Goal: Task Accomplishment & Management: Manage account settings

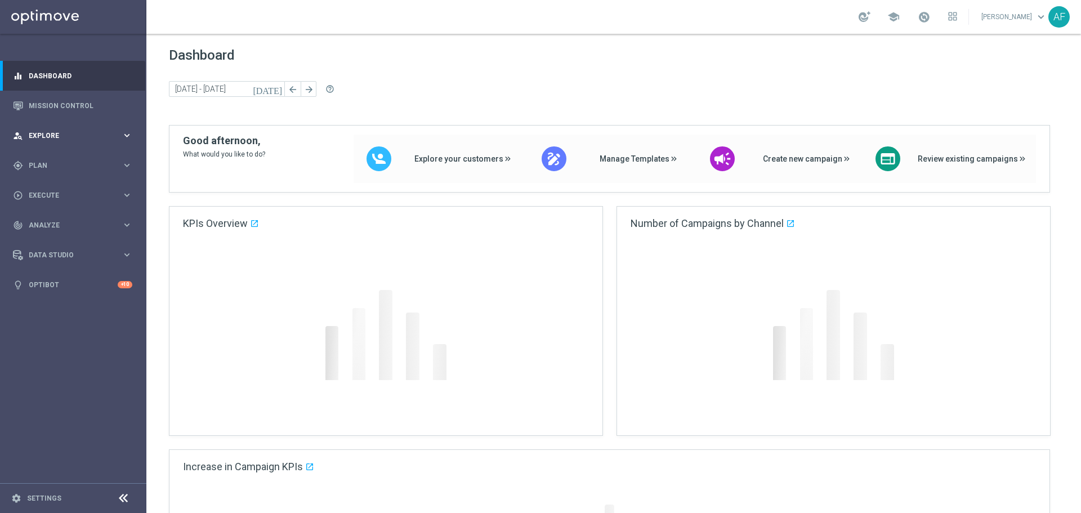
click at [110, 131] on div "person_search Explore" at bounding box center [67, 136] width 109 height 10
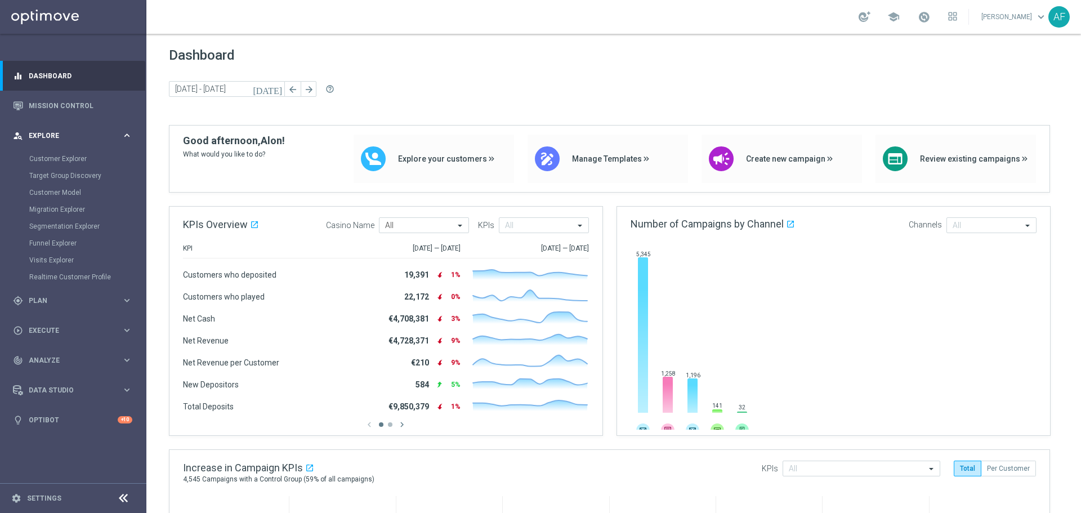
click at [110, 131] on div "person_search Explore" at bounding box center [67, 136] width 109 height 10
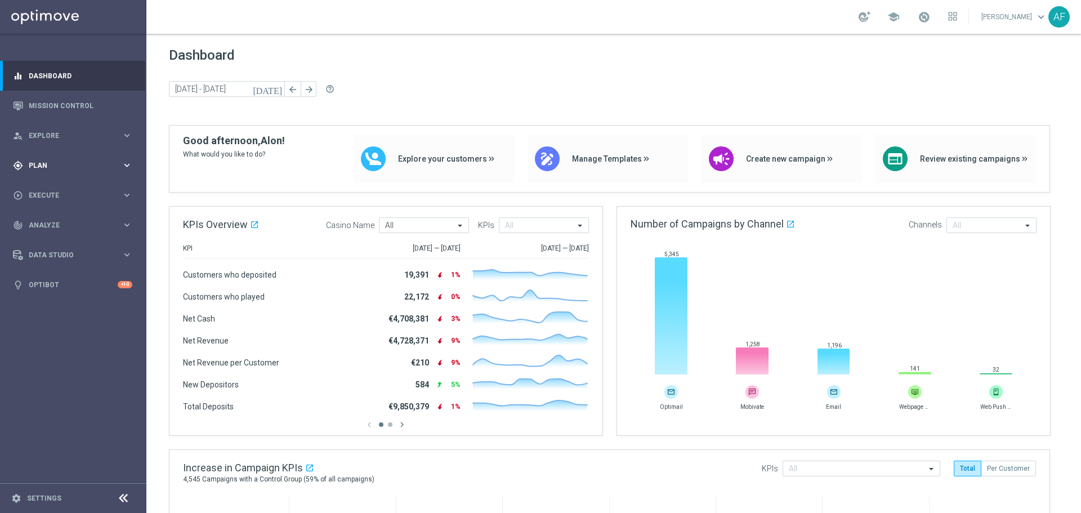
click at [67, 163] on span "Plan" at bounding box center [75, 165] width 93 height 7
click at [54, 221] on span "Templates" at bounding box center [70, 222] width 80 height 7
click at [52, 238] on link "Optimail" at bounding box center [76, 239] width 82 height 9
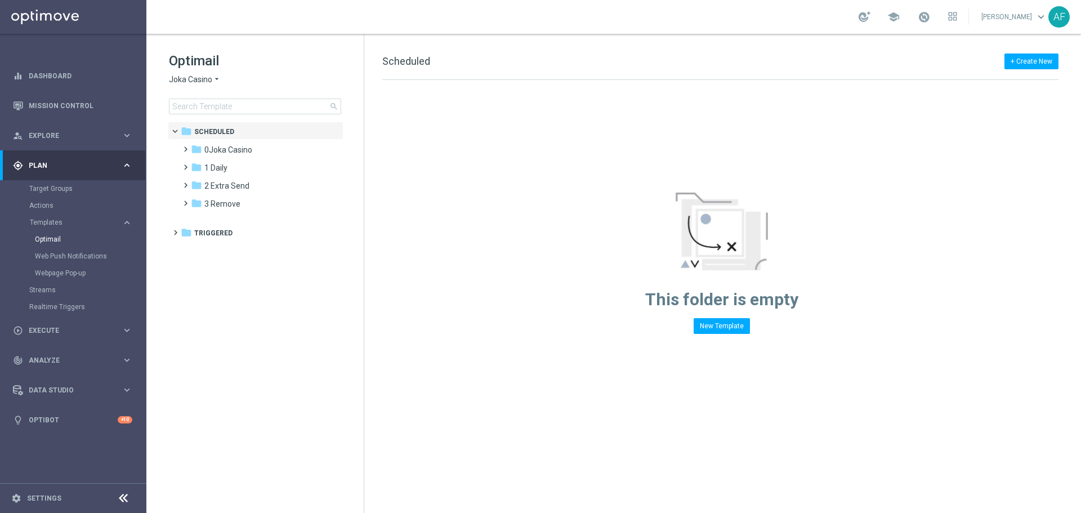
click at [211, 80] on span "Joka Casino" at bounding box center [190, 79] width 43 height 11
click at [218, 141] on div "House of Jack" at bounding box center [211, 147] width 84 height 14
click at [227, 151] on span "1 Daily" at bounding box center [215, 150] width 23 height 10
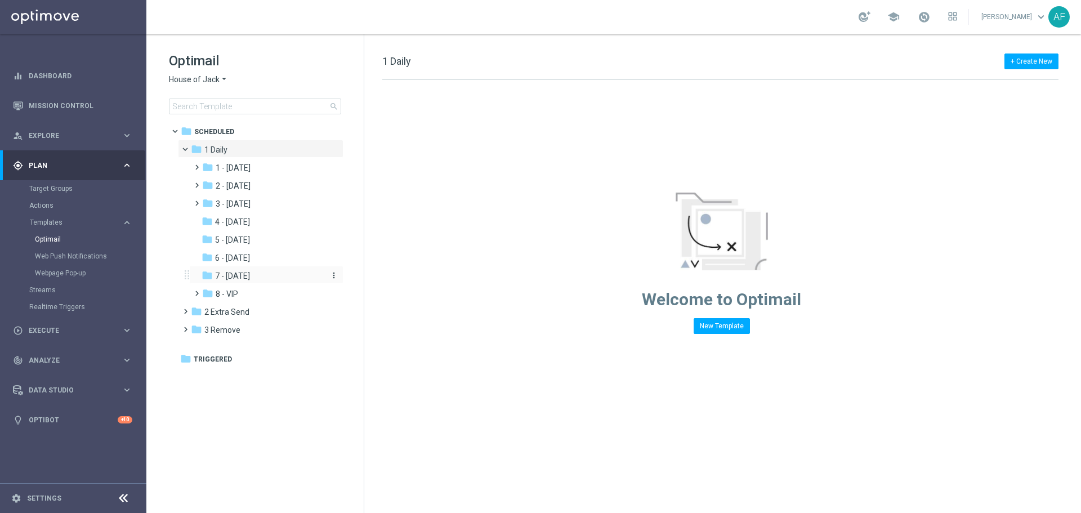
click at [253, 270] on div "folder 7 - Monday" at bounding box center [262, 276] width 120 height 13
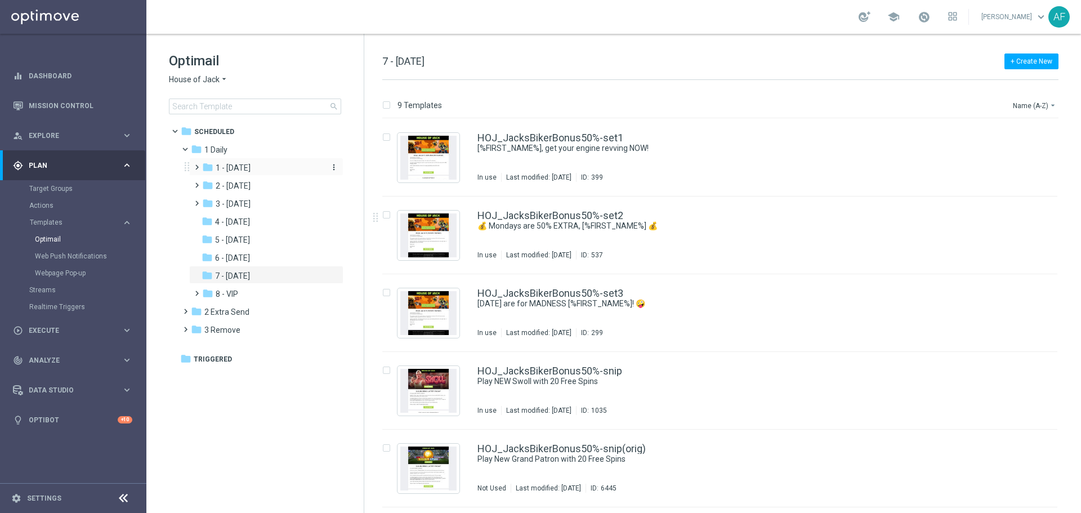
click at [240, 167] on span "1 - Tuesday" at bounding box center [233, 168] width 35 height 10
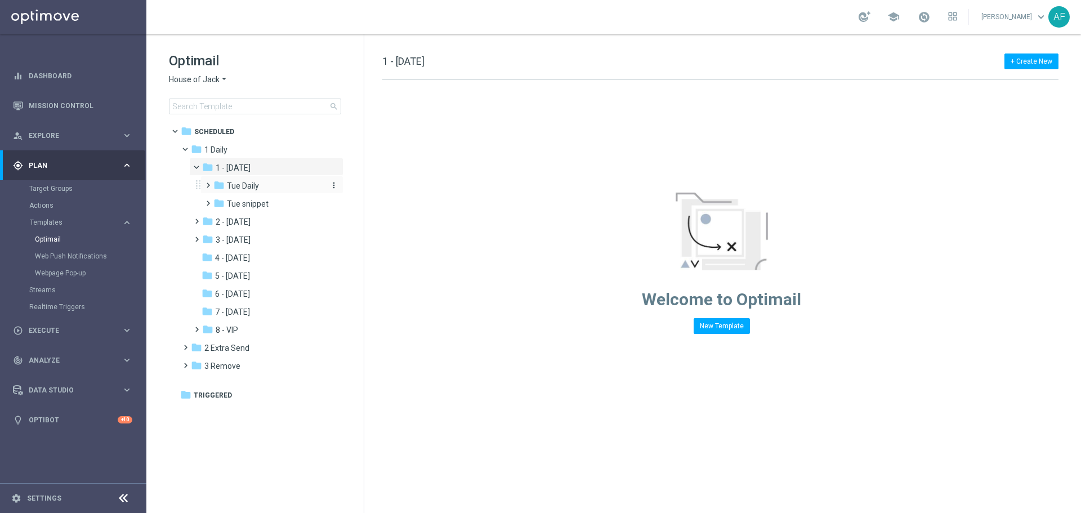
click at [250, 184] on span "Tue Daily" at bounding box center [243, 186] width 32 height 10
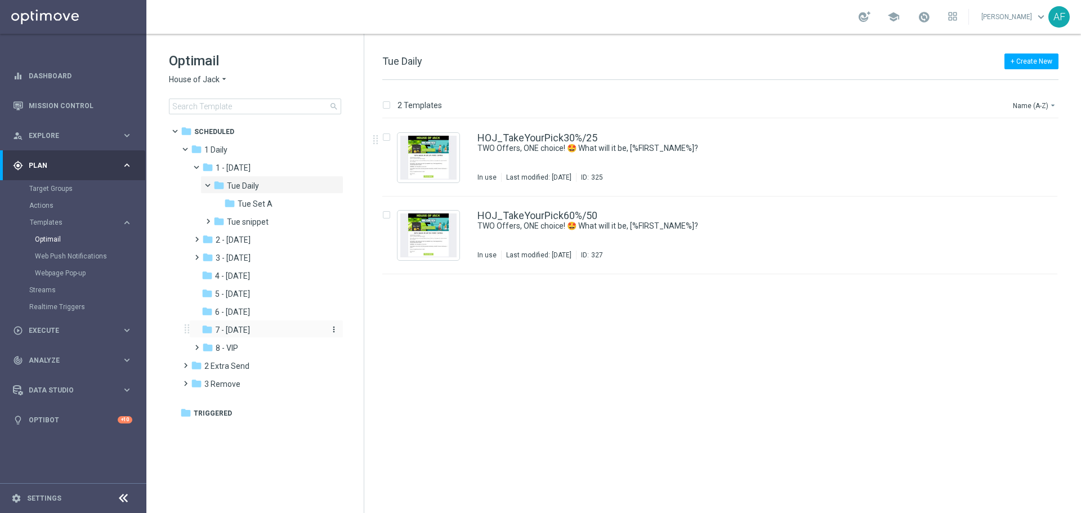
click at [266, 324] on div "folder 7 - Monday" at bounding box center [262, 330] width 120 height 13
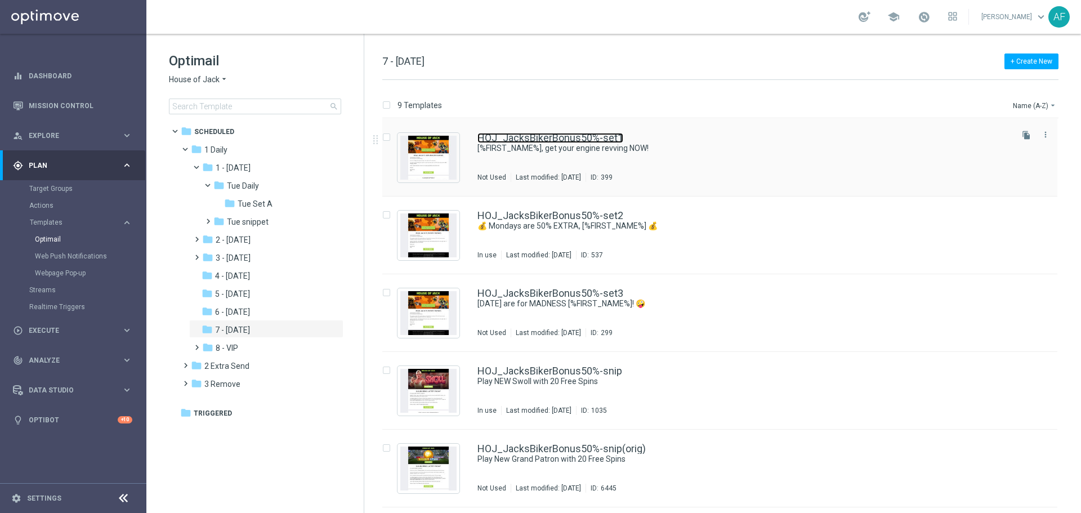
click at [502, 141] on link "HOJ_JacksBikerBonus50%-set1" at bounding box center [550, 138] width 146 height 10
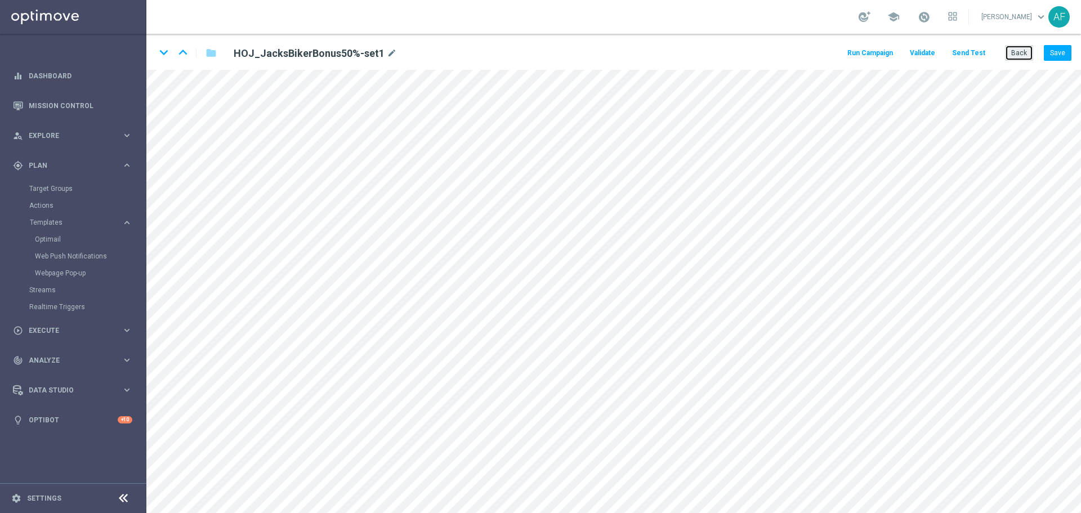
click at [1014, 56] on button "Back" at bounding box center [1019, 53] width 28 height 16
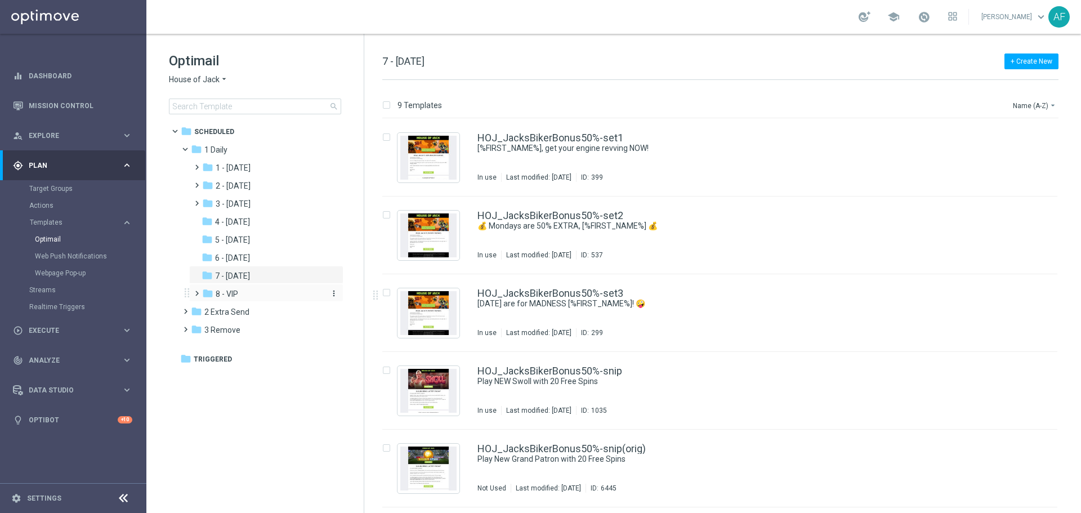
click at [232, 291] on span "8 - VIP" at bounding box center [227, 294] width 23 height 10
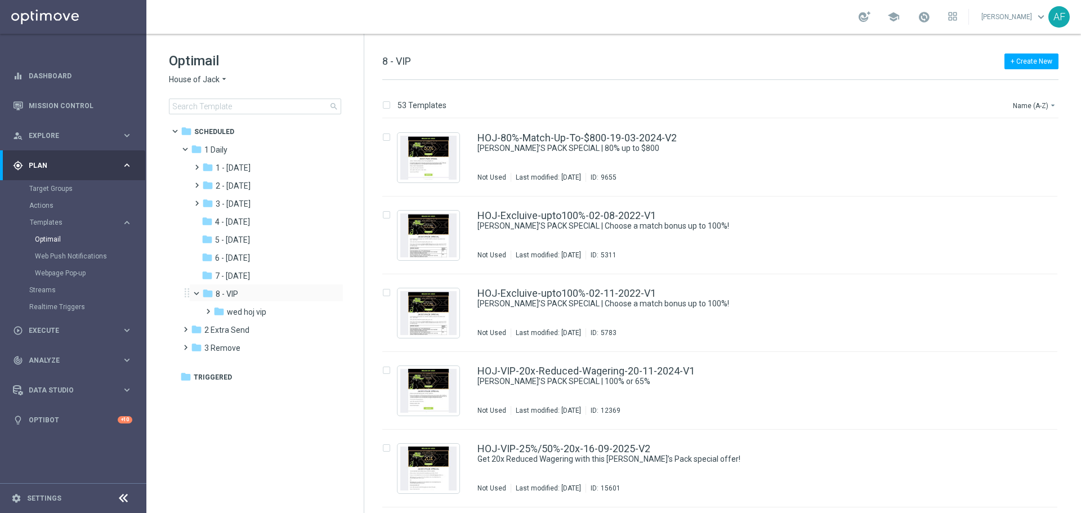
click at [259, 287] on div "folder 8 - VIP more_vert" at bounding box center [266, 293] width 154 height 18
click at [261, 270] on div "folder 7 - Monday" at bounding box center [262, 276] width 120 height 13
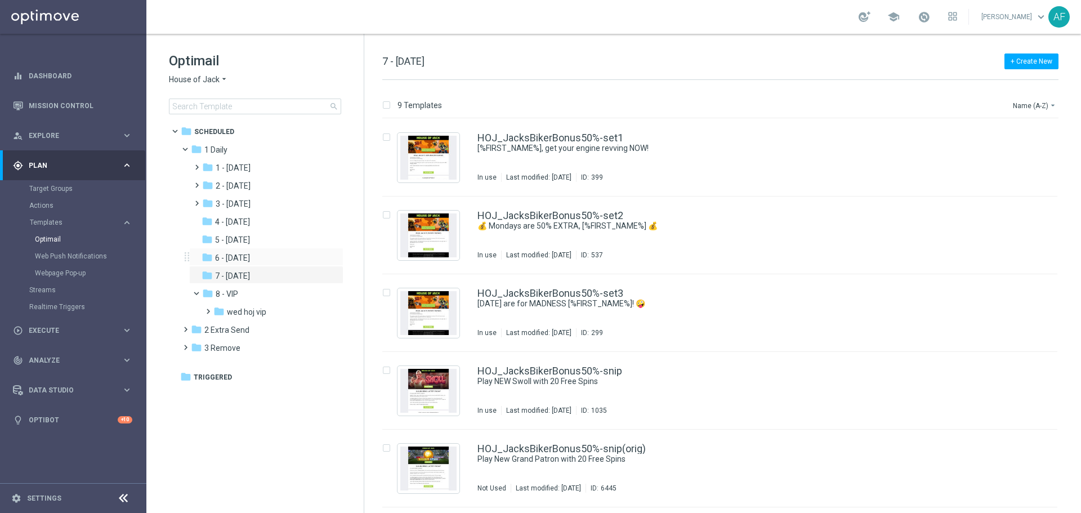
click at [262, 250] on div "folder 6 - Sunday more_vert" at bounding box center [266, 257] width 154 height 18
click at [268, 256] on div "folder 6 - Sunday" at bounding box center [262, 258] width 120 height 13
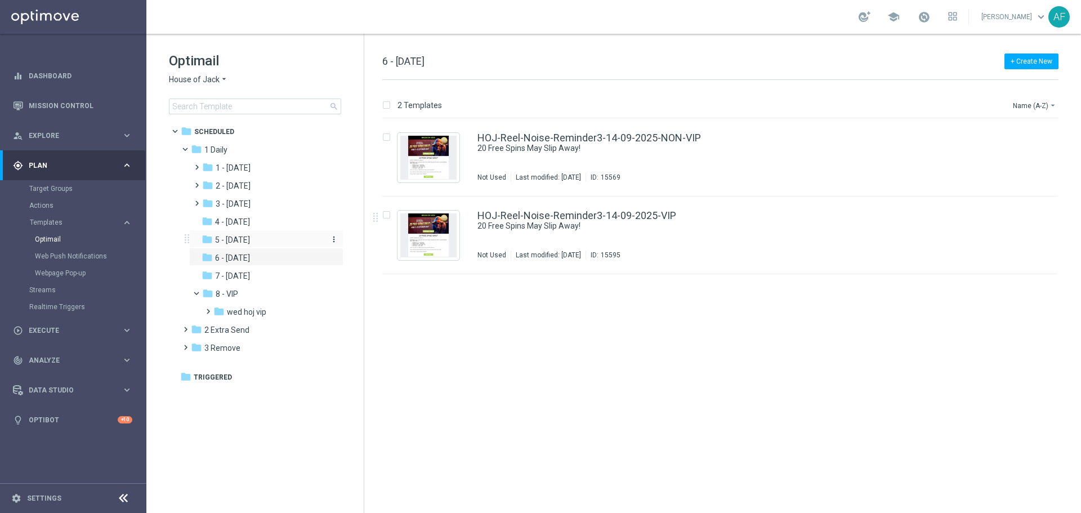
click at [281, 241] on div "folder 5 - Saturday" at bounding box center [262, 240] width 120 height 13
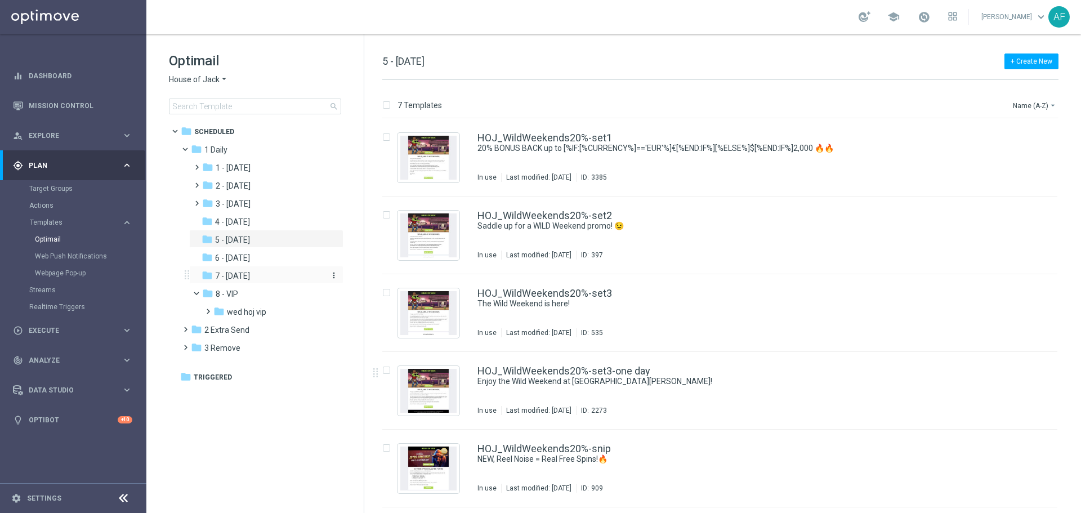
click at [232, 275] on span "7 - Monday" at bounding box center [232, 276] width 35 height 10
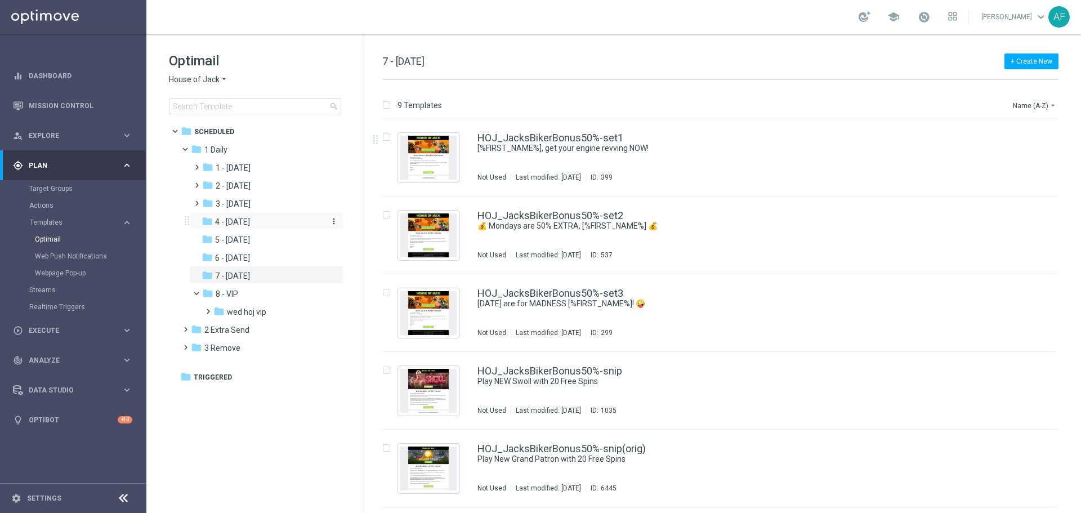
click at [262, 219] on div "folder 4 - Friday" at bounding box center [262, 222] width 120 height 13
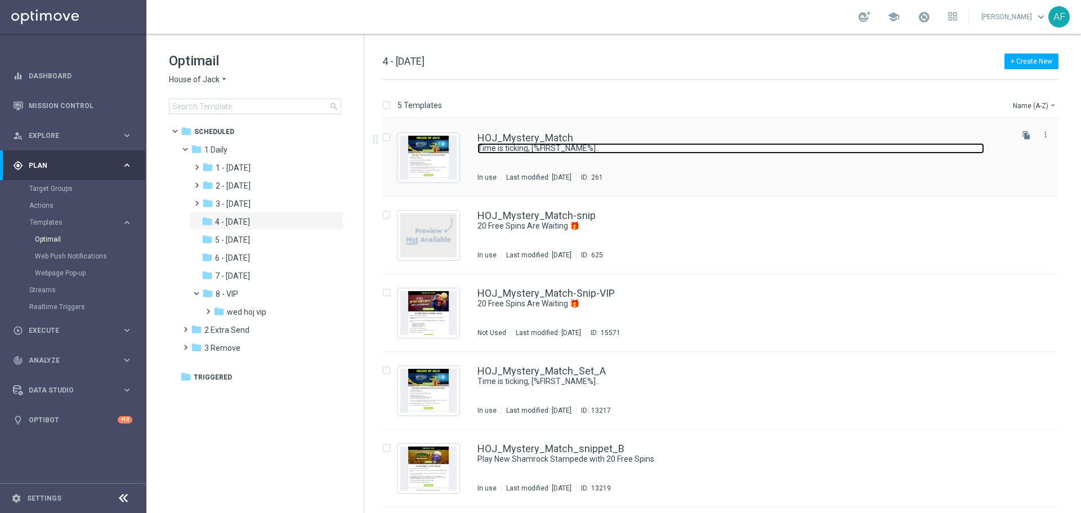
click at [550, 145] on link "Time is ticking, [%FIRST_NAME%].." at bounding box center [730, 148] width 507 height 11
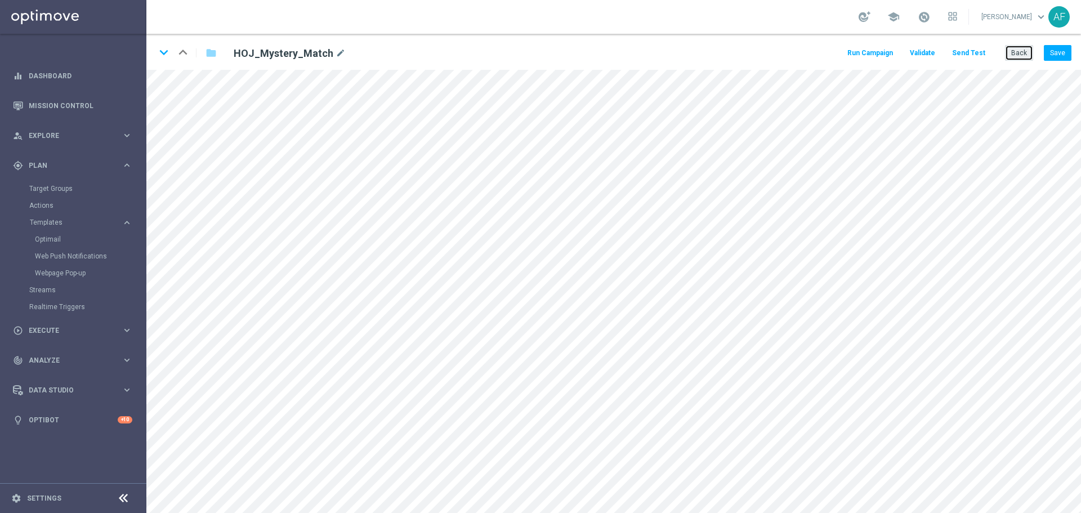
click at [1028, 52] on button "Back" at bounding box center [1019, 53] width 28 height 16
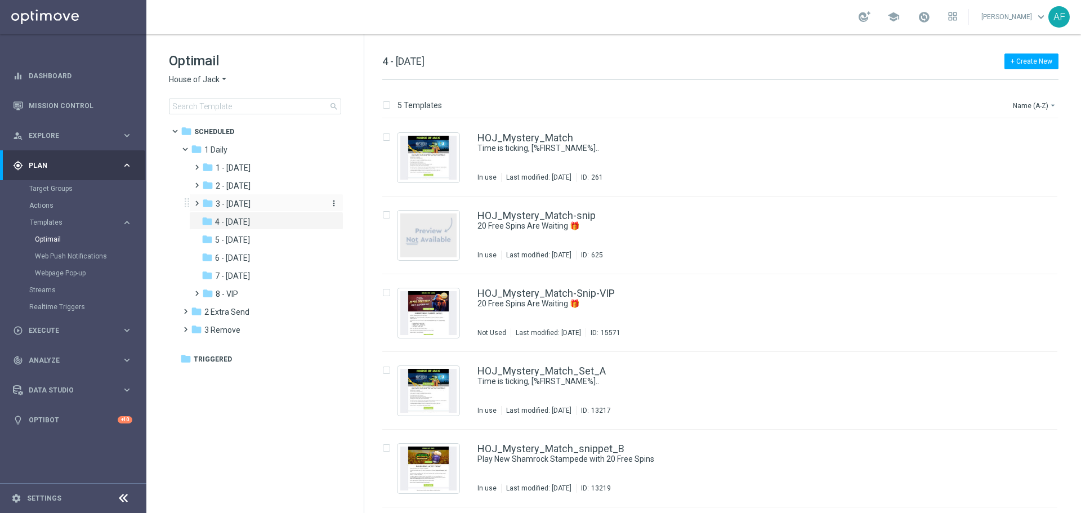
click at [250, 200] on span "3 - Thursday" at bounding box center [233, 204] width 35 height 10
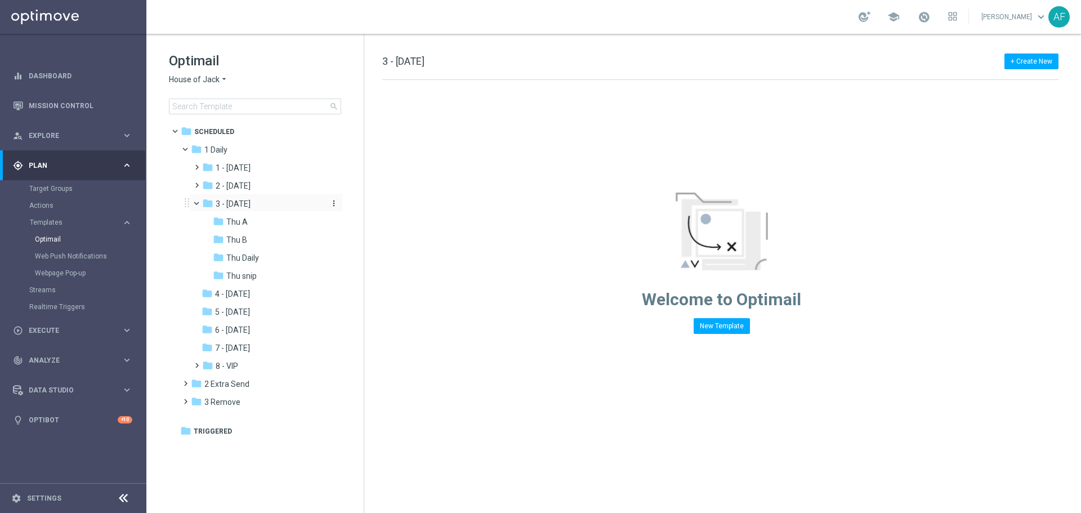
click at [250, 203] on span "3 - Thursday" at bounding box center [233, 204] width 35 height 10
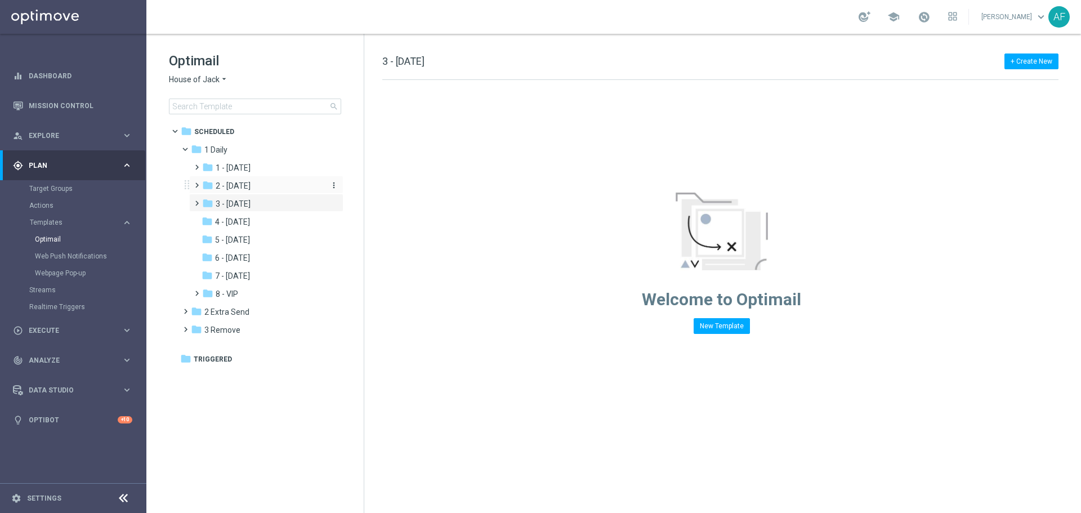
click at [250, 185] on span "2 - Wednesday" at bounding box center [233, 186] width 35 height 10
click at [268, 200] on div "folder Wed Daily" at bounding box center [268, 204] width 110 height 13
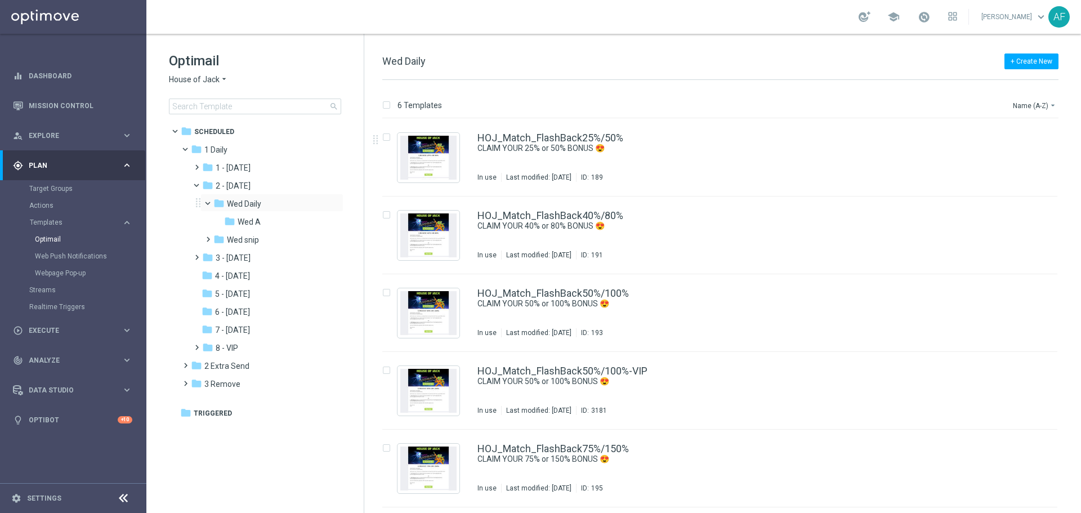
click at [211, 202] on span at bounding box center [213, 200] width 5 height 5
click at [197, 164] on span at bounding box center [194, 162] width 5 height 5
click at [246, 184] on span "Tue Daily" at bounding box center [243, 186] width 32 height 10
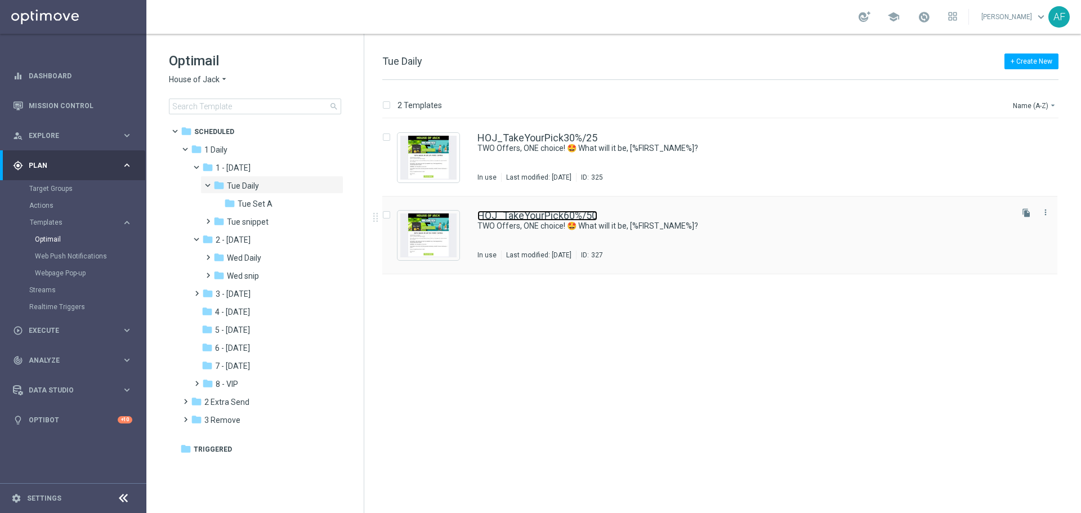
click at [543, 217] on link "HOJ_TakeYourPick60%/50" at bounding box center [537, 216] width 120 height 10
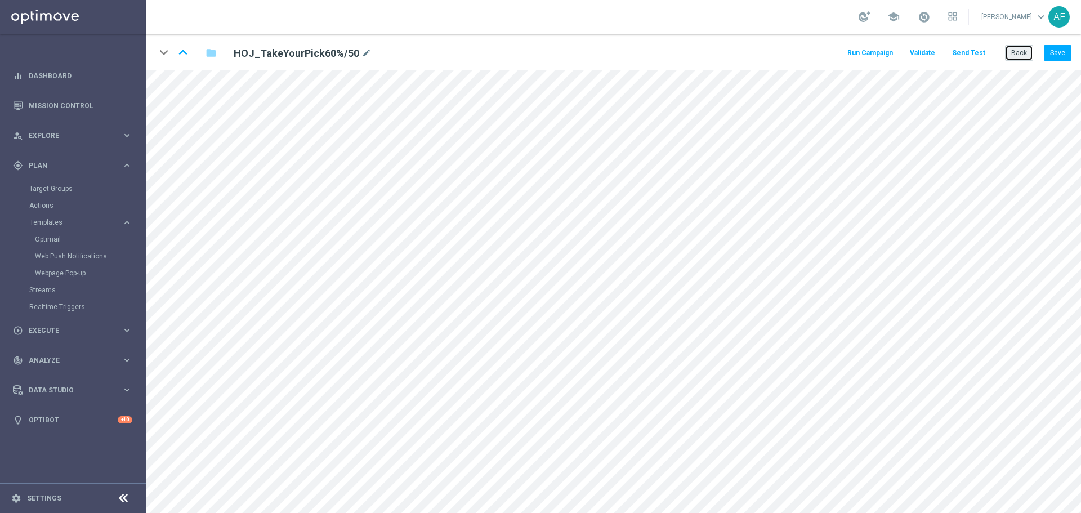
click at [1021, 53] on button "Back" at bounding box center [1019, 53] width 28 height 16
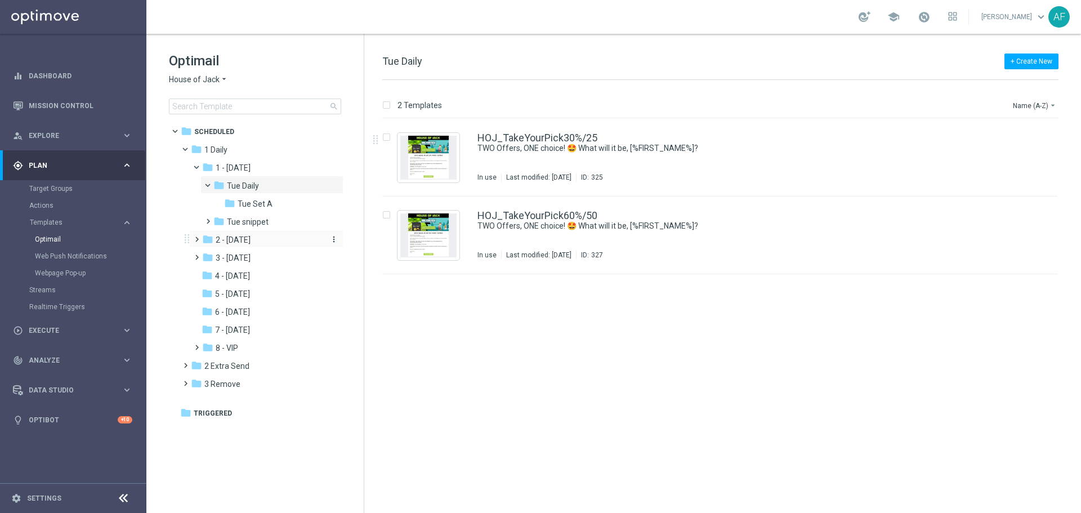
click at [223, 237] on span "2 - Wednesday" at bounding box center [233, 240] width 35 height 10
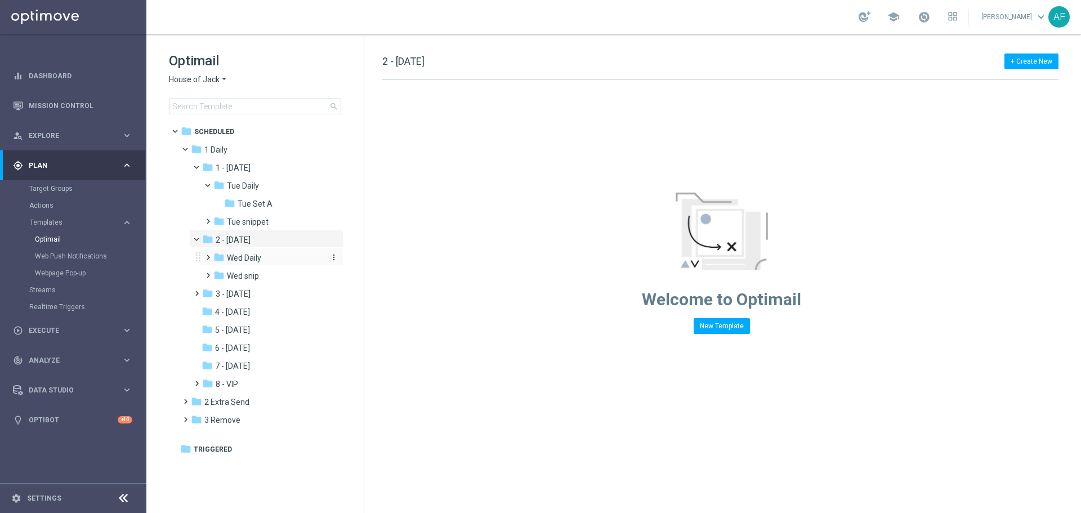
click at [259, 255] on span "Wed Daily" at bounding box center [244, 258] width 34 height 10
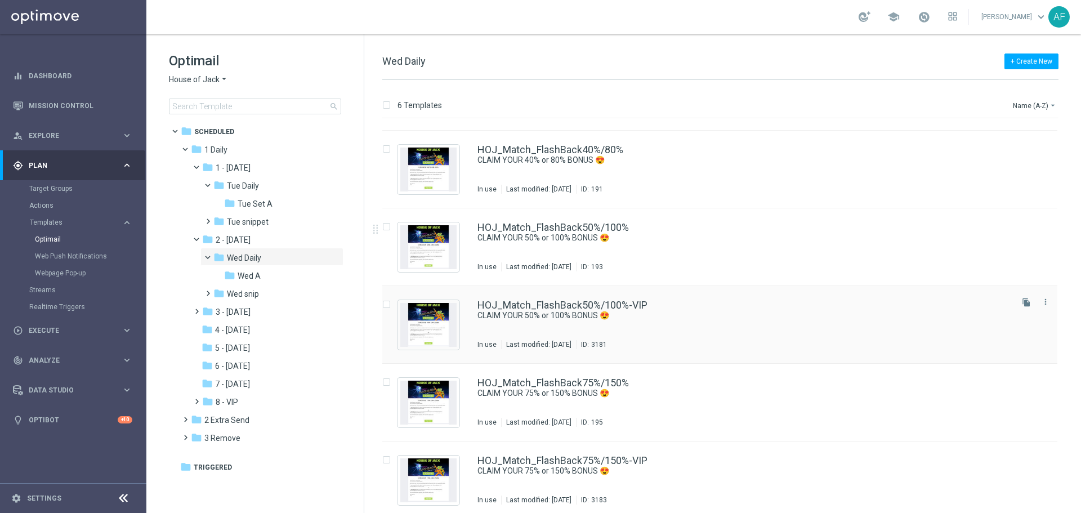
scroll to position [72, 0]
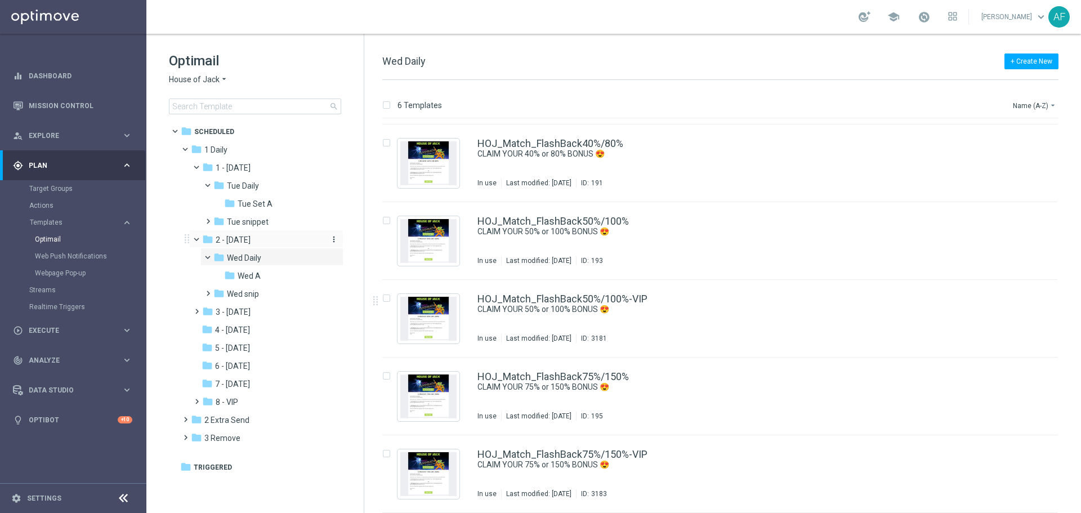
click at [203, 238] on icon "folder" at bounding box center [207, 239] width 11 height 11
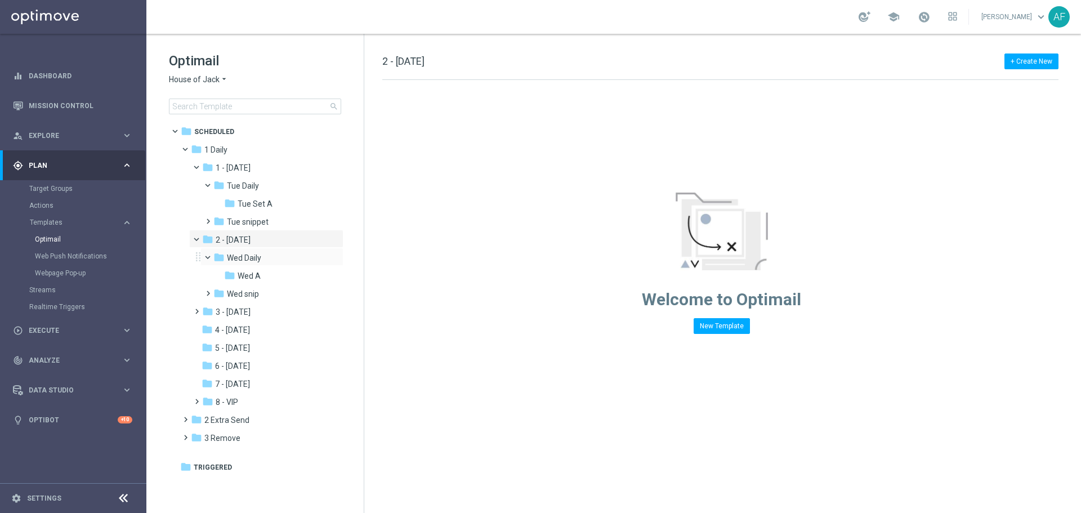
click at [211, 257] on span at bounding box center [213, 254] width 5 height 5
click at [199, 239] on span at bounding box center [201, 236] width 5 height 5
click at [196, 254] on span at bounding box center [194, 252] width 5 height 5
click at [245, 275] on span "Thu A" at bounding box center [236, 276] width 21 height 10
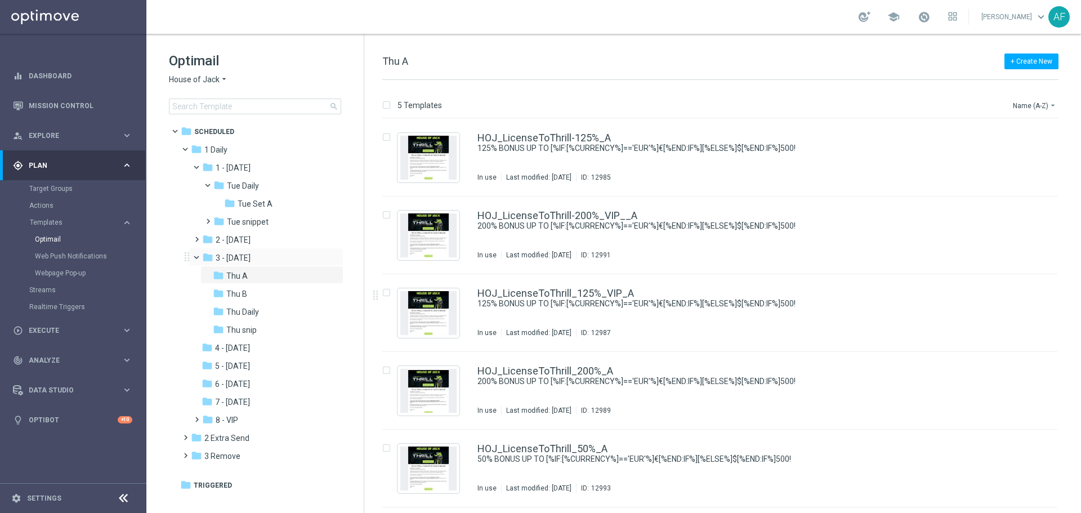
click at [199, 257] on span at bounding box center [201, 254] width 5 height 5
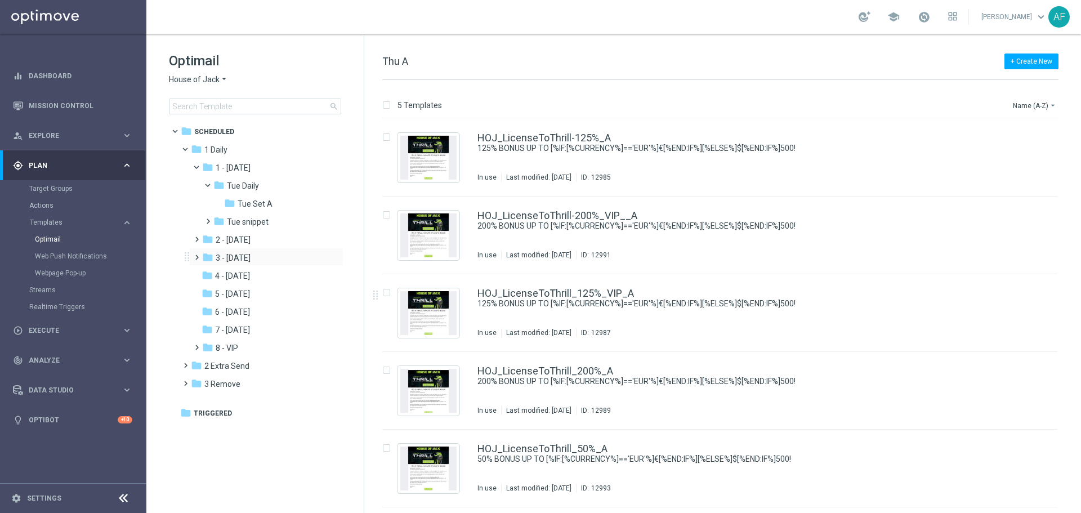
click at [193, 254] on span at bounding box center [194, 252] width 5 height 5
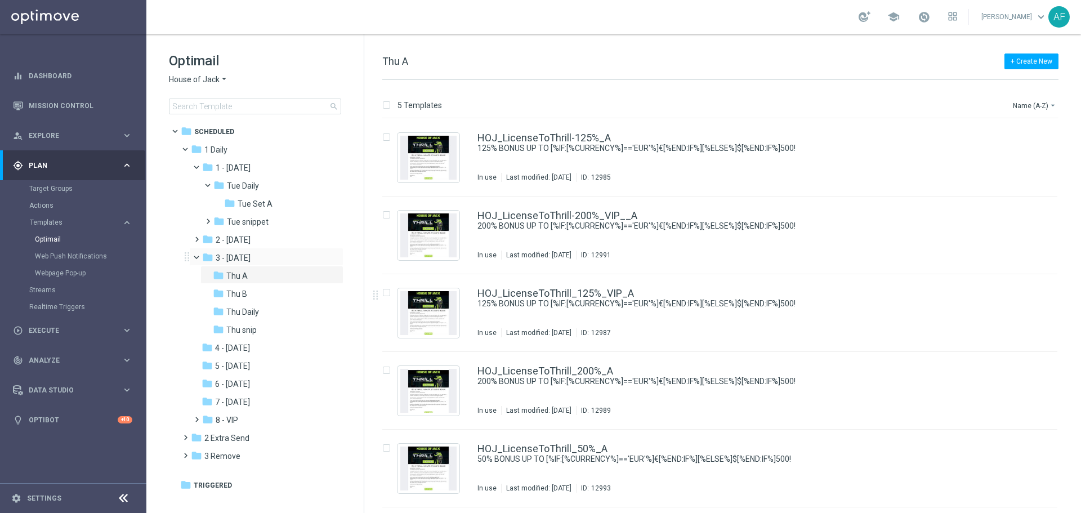
click at [199, 257] on span at bounding box center [201, 254] width 5 height 5
click at [221, 277] on span "4 - Friday" at bounding box center [232, 276] width 35 height 10
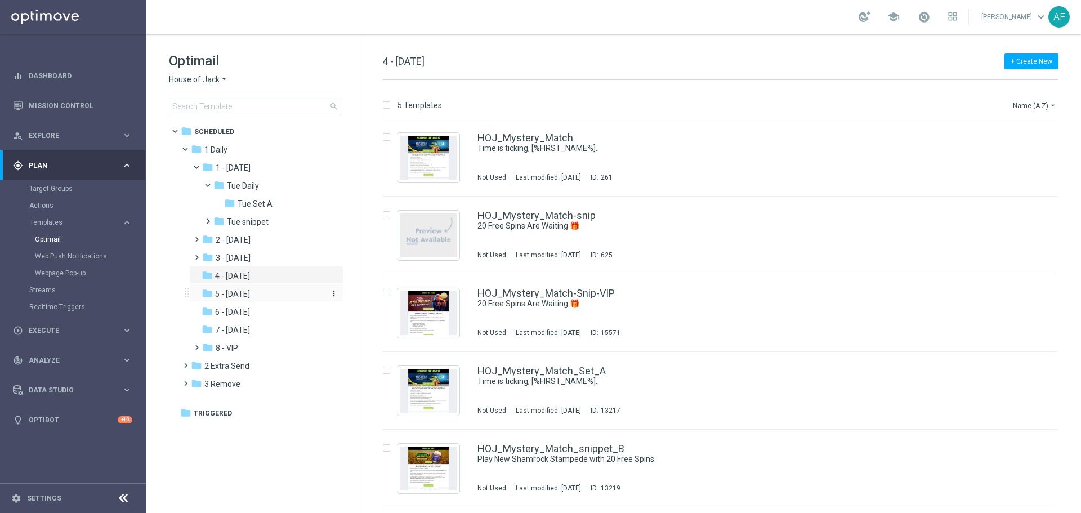
click at [259, 294] on div "folder 5 - Saturday" at bounding box center [262, 294] width 120 height 13
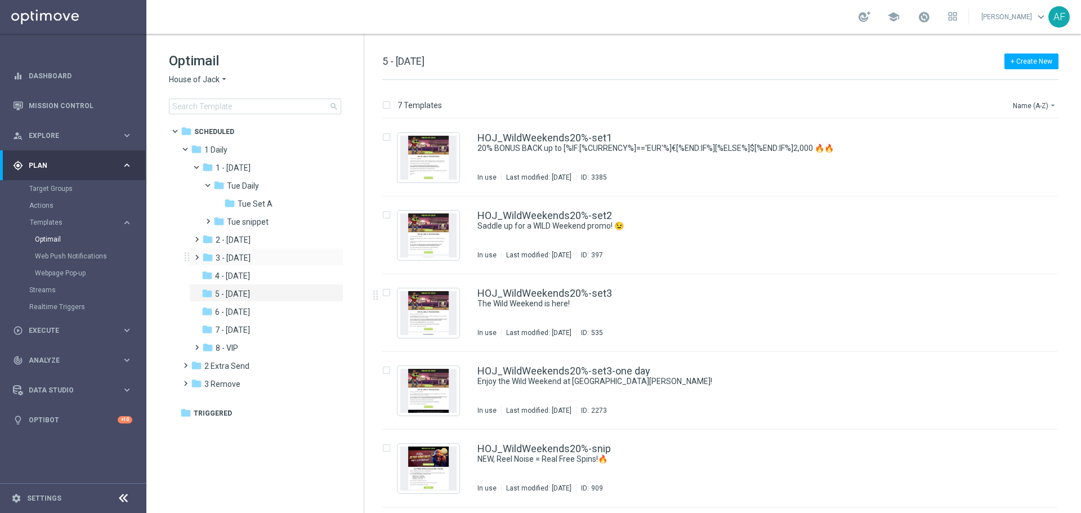
click at [194, 254] on span at bounding box center [194, 252] width 5 height 5
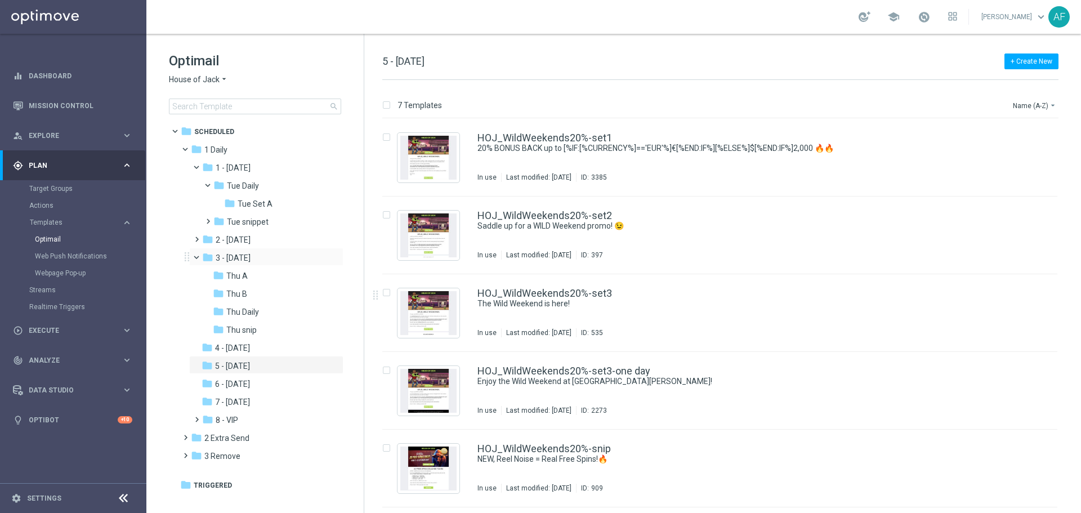
click at [199, 257] on span at bounding box center [201, 254] width 5 height 5
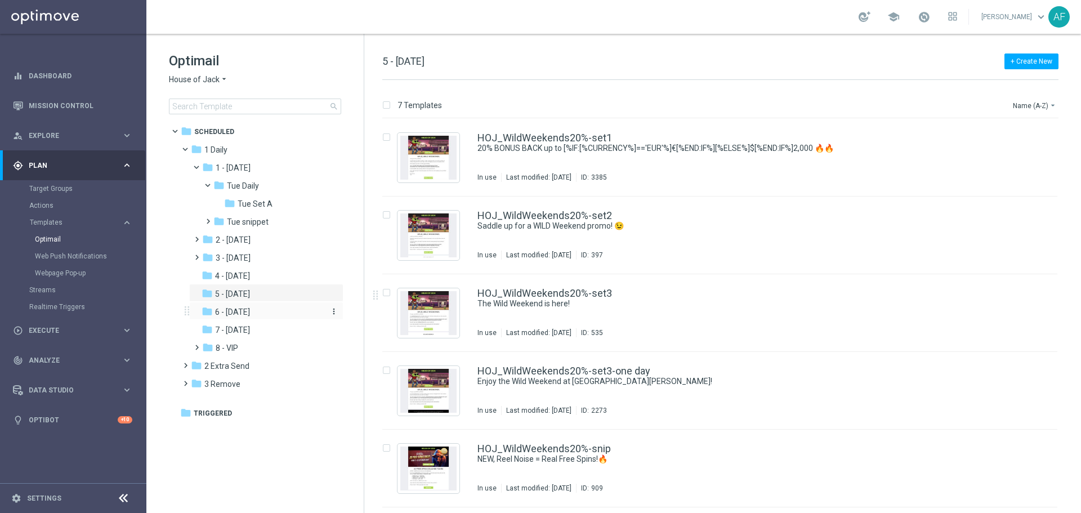
click at [223, 311] on span "6 - Sunday" at bounding box center [232, 312] width 35 height 10
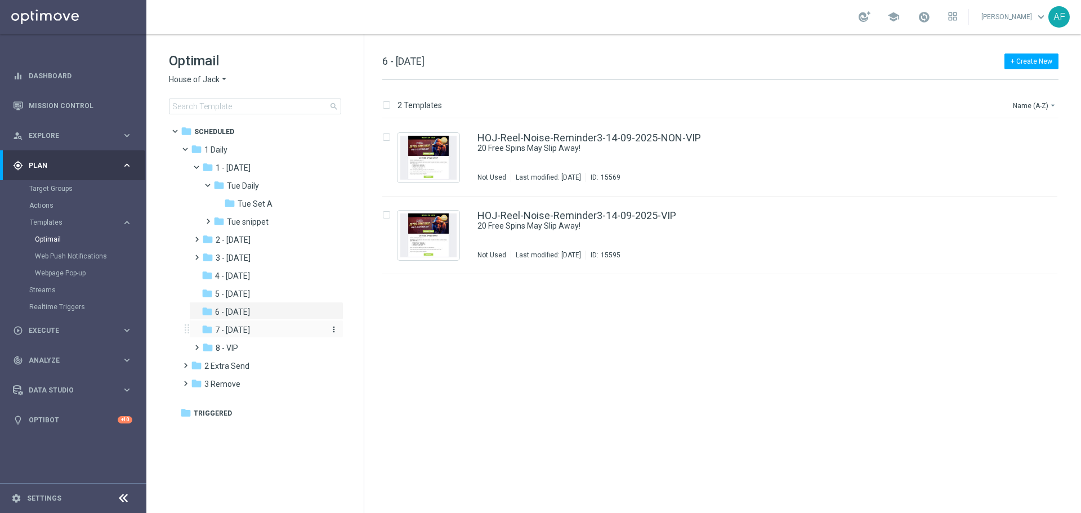
click at [235, 326] on span "7 - Monday" at bounding box center [232, 330] width 35 height 10
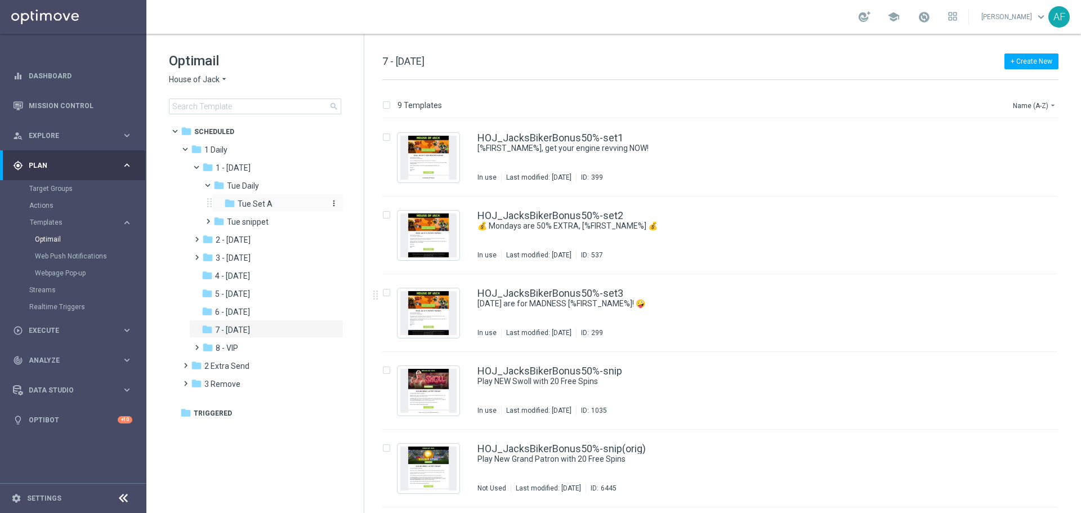
click at [268, 201] on span "Tue Set A" at bounding box center [255, 204] width 35 height 10
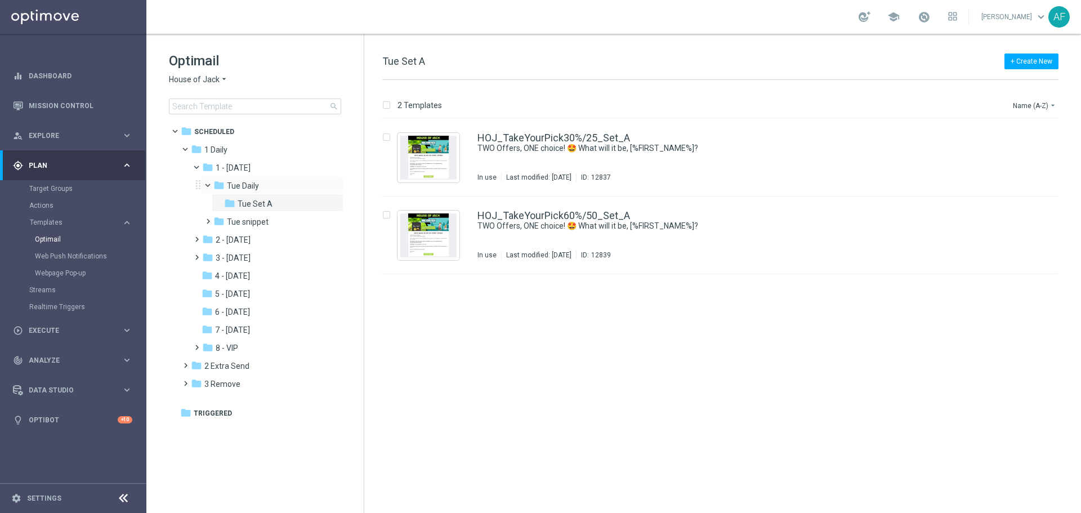
click at [211, 185] on span at bounding box center [213, 182] width 5 height 5
click at [199, 167] on span at bounding box center [201, 164] width 5 height 5
click at [221, 271] on span "7 - Monday" at bounding box center [232, 276] width 35 height 10
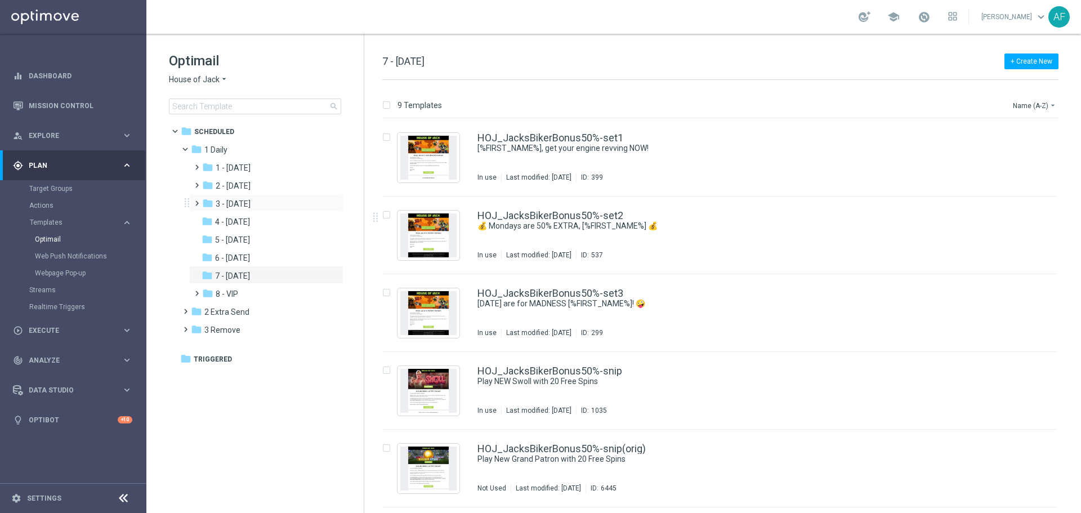
click at [197, 200] on span at bounding box center [194, 198] width 5 height 5
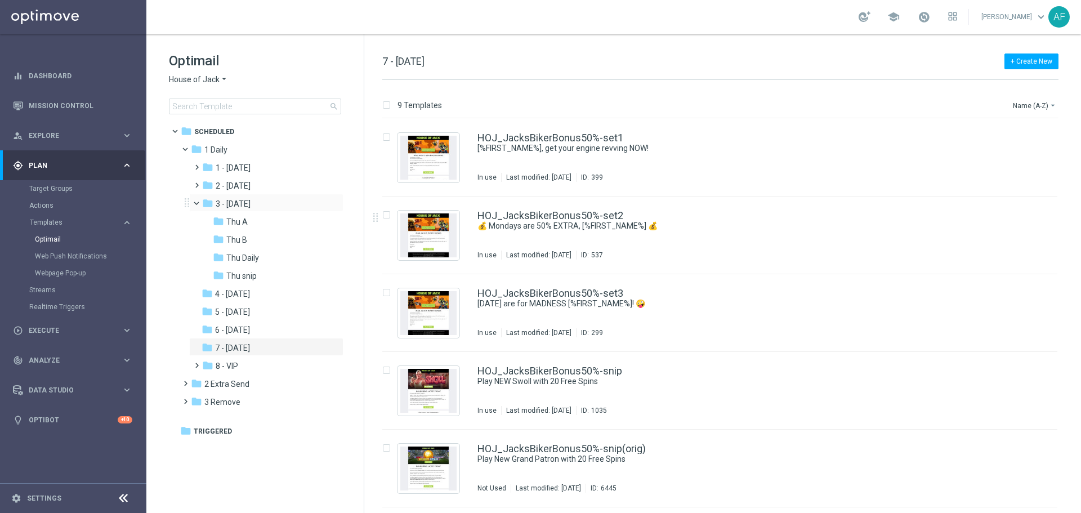
click at [199, 202] on span at bounding box center [201, 200] width 5 height 5
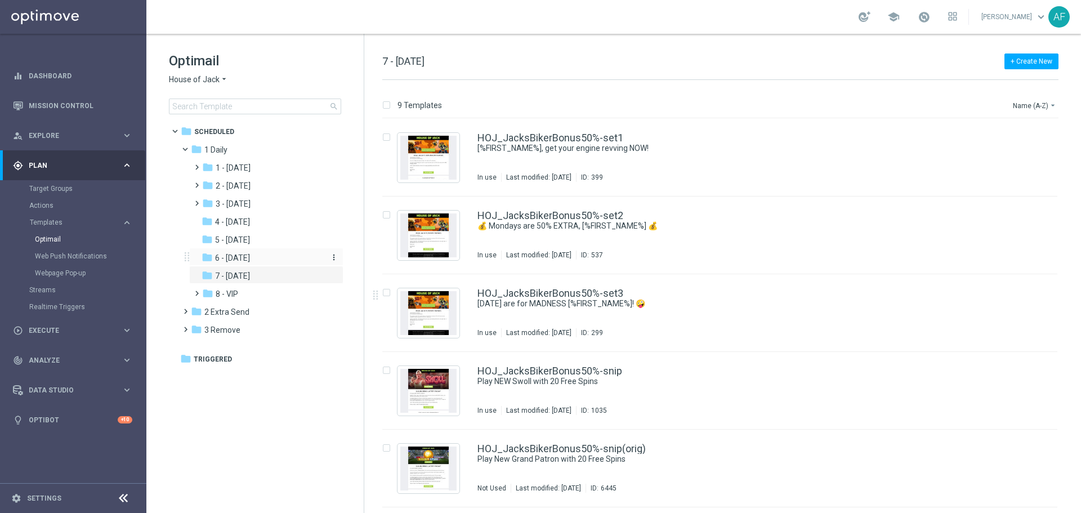
click at [253, 257] on div "folder 6 - Sunday" at bounding box center [262, 258] width 120 height 13
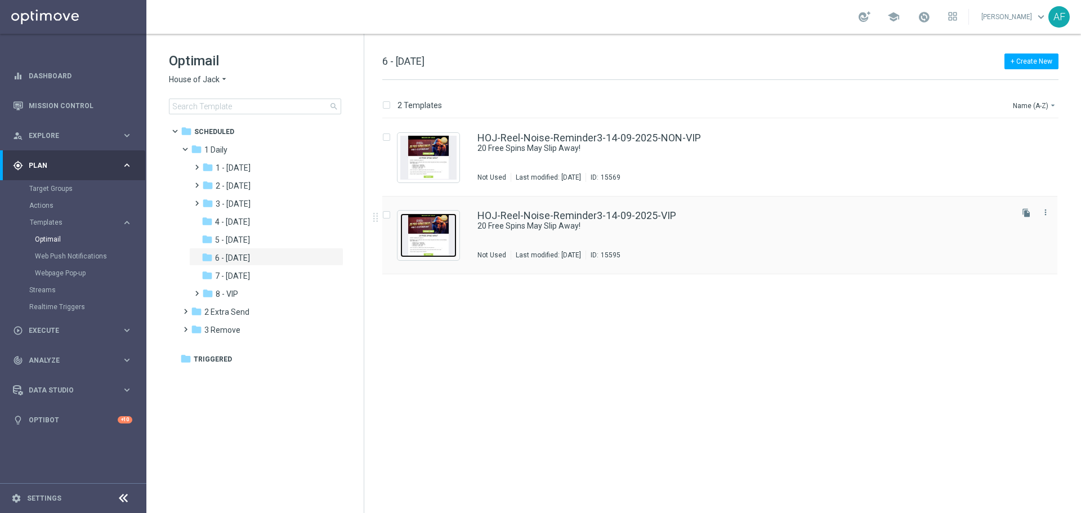
click at [442, 226] on img "Press SPACE to select this row." at bounding box center [428, 235] width 56 height 44
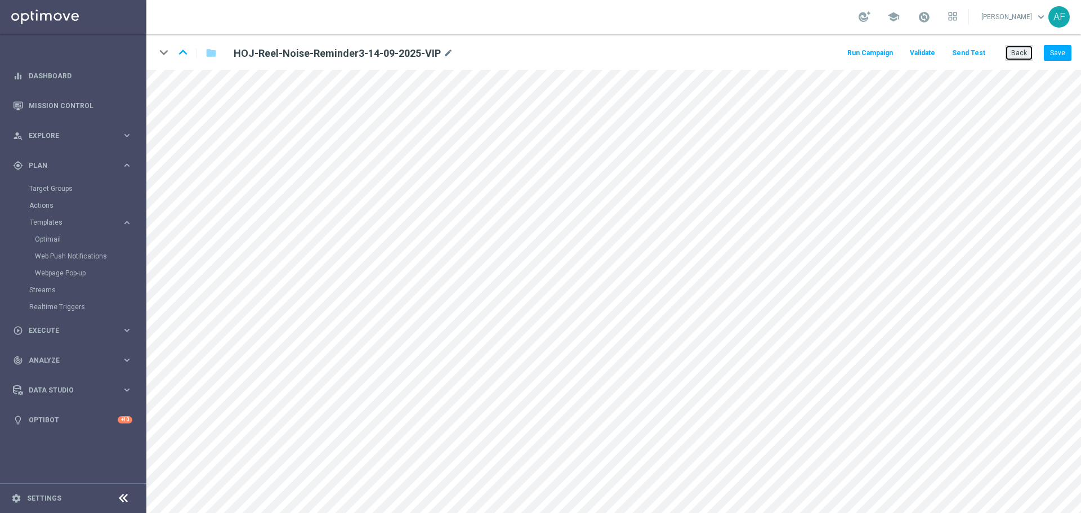
click at [1010, 51] on button "Back" at bounding box center [1019, 53] width 28 height 16
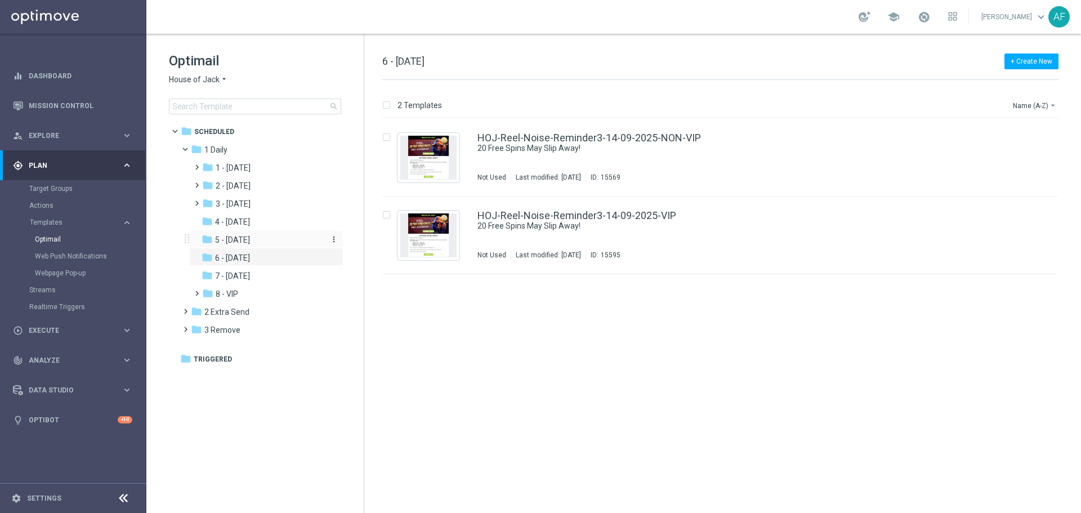
click at [250, 240] on span "5 - Saturday" at bounding box center [232, 240] width 35 height 10
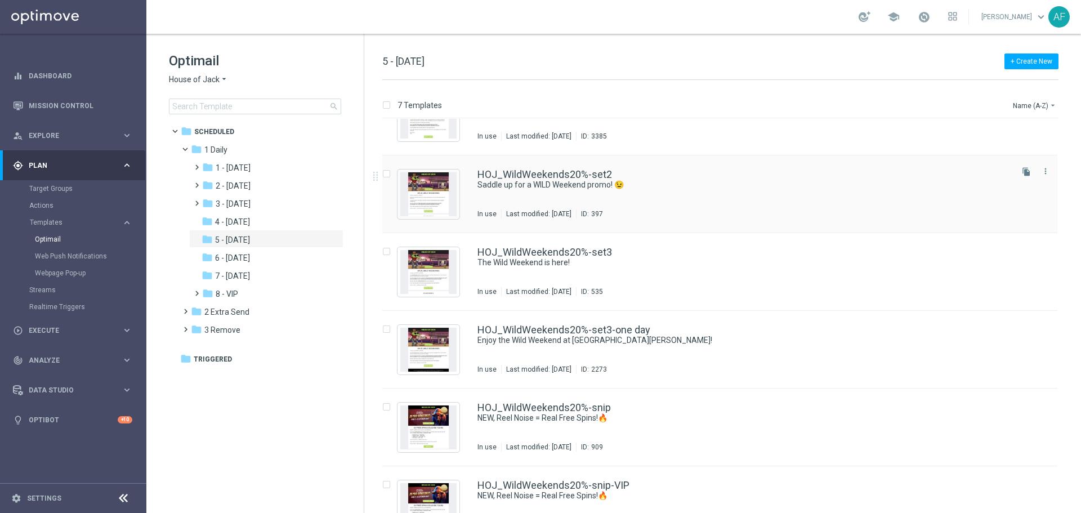
scroll to position [56, 0]
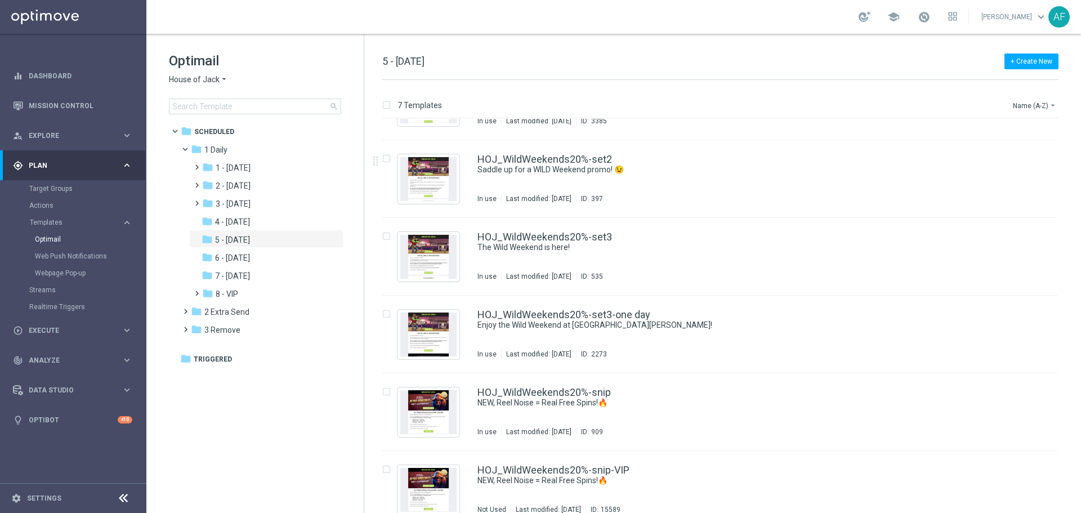
click at [217, 82] on span "House of Jack" at bounding box center [194, 79] width 51 height 11
click at [217, 128] on div "Casino-Mate" at bounding box center [211, 133] width 84 height 14
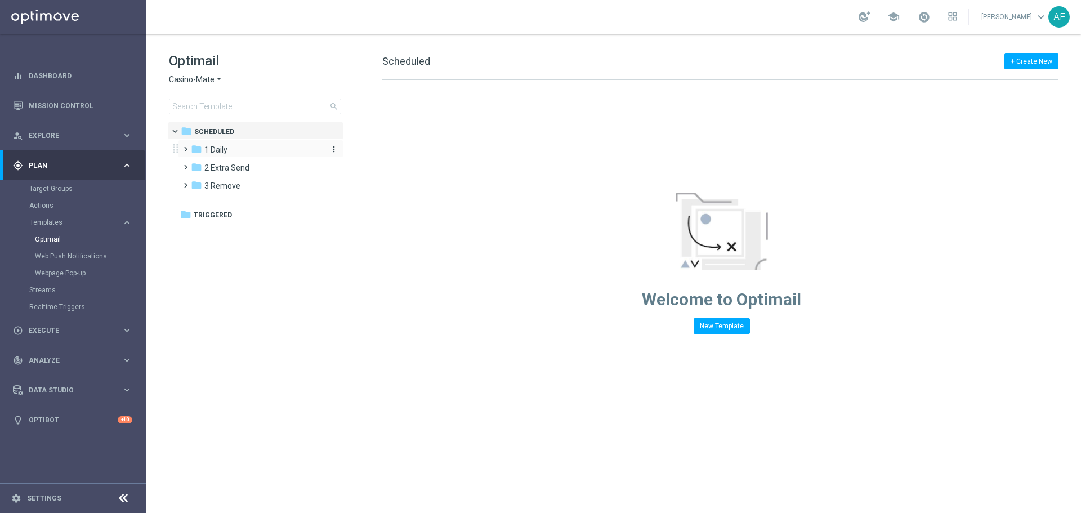
click at [196, 150] on icon "folder" at bounding box center [196, 149] width 11 height 11
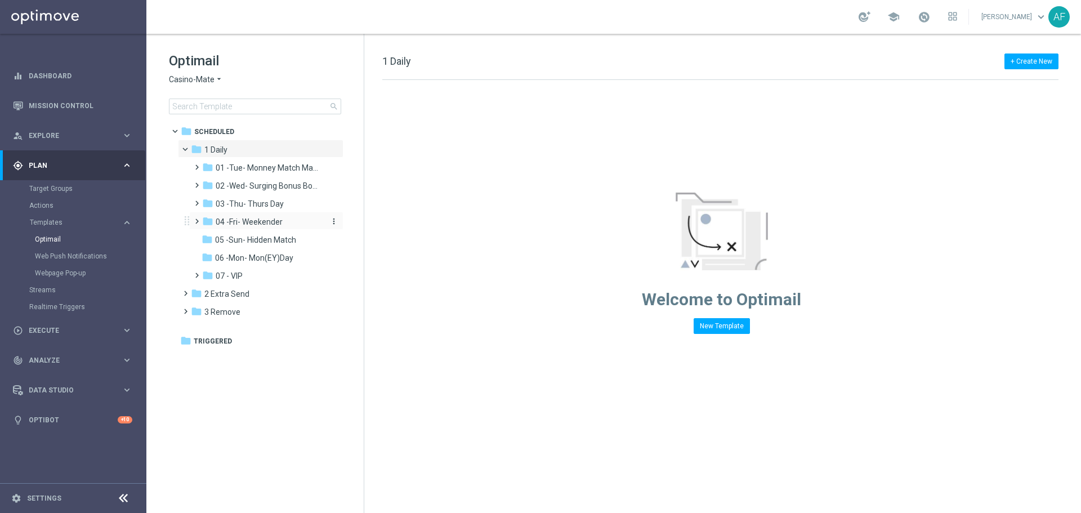
click at [253, 216] on div "folder 04 -Fri- Weekender" at bounding box center [262, 222] width 120 height 13
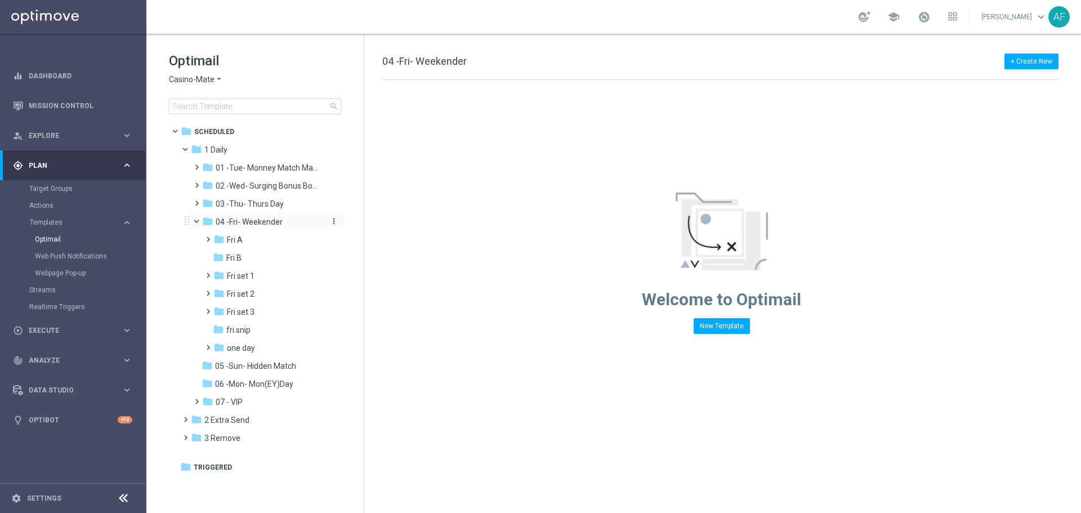
click at [262, 222] on span "04 -Fri- Weekender" at bounding box center [249, 222] width 67 height 10
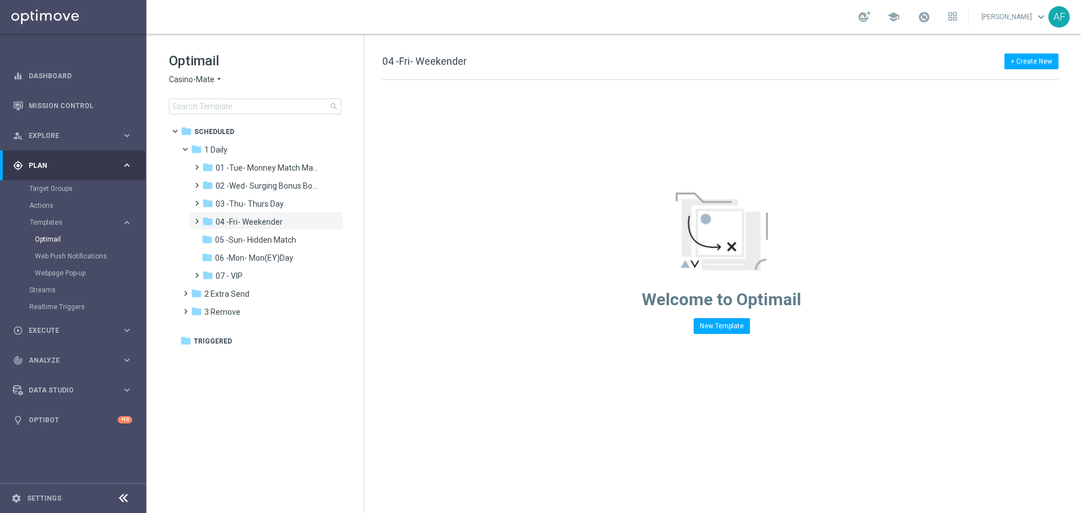
click at [217, 83] on icon "arrow_drop_down" at bounding box center [218, 79] width 9 height 11
click at [0, 0] on span "House of Jack" at bounding box center [0, 0] width 0 height 0
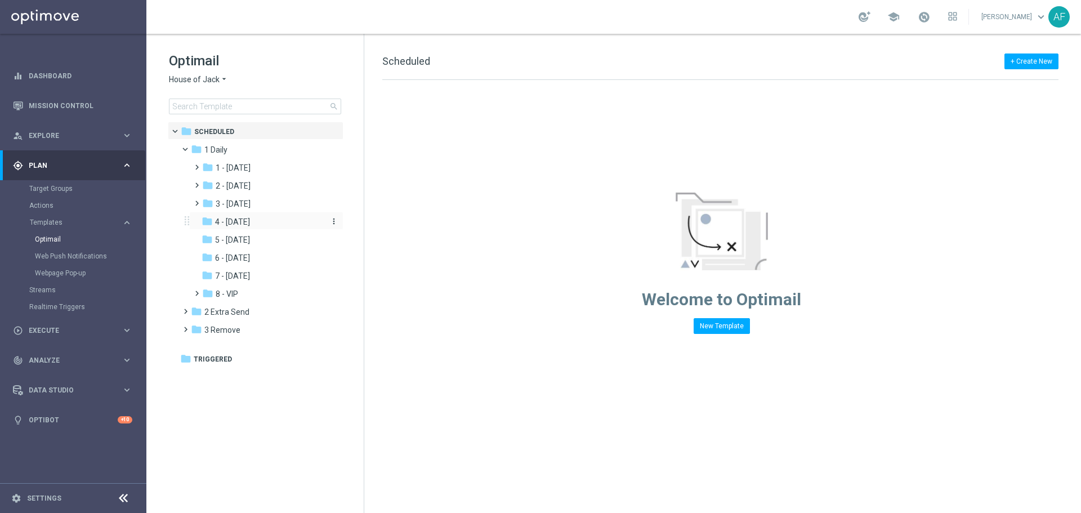
click at [245, 218] on span "4 - Friday" at bounding box center [232, 222] width 35 height 10
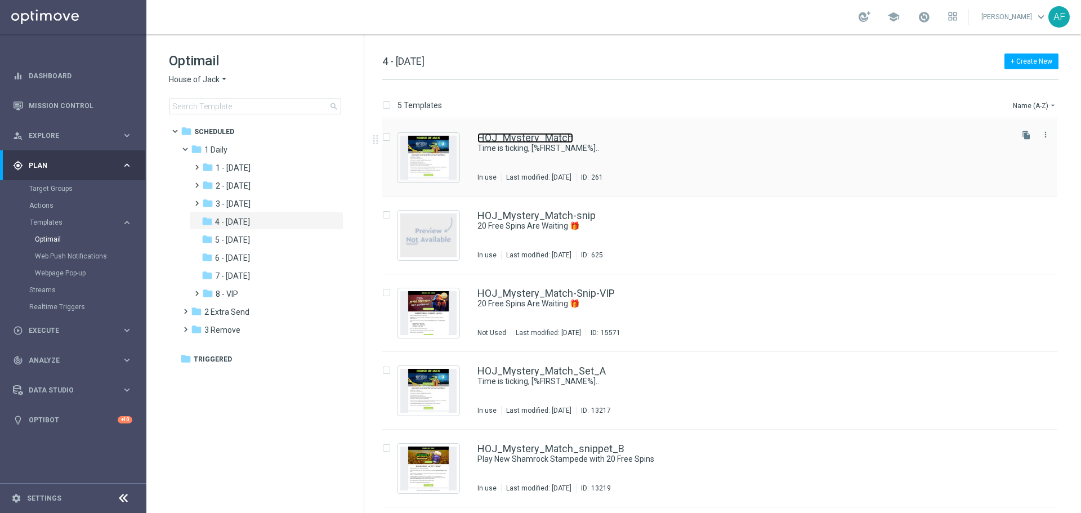
click at [533, 138] on link "HOJ_Mystery_Match" at bounding box center [525, 138] width 96 height 10
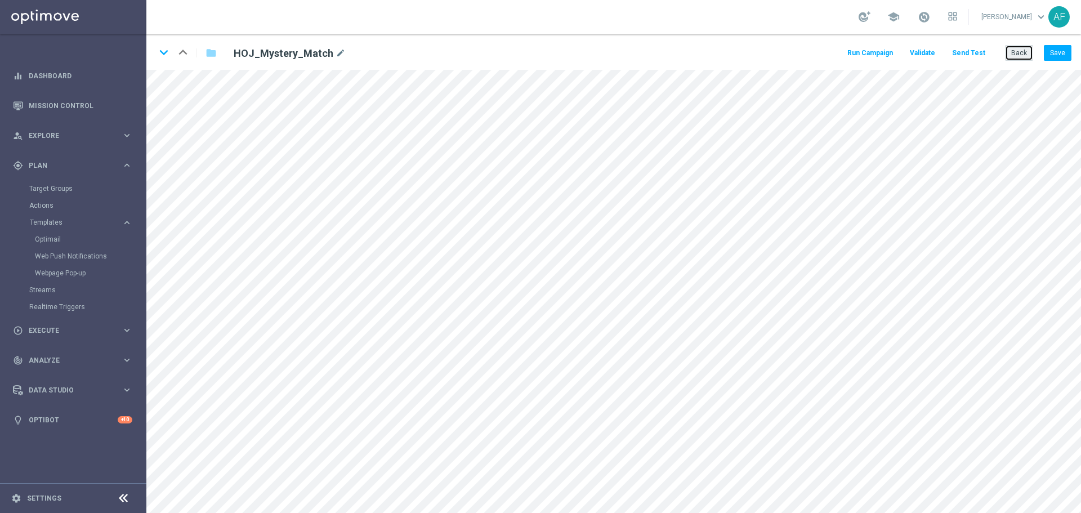
click at [1023, 53] on button "Back" at bounding box center [1019, 53] width 28 height 16
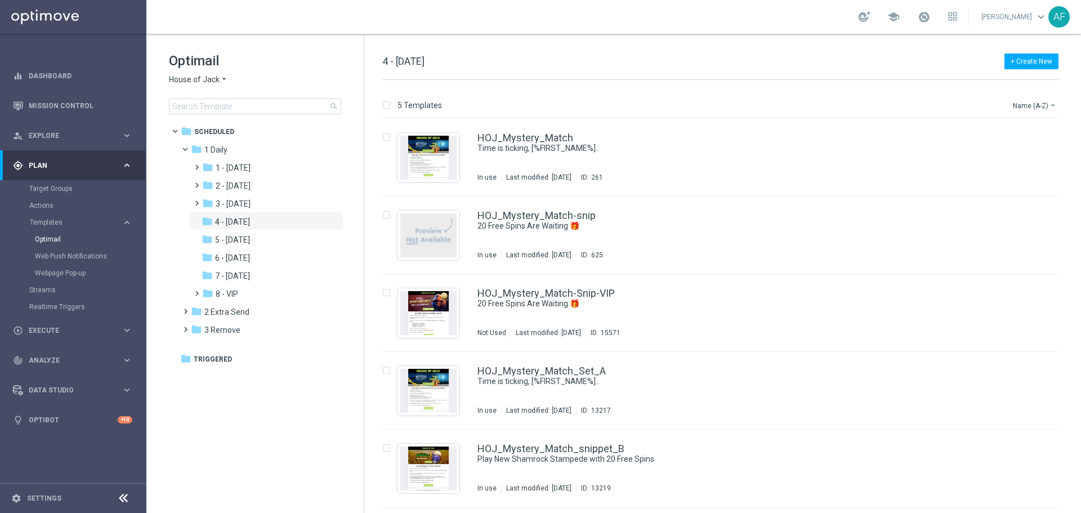
click at [208, 77] on span "House of Jack" at bounding box center [194, 79] width 51 height 11
click at [208, 128] on div "Casino-Mate" at bounding box center [211, 133] width 84 height 14
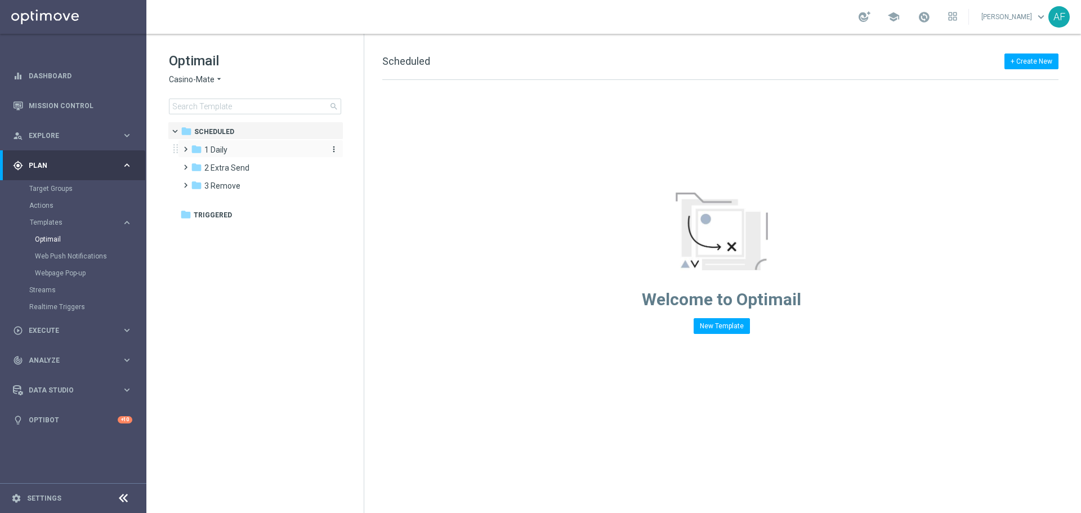
click at [244, 145] on div "folder 1 Daily" at bounding box center [255, 150] width 129 height 13
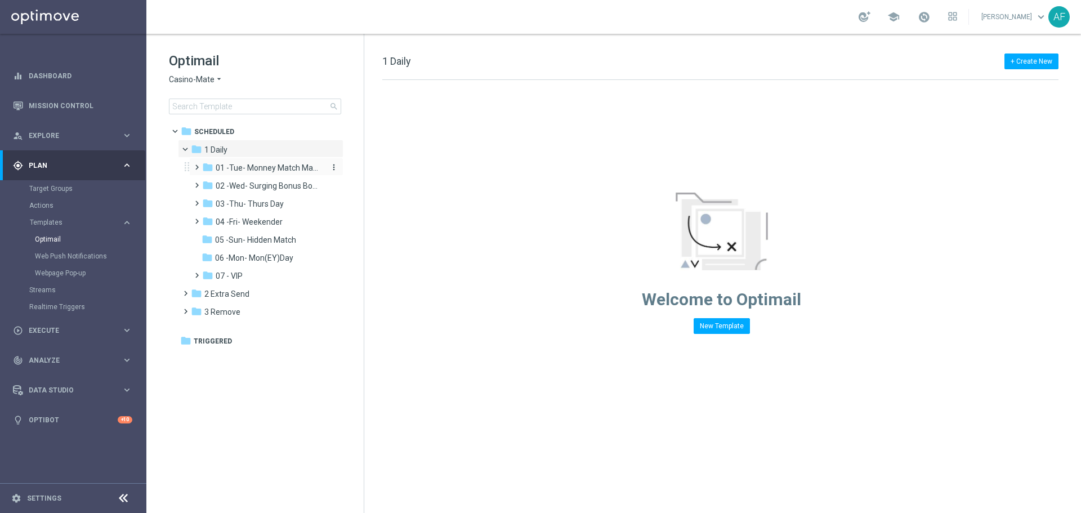
click at [250, 166] on span "01 -Tue- Monney Match Maker" at bounding box center [269, 168] width 106 height 10
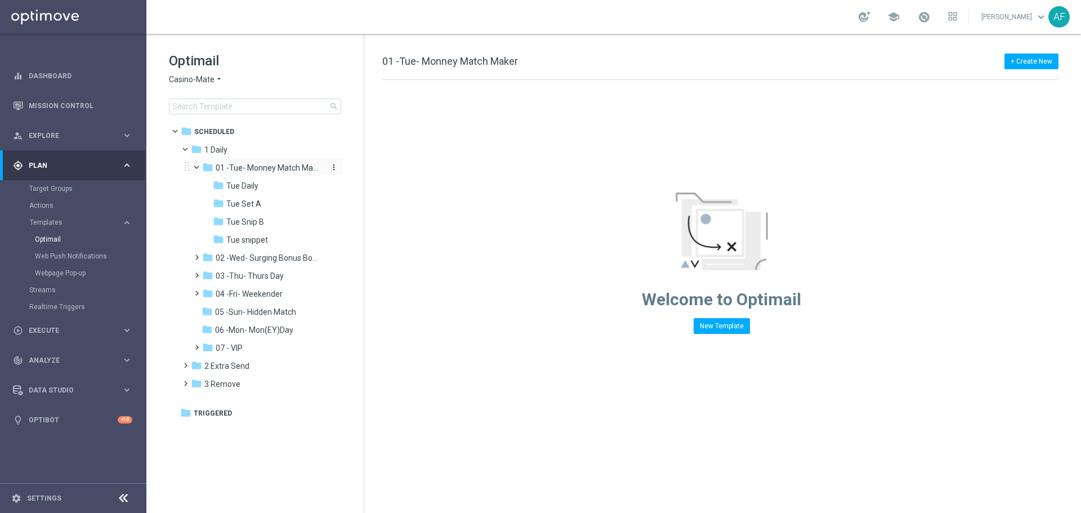
click at [244, 165] on span "01 -Tue- Monney Match Maker" at bounding box center [269, 168] width 106 height 10
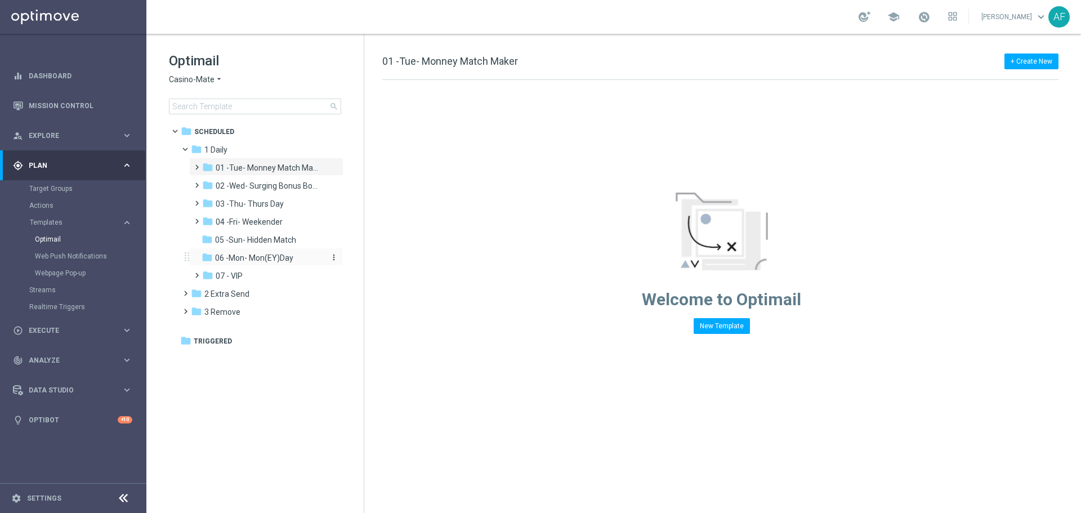
click at [250, 253] on span "06 -Mon- Mon(EY)Day" at bounding box center [254, 258] width 78 height 10
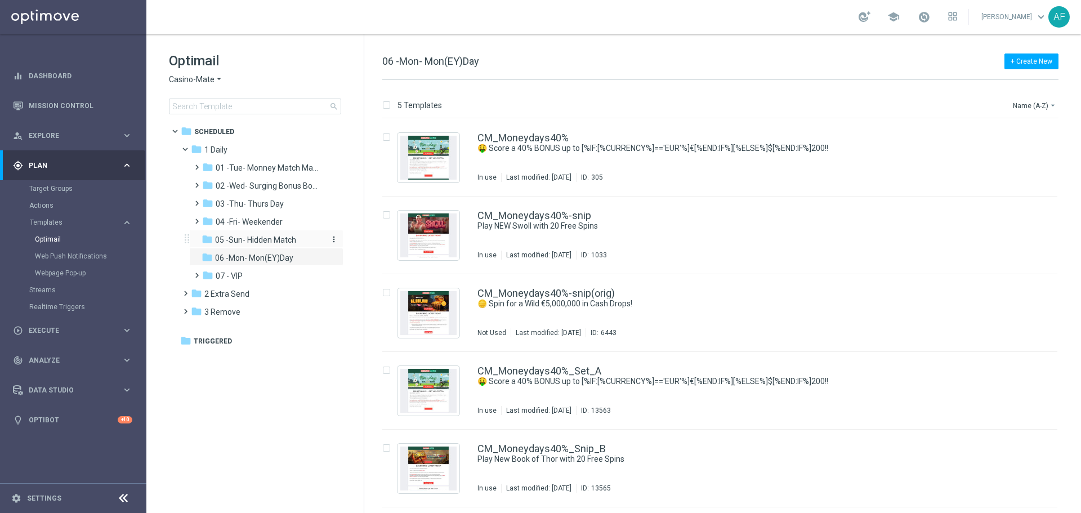
click at [259, 236] on span "05 -Sun- Hidden Match" at bounding box center [255, 240] width 81 height 10
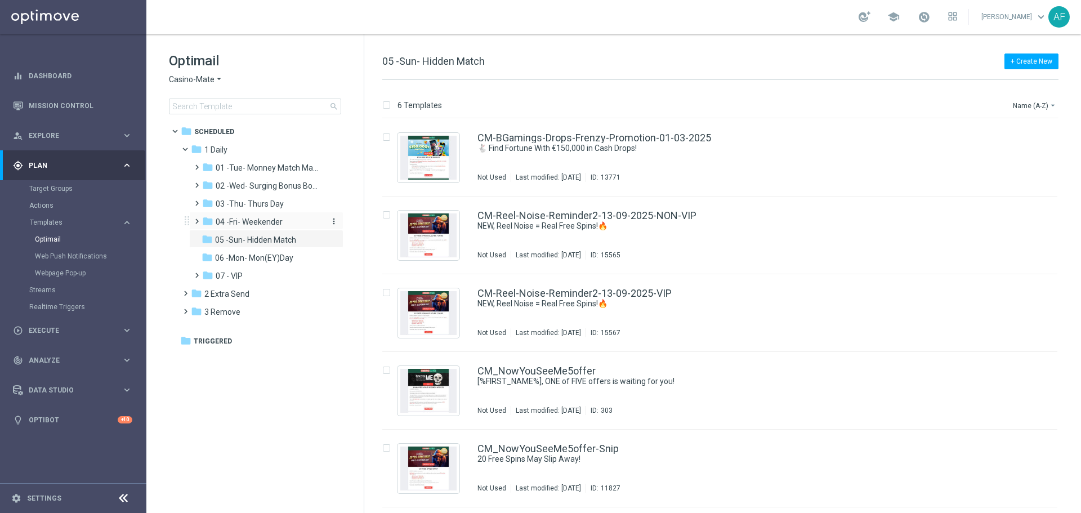
click at [263, 221] on span "04 -Fri- Weekender" at bounding box center [249, 222] width 67 height 10
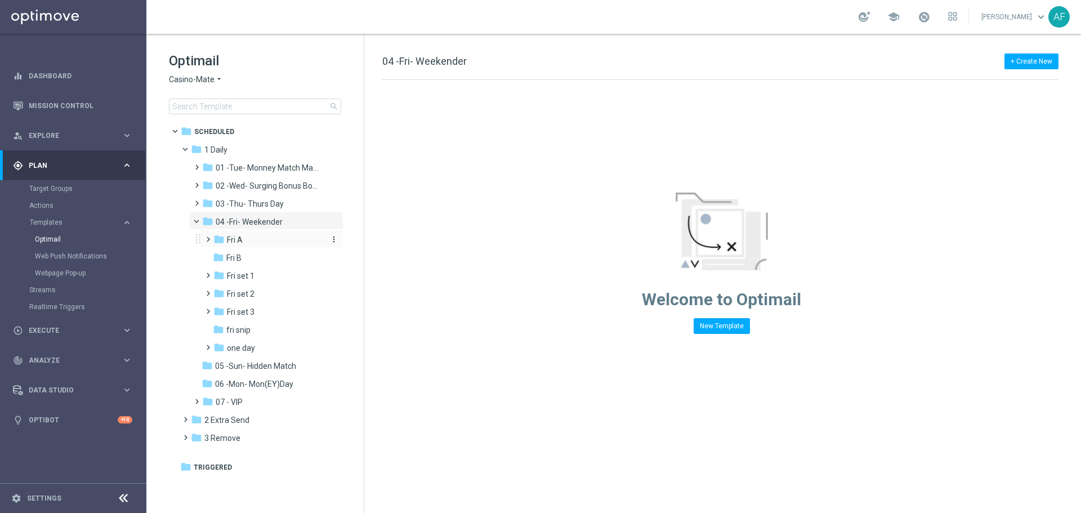
click at [263, 240] on div "folder Fri A" at bounding box center [268, 240] width 110 height 13
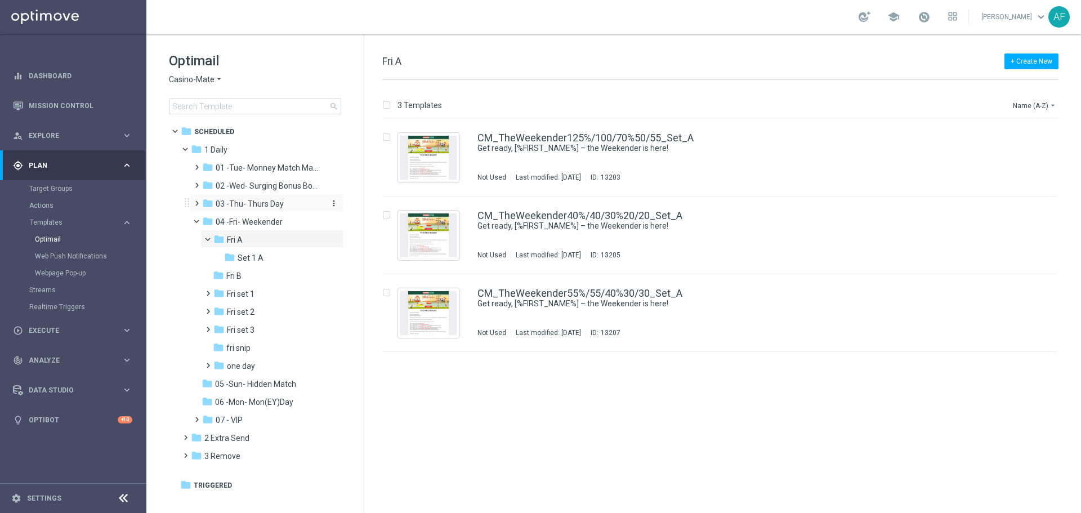
click at [261, 203] on span "03 -Thu- Thurs Day" at bounding box center [250, 204] width 68 height 10
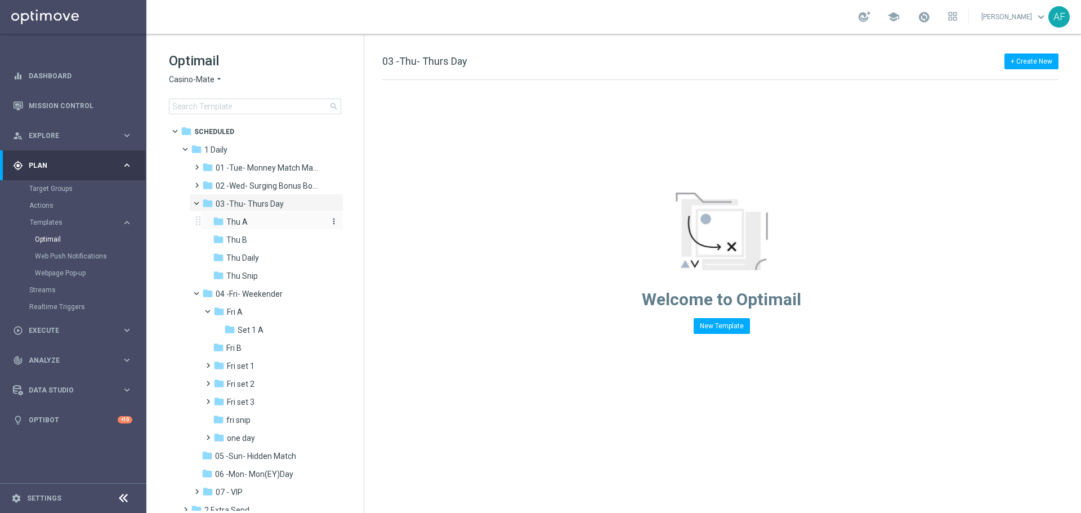
click at [261, 223] on div "folder Thu A" at bounding box center [268, 222] width 111 height 13
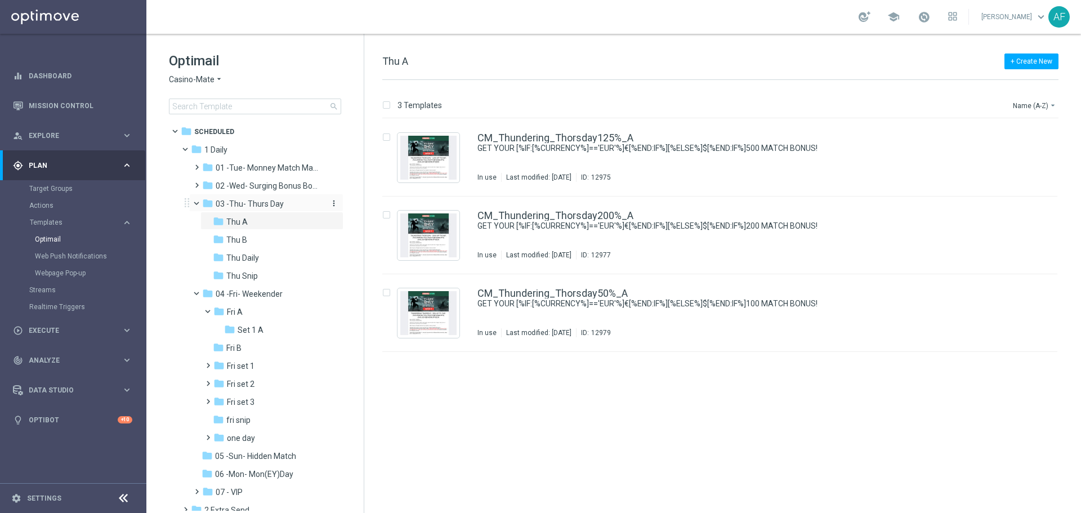
click at [236, 203] on span "03 -Thu- Thurs Day" at bounding box center [250, 204] width 68 height 10
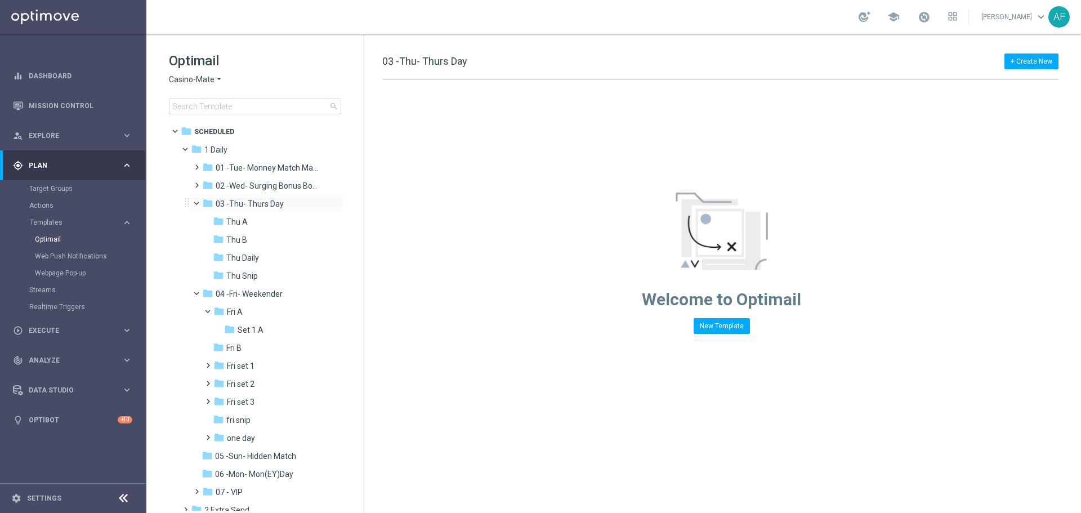
click at [199, 201] on span at bounding box center [201, 200] width 5 height 5
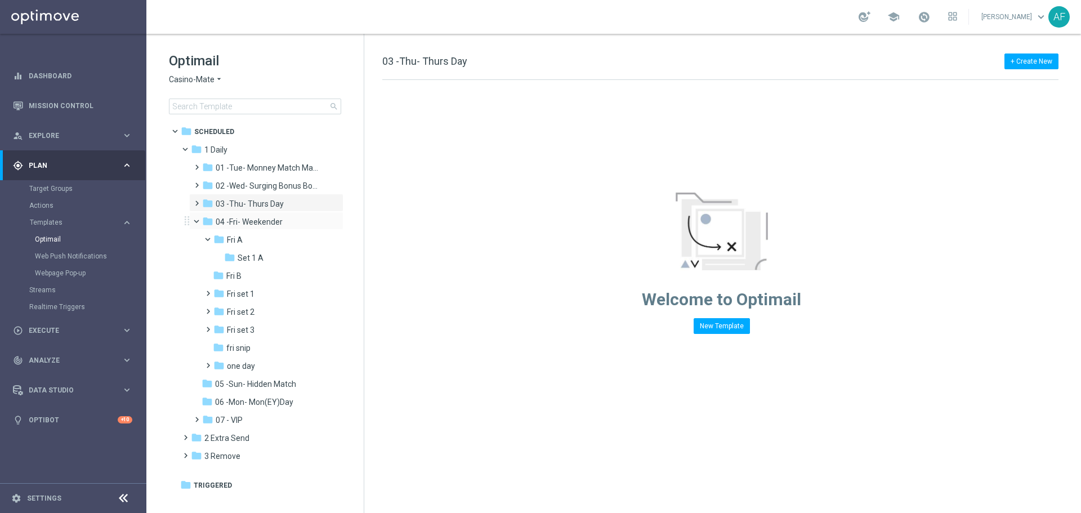
click at [199, 221] on span at bounding box center [201, 218] width 5 height 5
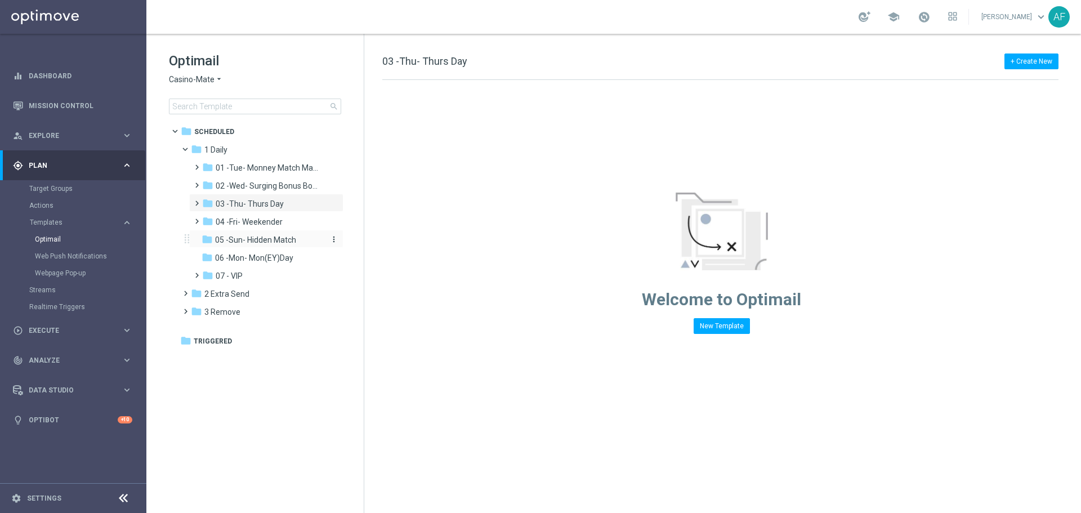
click at [250, 238] on span "05 -Sun- Hidden Match" at bounding box center [255, 240] width 81 height 10
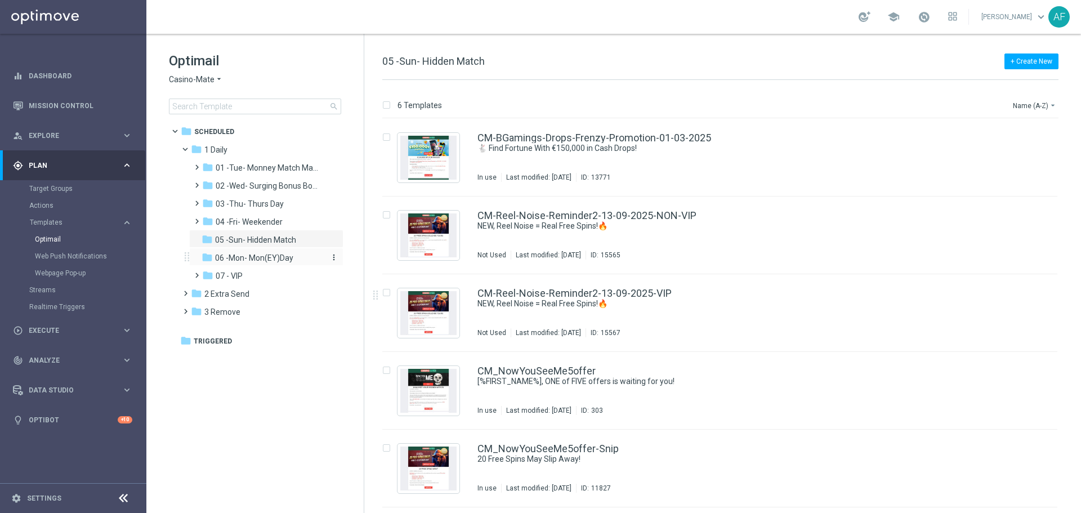
click at [267, 259] on span "06 -Mon- Mon(EY)Day" at bounding box center [254, 258] width 78 height 10
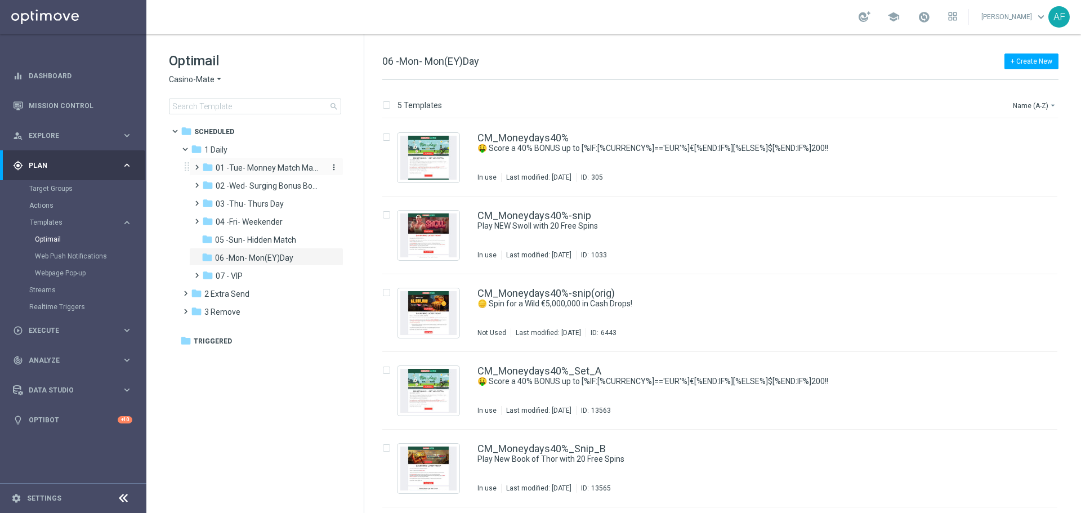
click at [239, 164] on span "01 -Tue- Monney Match Maker" at bounding box center [269, 168] width 106 height 10
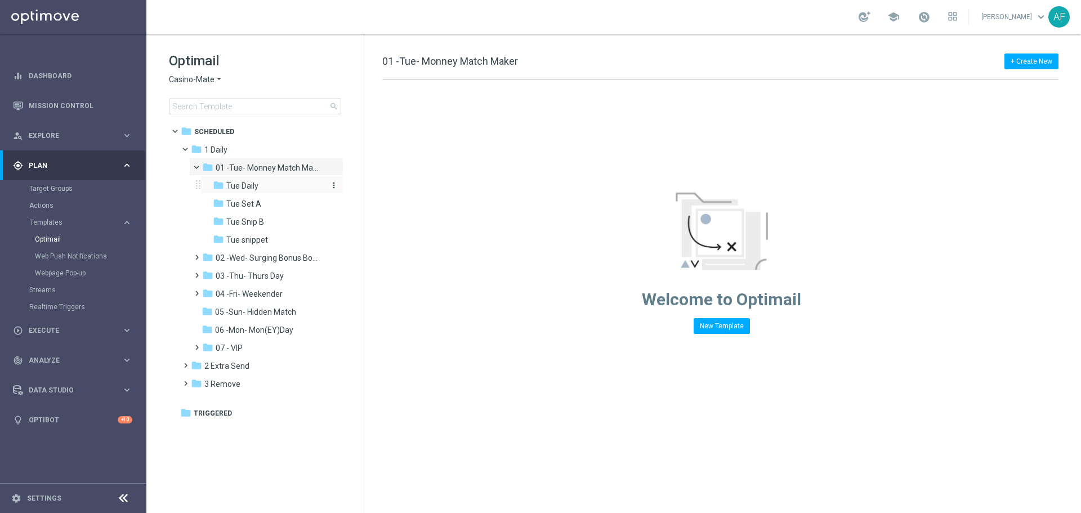
click at [263, 185] on div "folder Tue Daily" at bounding box center [268, 186] width 111 height 13
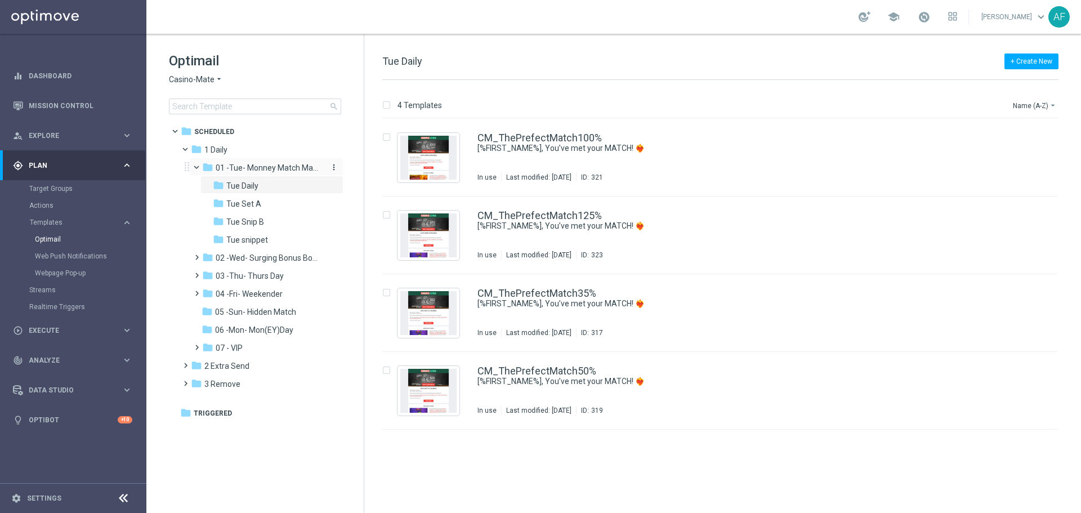
click at [210, 165] on icon "folder" at bounding box center [207, 167] width 11 height 11
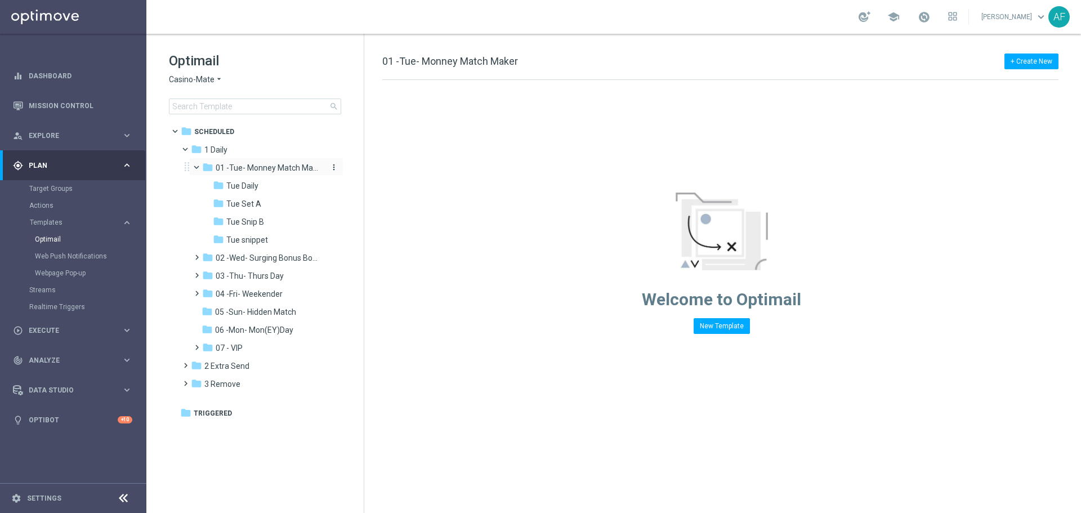
click at [202, 168] on icon "folder" at bounding box center [207, 167] width 11 height 11
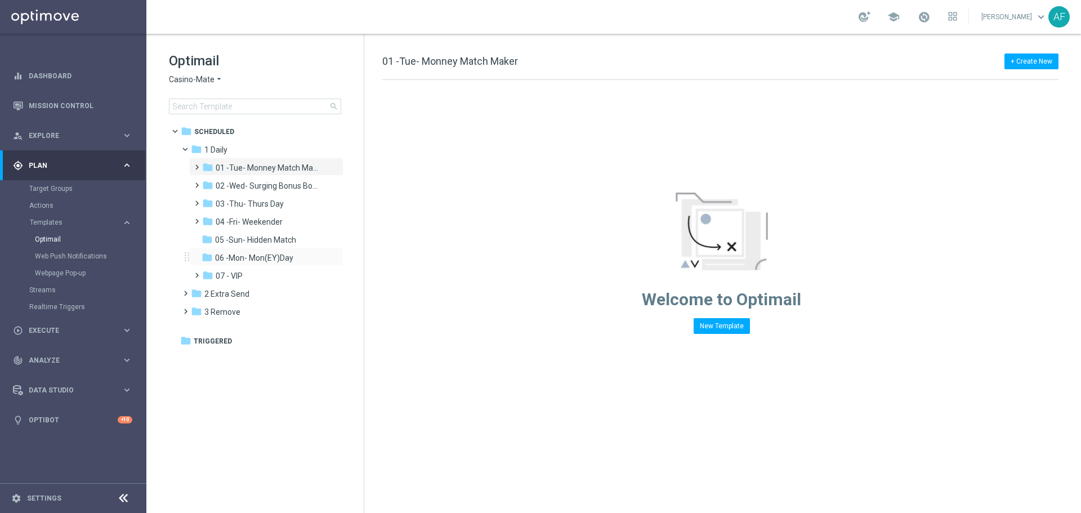
click at [244, 248] on div "folder 06 -Mon- Mon(EY)Day more_vert" at bounding box center [266, 257] width 154 height 18
click at [246, 257] on span "06 -Mon- Mon(EY)Day" at bounding box center [254, 258] width 78 height 10
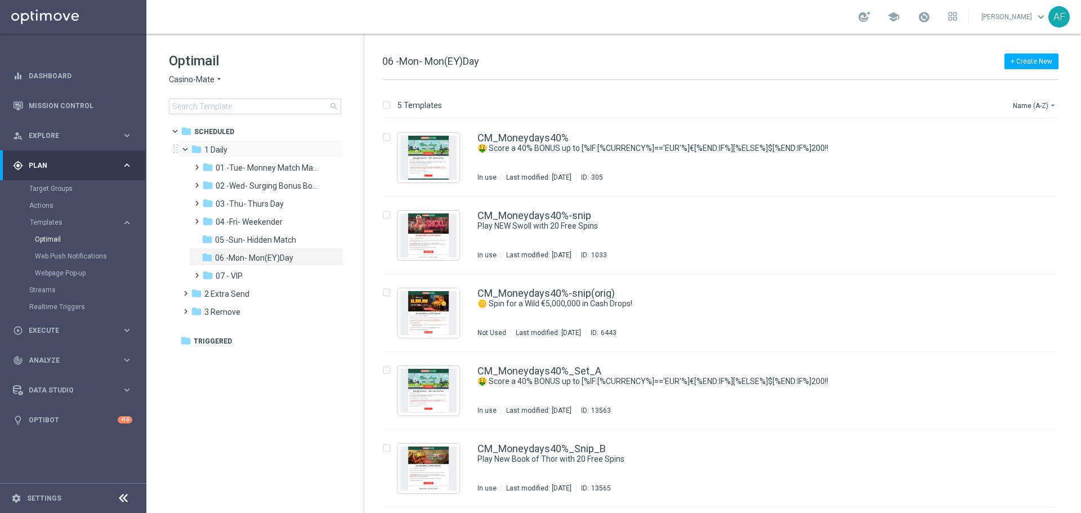
click at [188, 147] on span at bounding box center [190, 146] width 5 height 5
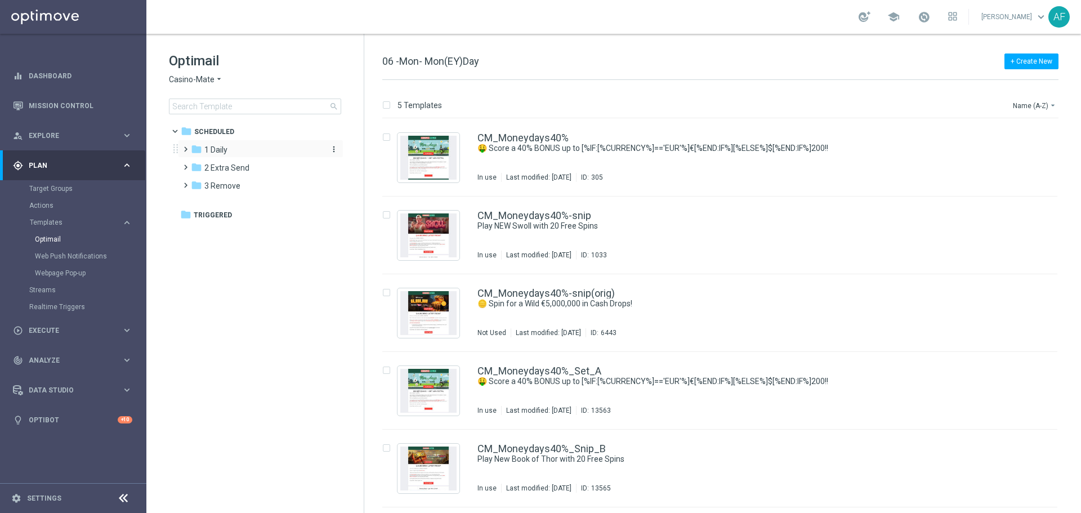
click at [194, 151] on icon "folder" at bounding box center [196, 149] width 11 height 11
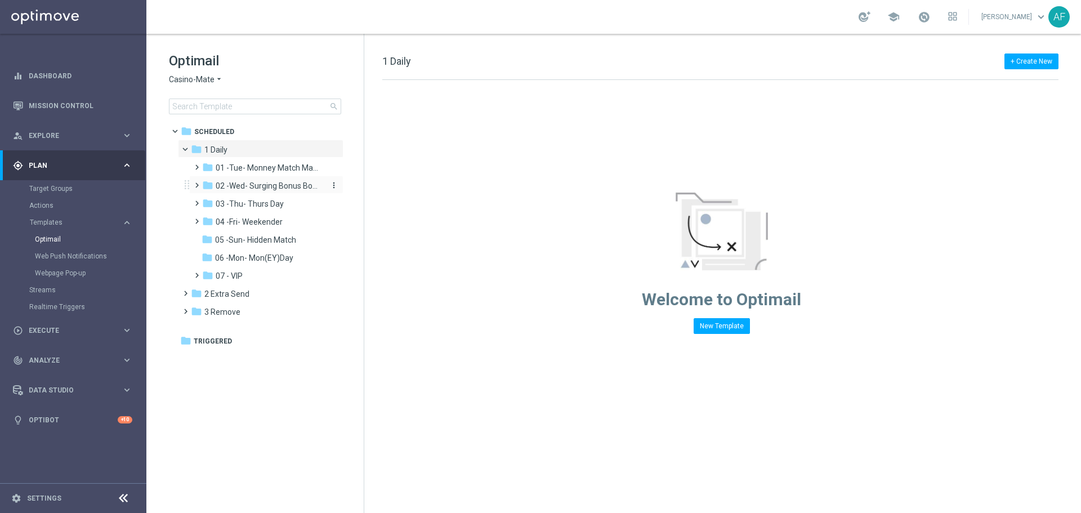
click at [277, 181] on span "02 -Wed- Surging Bonus Booster" at bounding box center [269, 186] width 106 height 10
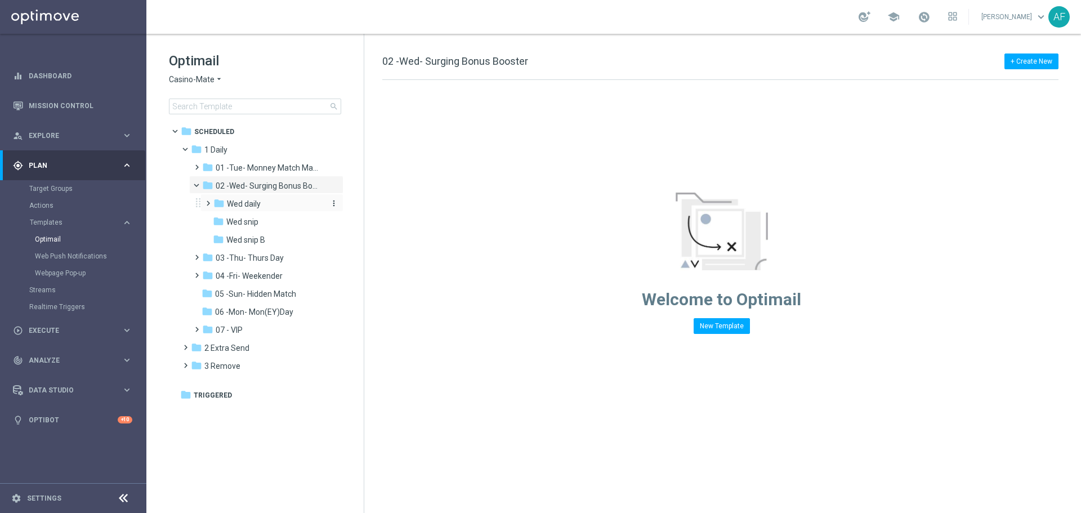
click at [272, 200] on div "folder Wed daily" at bounding box center [268, 204] width 110 height 13
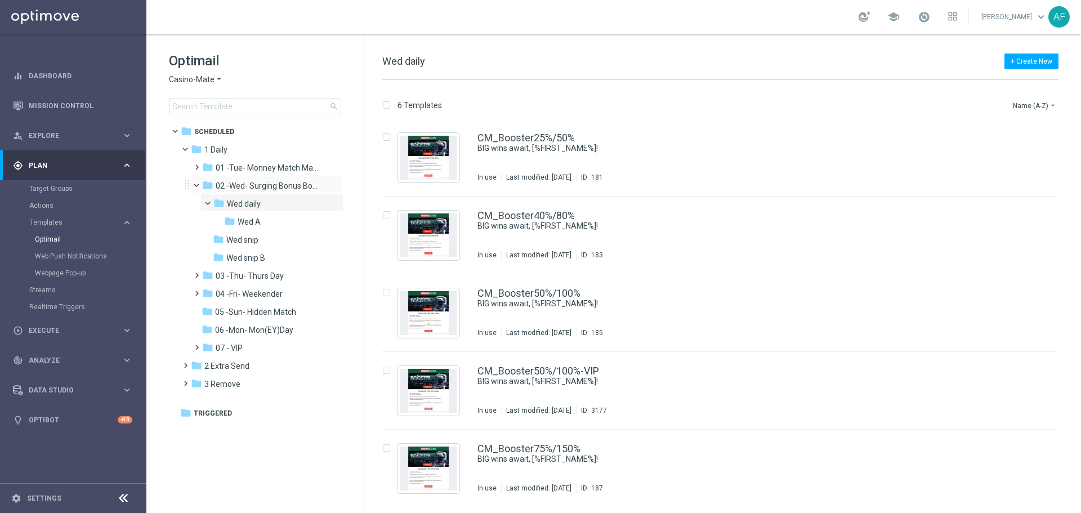
click at [199, 185] on span at bounding box center [201, 182] width 5 height 5
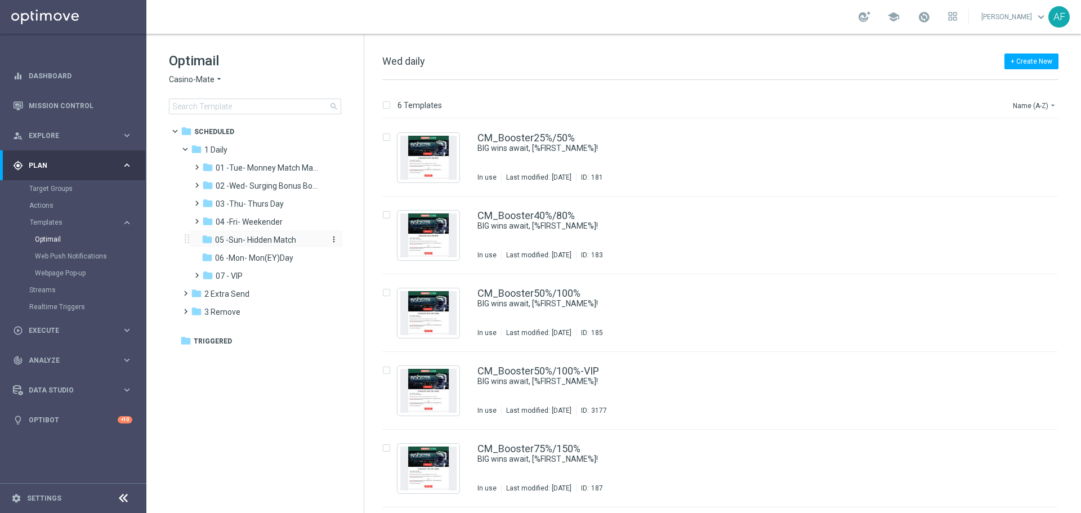
click at [232, 238] on span "05 -Sun- Hidden Match" at bounding box center [255, 240] width 81 height 10
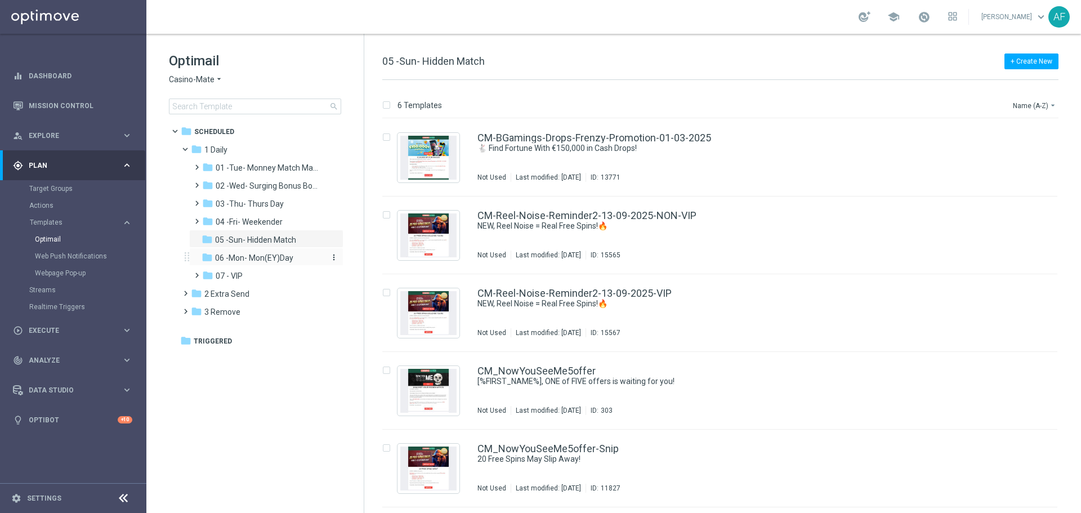
click at [238, 254] on span "06 -Mon- Mon(EY)Day" at bounding box center [254, 258] width 78 height 10
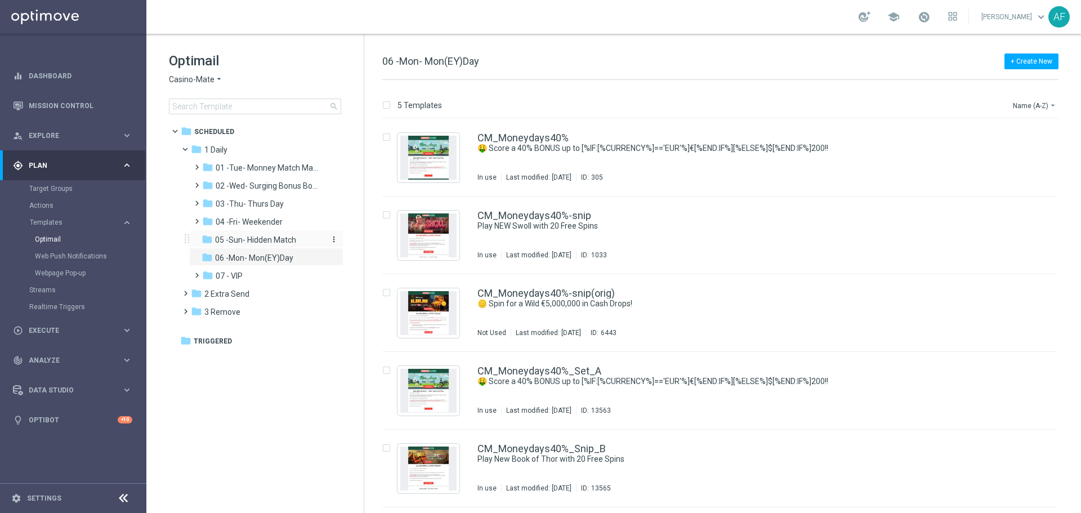
click at [239, 241] on span "05 -Sun- Hidden Match" at bounding box center [255, 240] width 81 height 10
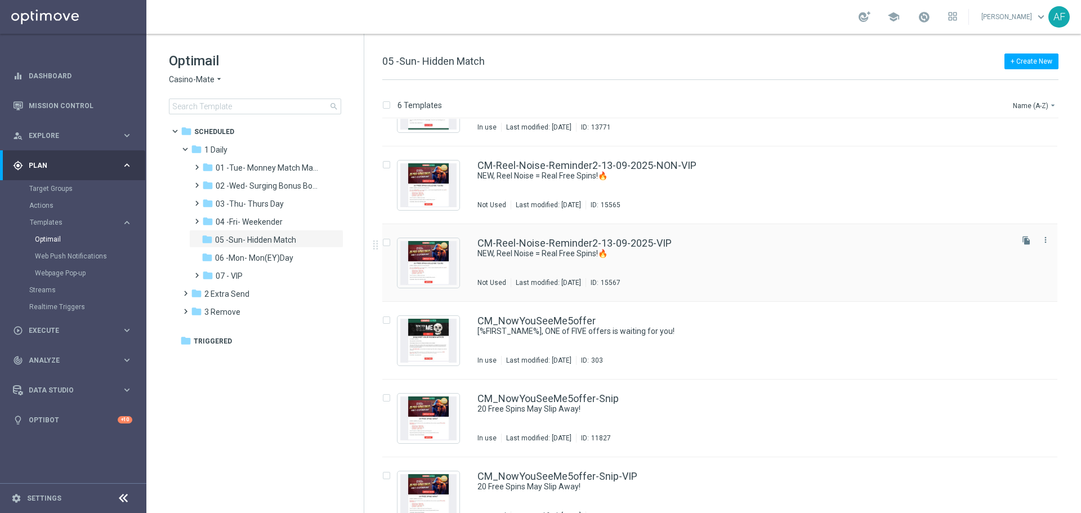
scroll to position [72, 0]
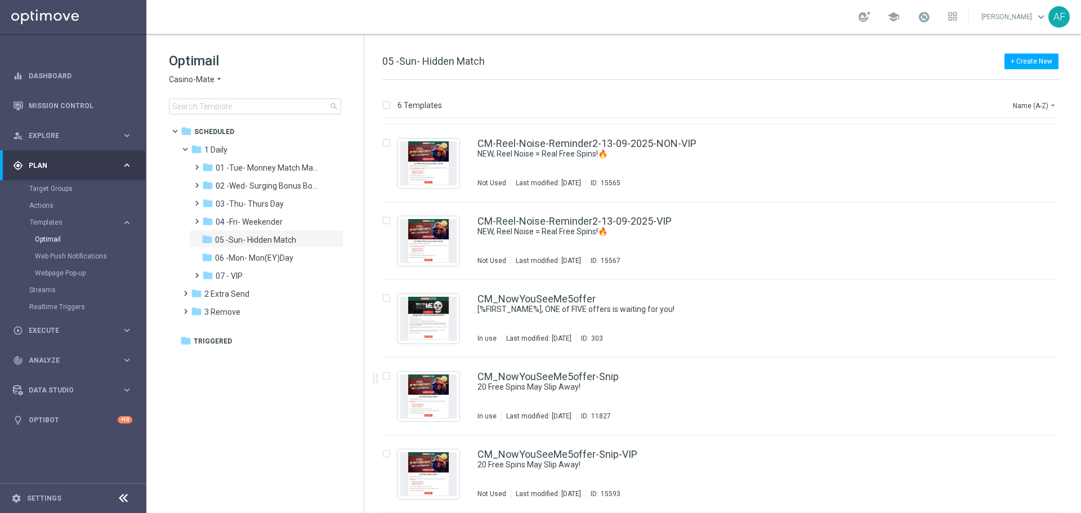
click at [224, 84] on div "Casino-Mate arrow_drop_down × Casino-Mate" at bounding box center [255, 79] width 172 height 11
click at [217, 78] on icon "arrow_drop_down" at bounding box center [218, 79] width 9 height 11
click at [211, 156] on div "Pokie Pop" at bounding box center [211, 160] width 84 height 14
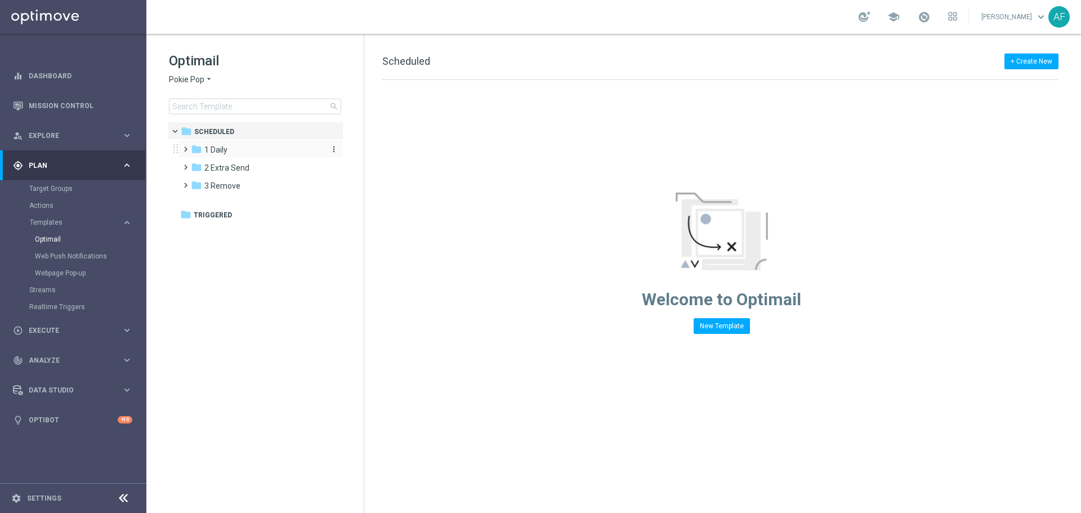
click at [214, 145] on span "1 Daily" at bounding box center [215, 150] width 23 height 10
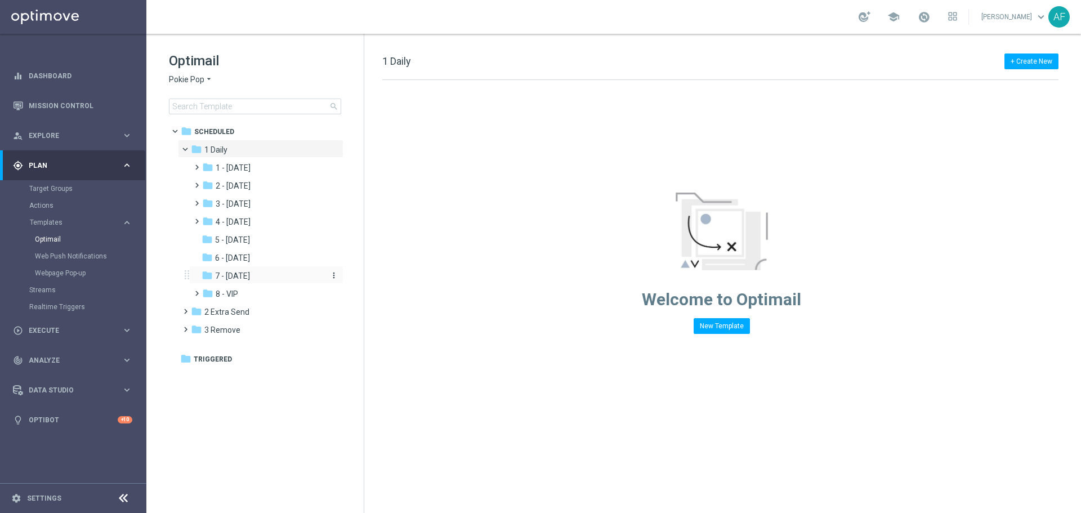
click at [250, 271] on span "7 - Monday" at bounding box center [232, 276] width 35 height 10
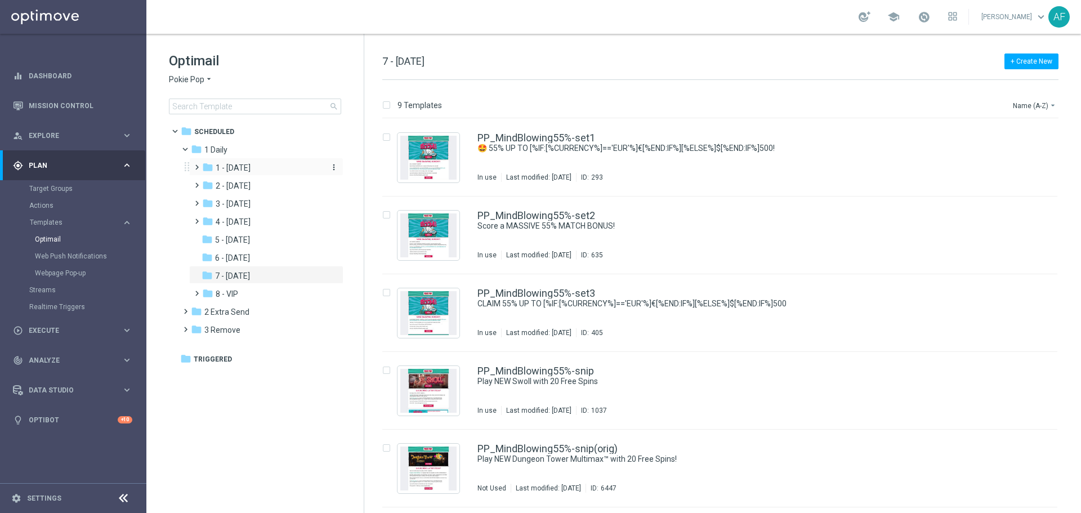
click at [256, 168] on div "folder 1 - Tuesday" at bounding box center [262, 168] width 120 height 13
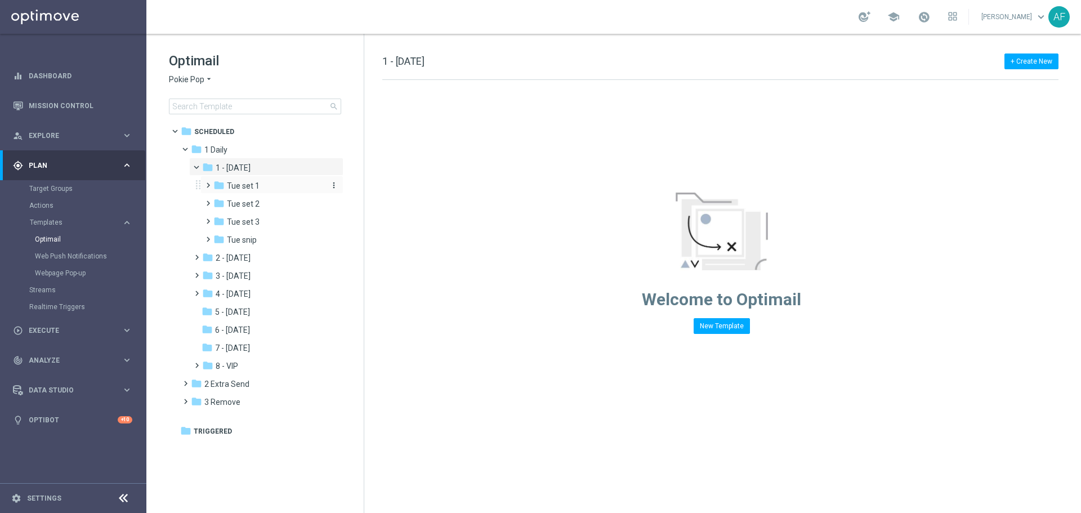
click at [259, 186] on div "folder Tue set 1" at bounding box center [268, 186] width 110 height 13
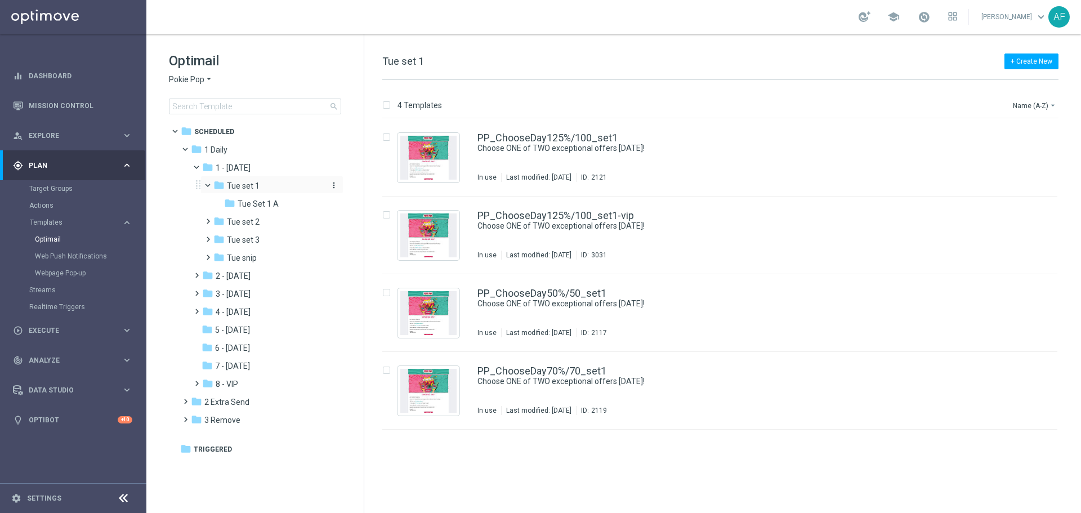
click at [236, 184] on span "Tue set 1" at bounding box center [243, 186] width 33 height 10
click at [199, 167] on span at bounding box center [201, 164] width 5 height 5
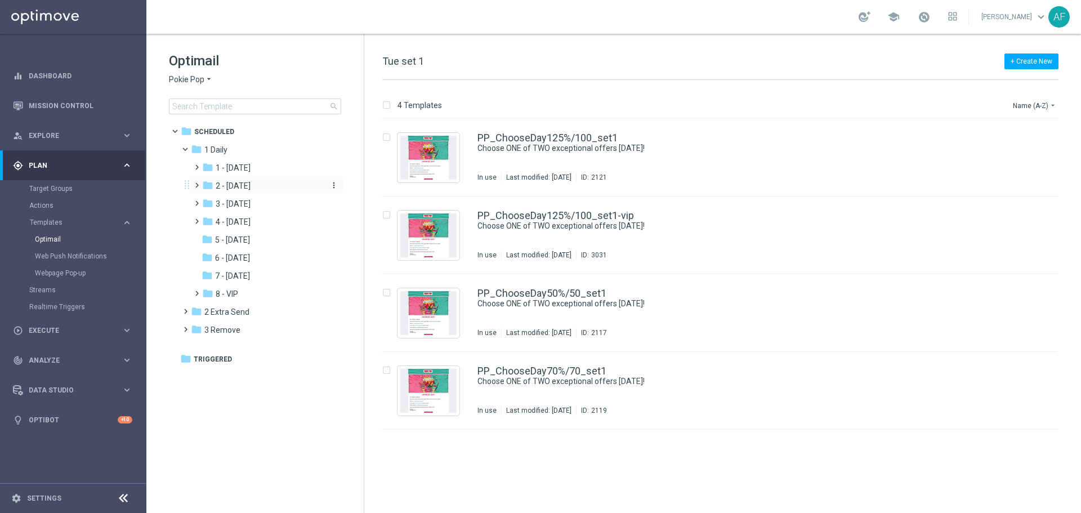
click at [230, 185] on span "2 - Wednesday" at bounding box center [233, 186] width 35 height 10
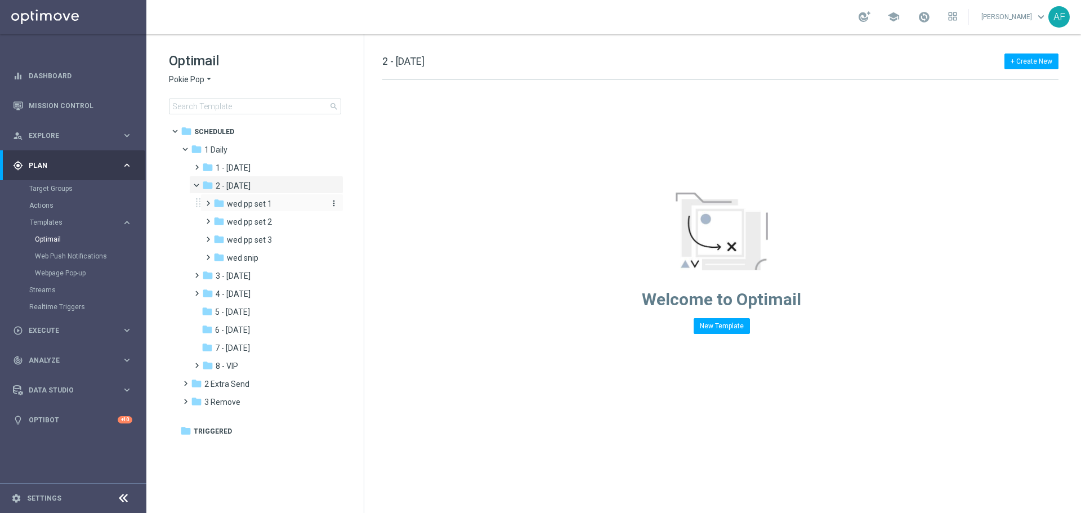
click at [240, 200] on span "wed pp set 1" at bounding box center [249, 204] width 45 height 10
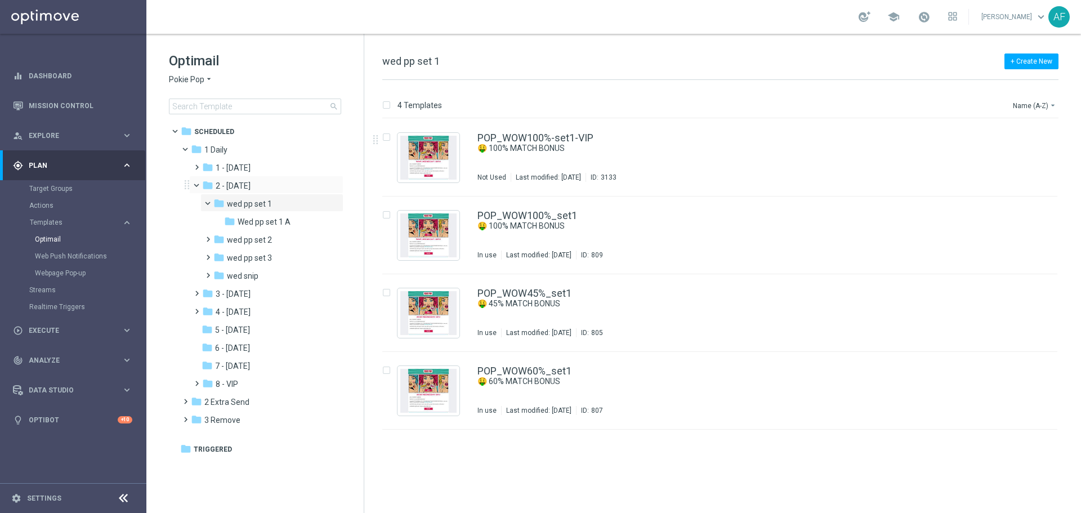
click at [199, 184] on span at bounding box center [201, 182] width 5 height 5
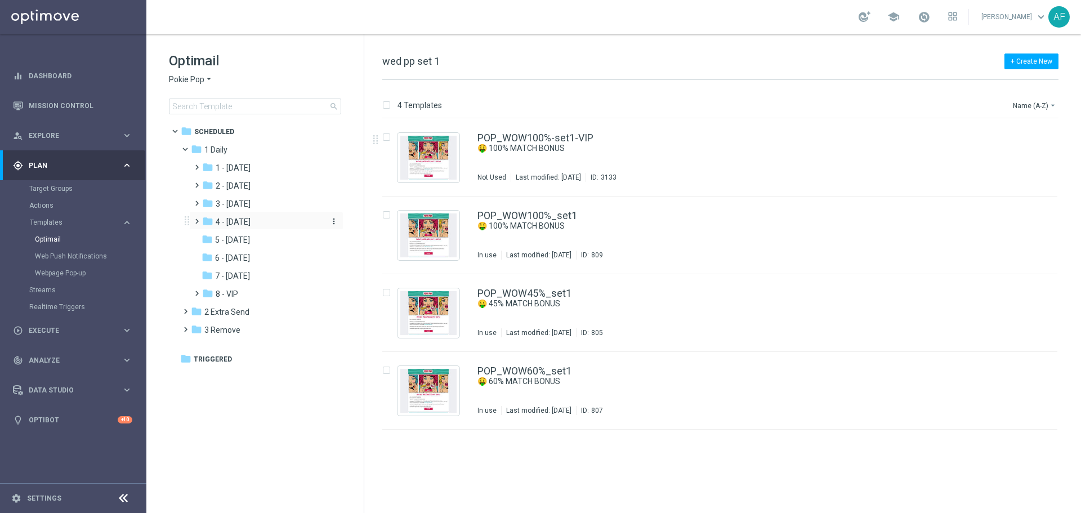
click at [205, 221] on icon "folder" at bounding box center [207, 221] width 11 height 11
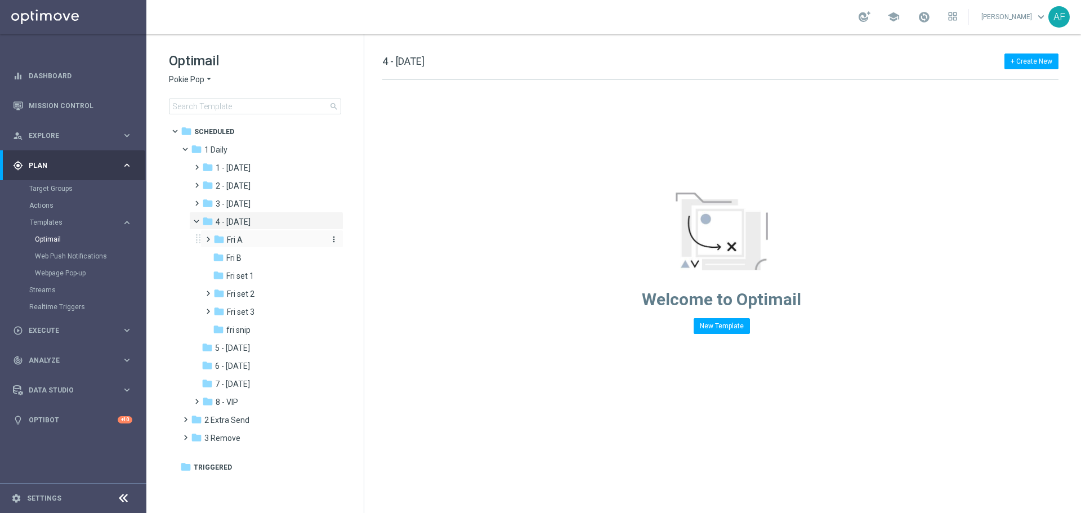
click at [240, 237] on span "Fri A" at bounding box center [235, 240] width 16 height 10
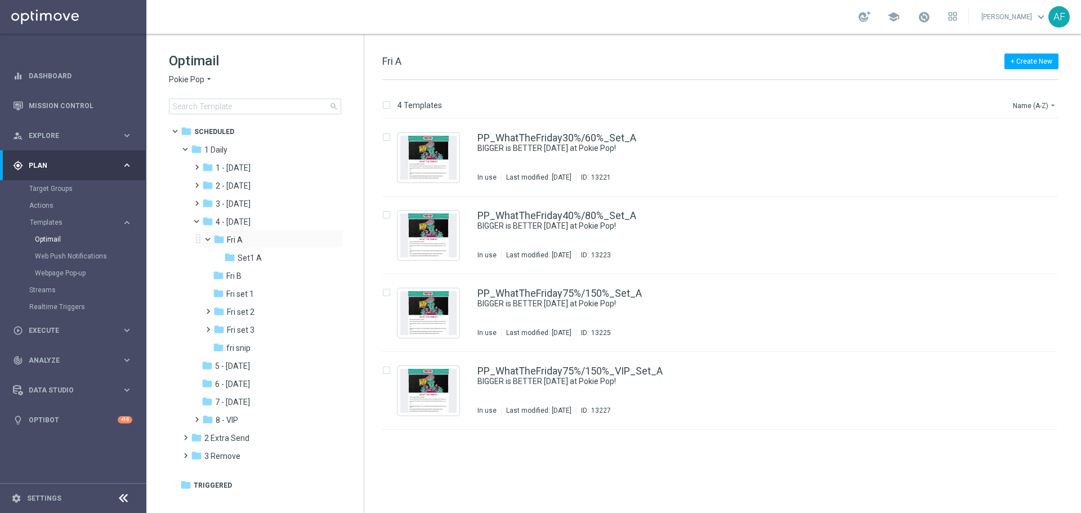
click at [211, 238] on span at bounding box center [213, 236] width 5 height 5
click at [199, 221] on span at bounding box center [201, 218] width 5 height 5
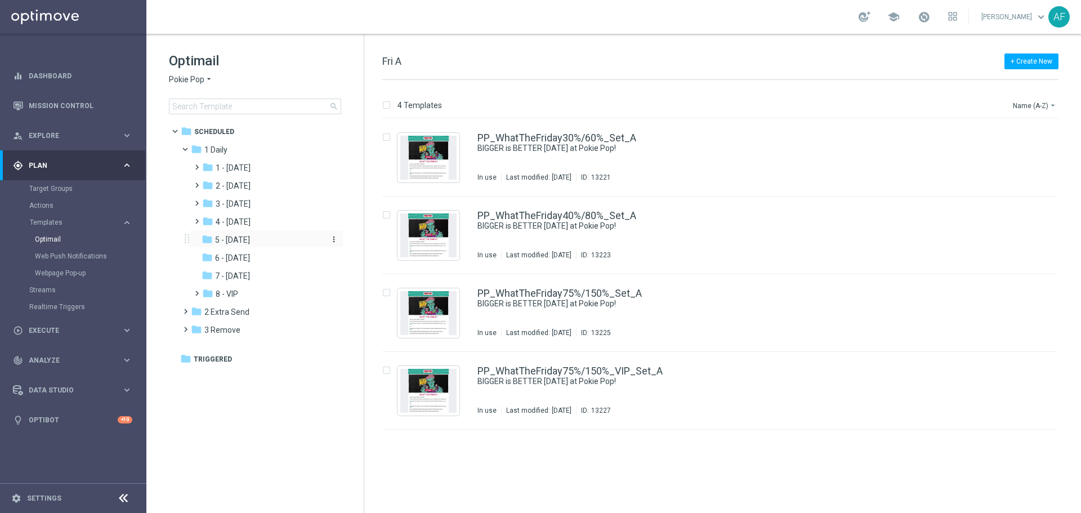
click at [219, 236] on span "5 - Saturday" at bounding box center [232, 240] width 35 height 10
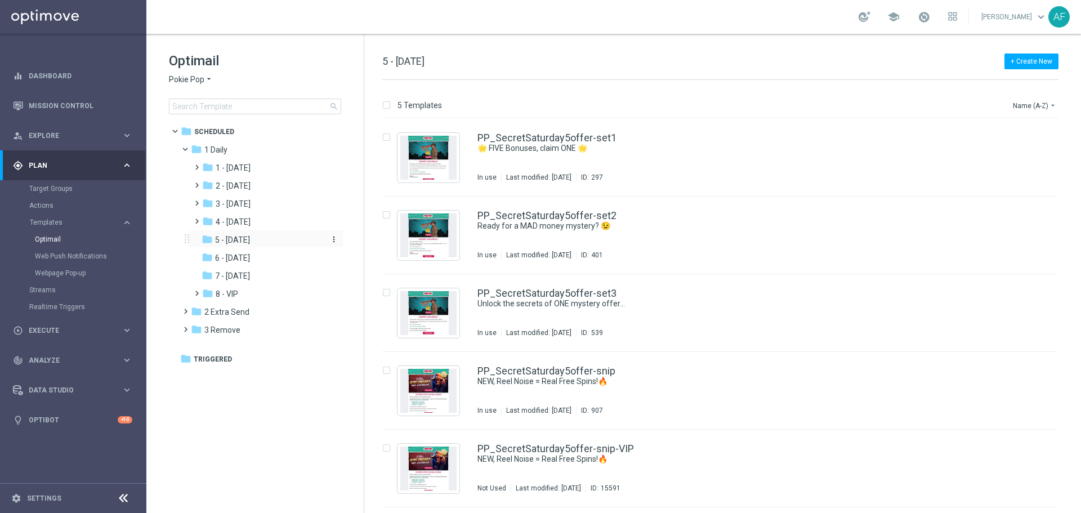
click at [239, 241] on span "5 - Saturday" at bounding box center [232, 240] width 35 height 10
click at [255, 259] on div "folder 6 - Sunday" at bounding box center [262, 258] width 120 height 13
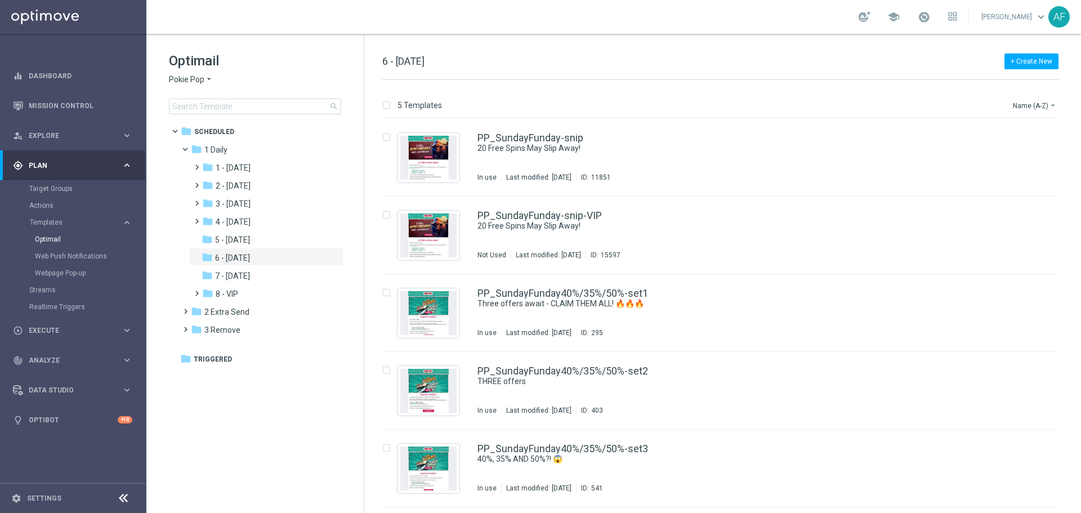
click at [204, 75] on icon "arrow_drop_down" at bounding box center [208, 79] width 9 height 11
click at [0, 0] on span "Casino-Mate" at bounding box center [0, 0] width 0 height 0
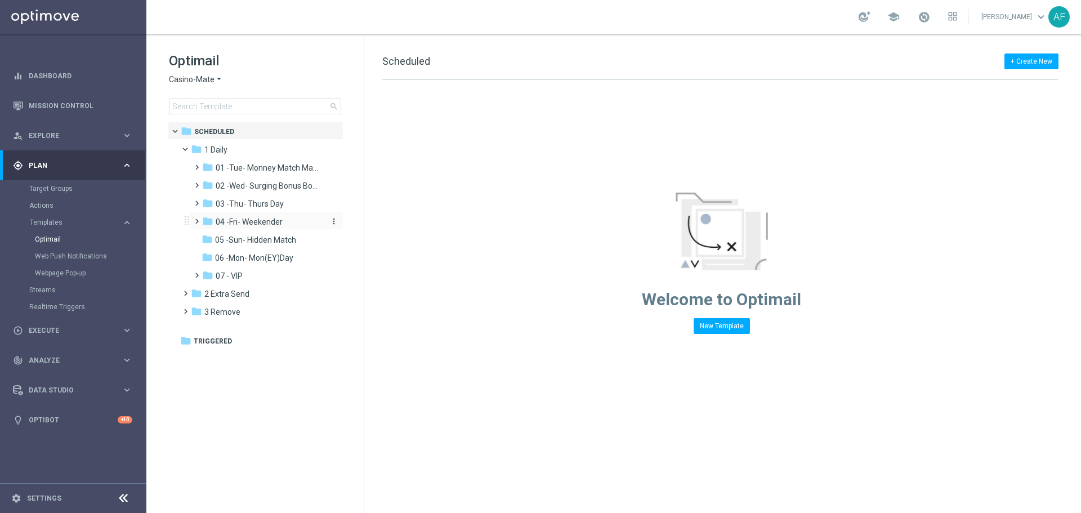
click at [258, 222] on span "04 -Fri- Weekender" at bounding box center [249, 222] width 67 height 10
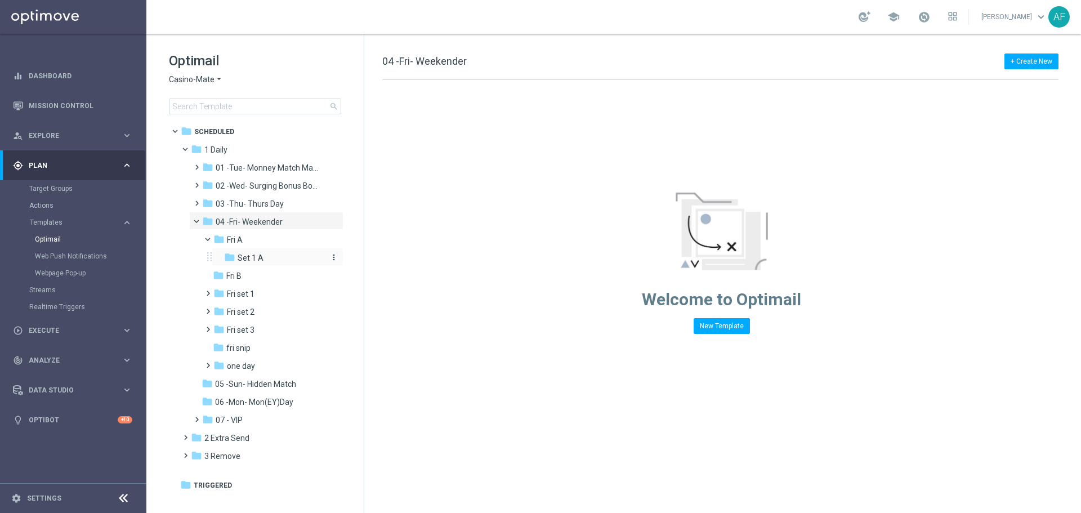
click at [266, 256] on div "folder Set 1 A" at bounding box center [274, 258] width 101 height 13
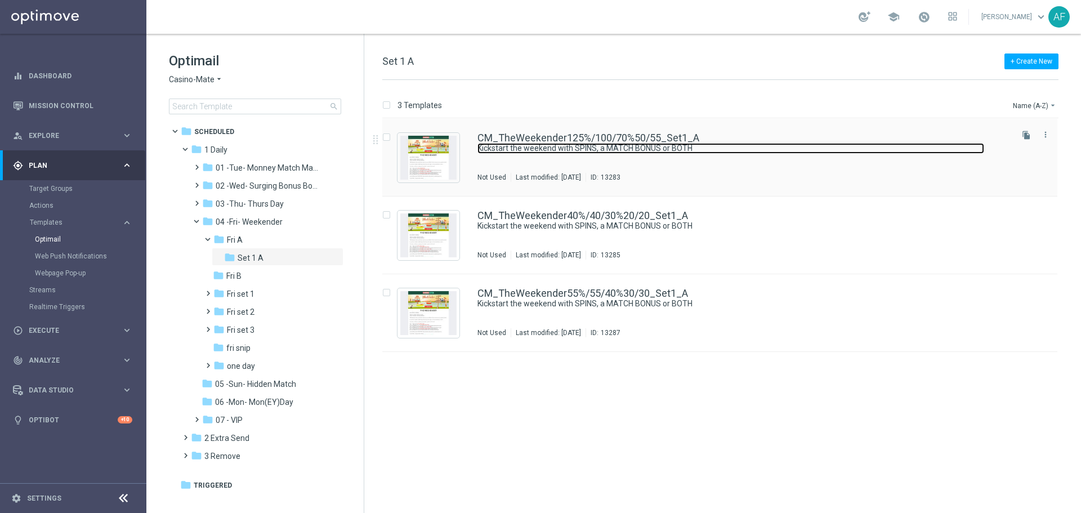
click at [592, 145] on link "Kickstart the weekend with SPINS, a MATCH BONUS or BOTH" at bounding box center [730, 148] width 507 height 11
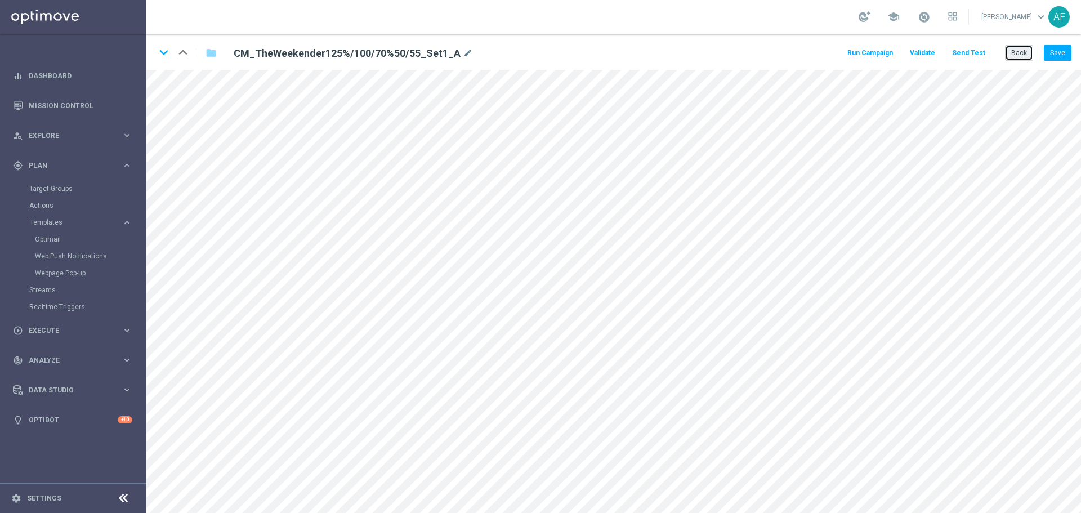
click at [1019, 56] on button "Back" at bounding box center [1019, 53] width 28 height 16
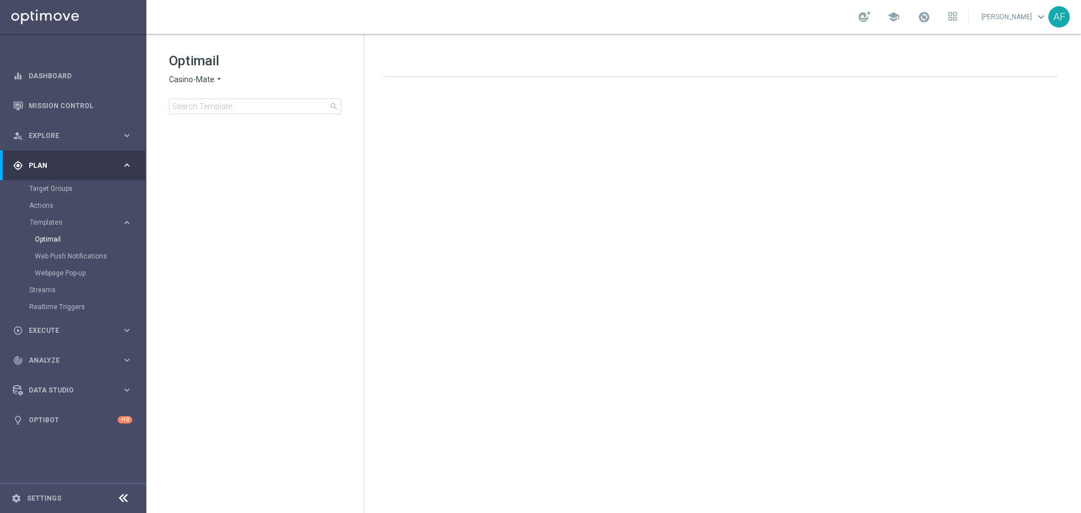
click at [205, 77] on span "Casino-Mate" at bounding box center [192, 79] width 46 height 11
click at [0, 0] on span "House of Jack" at bounding box center [0, 0] width 0 height 0
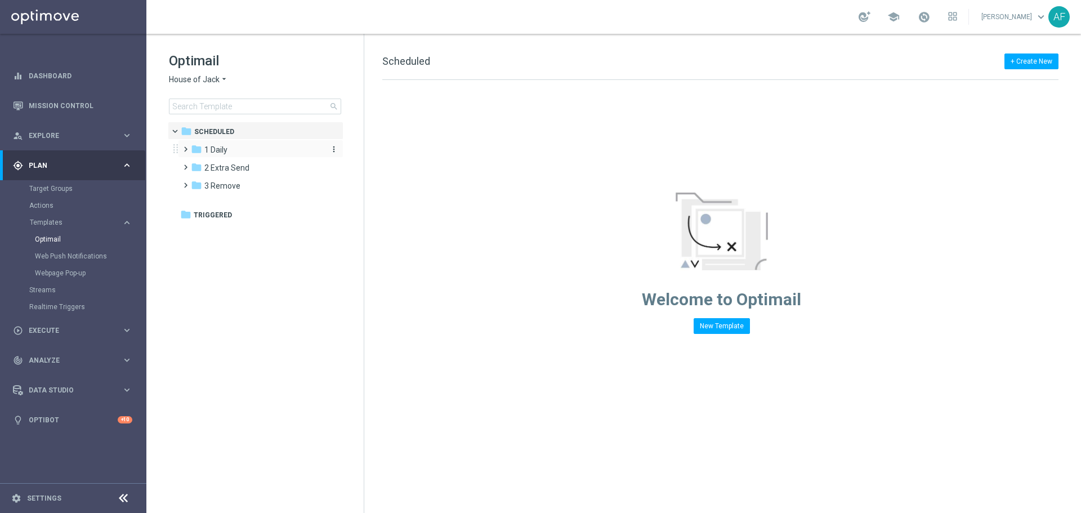
click at [214, 150] on span "1 Daily" at bounding box center [215, 150] width 23 height 10
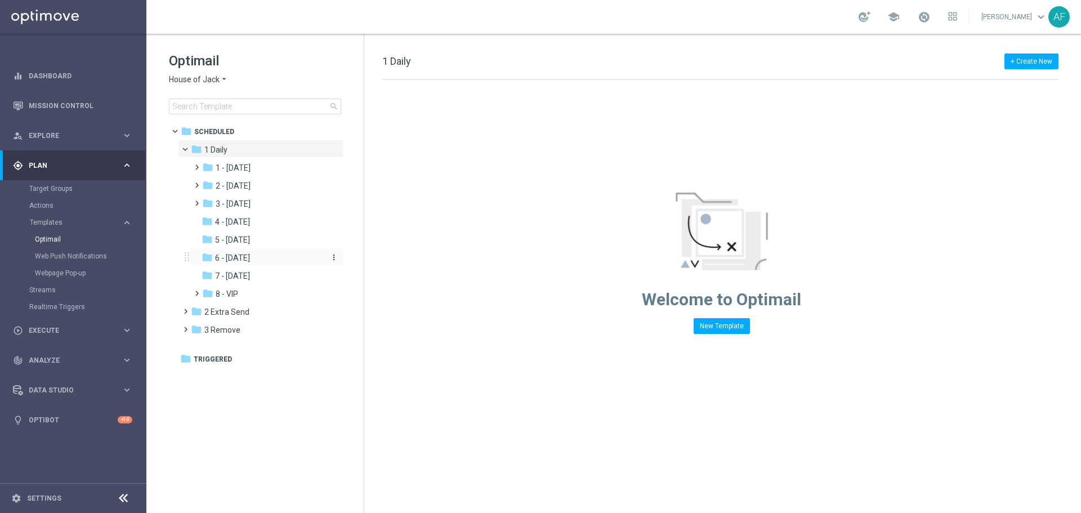
click at [245, 254] on span "6 - Sunday" at bounding box center [232, 258] width 35 height 10
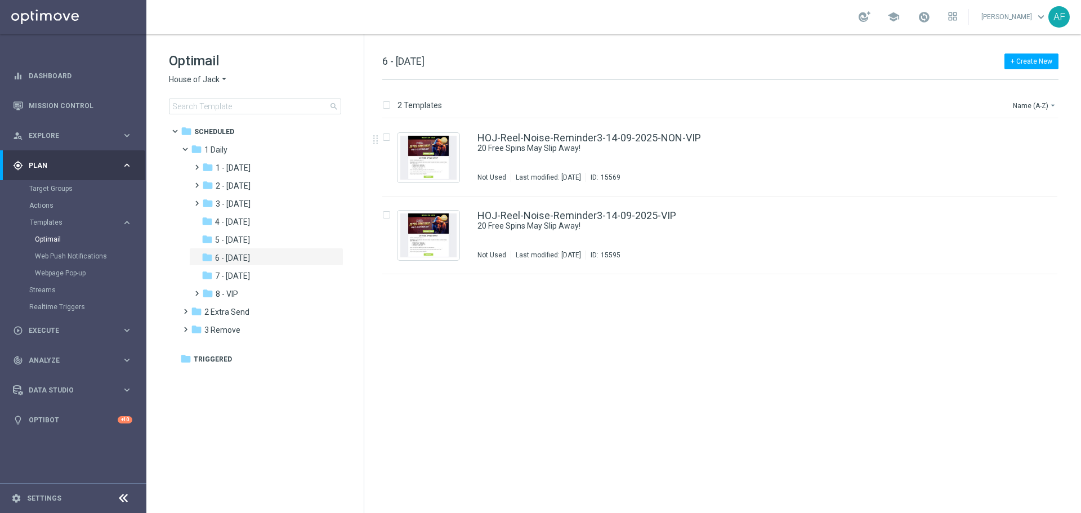
click at [209, 75] on span "House of Jack" at bounding box center [194, 79] width 51 height 11
click at [208, 213] on div "IOM" at bounding box center [211, 214] width 84 height 14
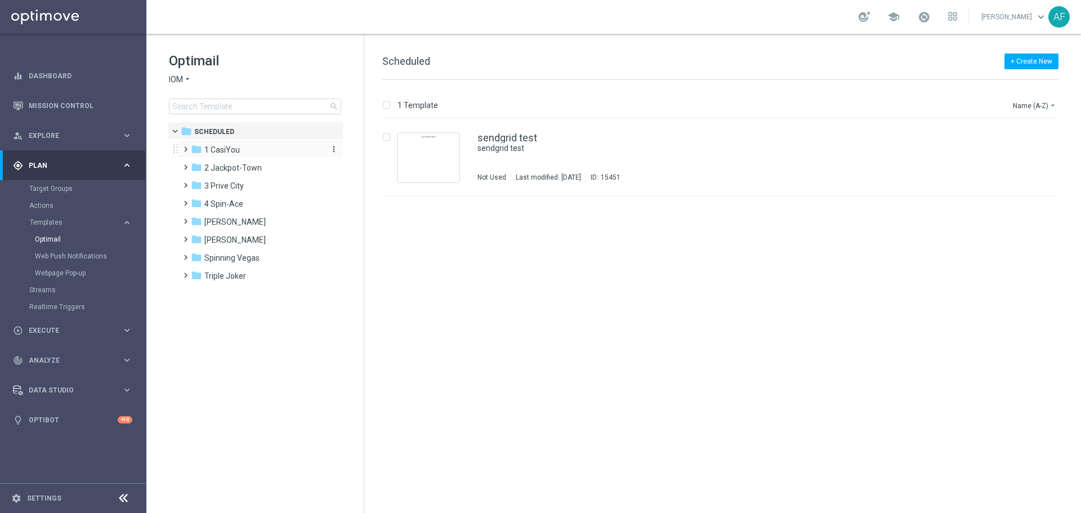
click at [244, 149] on div "folder 1 CasiYou" at bounding box center [255, 150] width 129 height 13
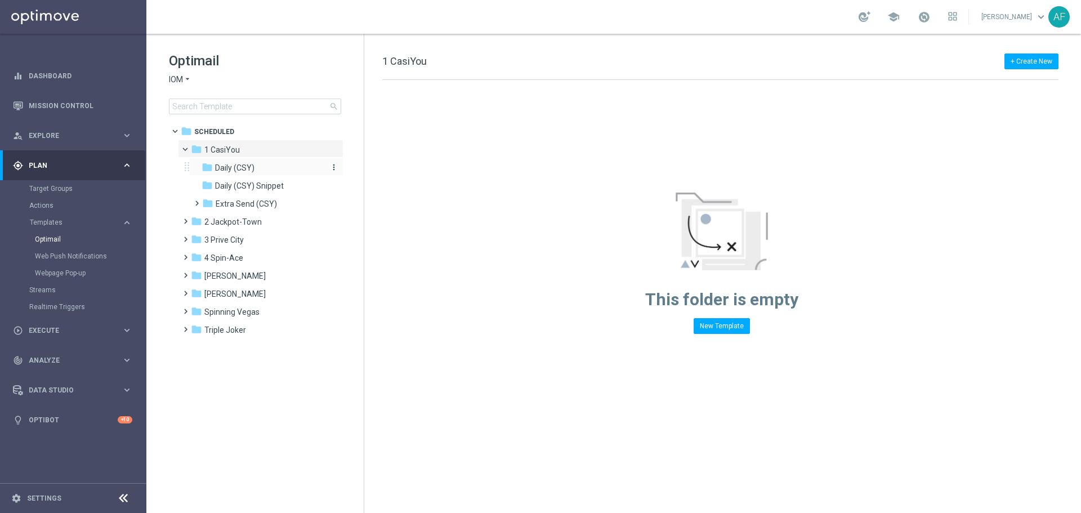
click at [247, 169] on span "Daily (CSY)" at bounding box center [234, 168] width 39 height 10
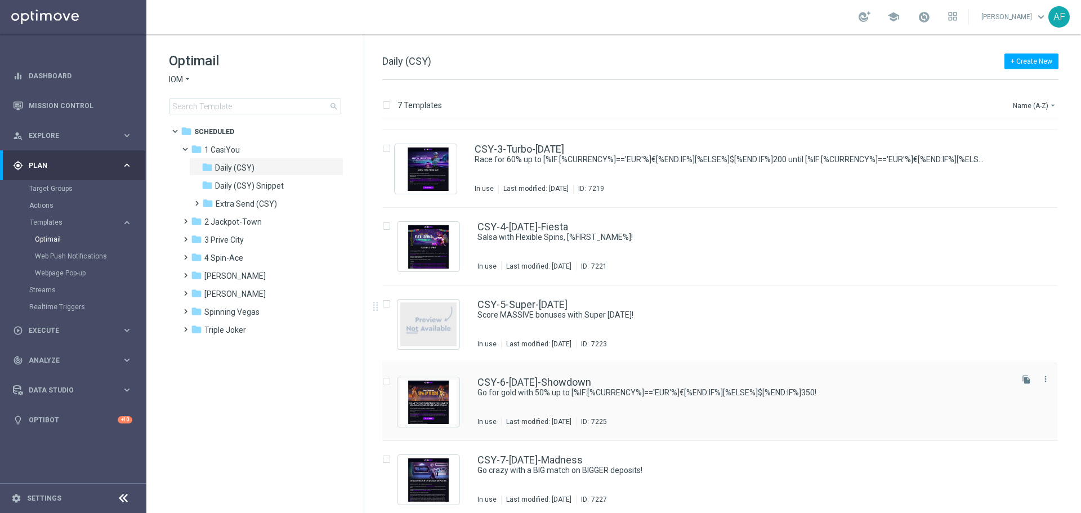
scroll to position [150, 0]
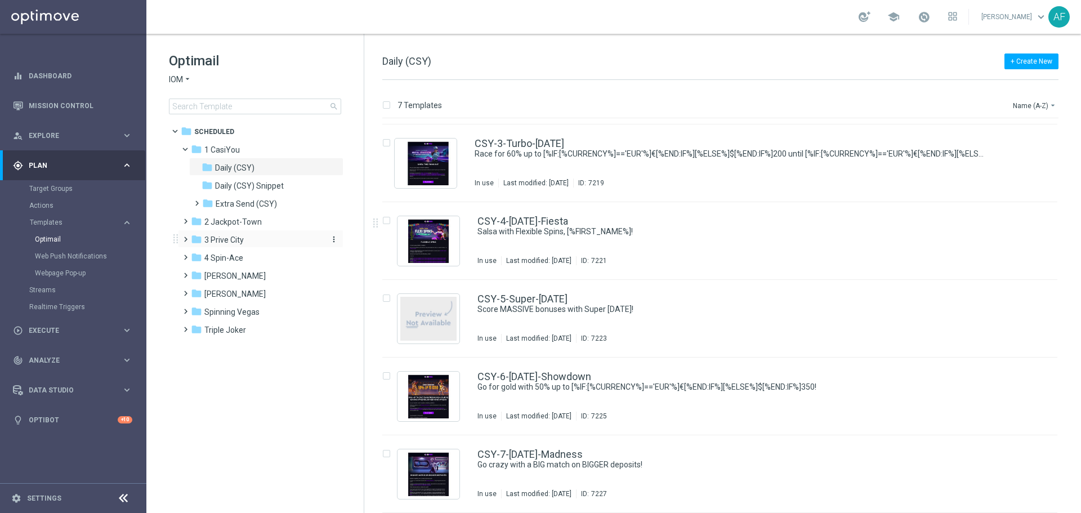
click at [226, 239] on span "3 Prive City" at bounding box center [223, 240] width 39 height 10
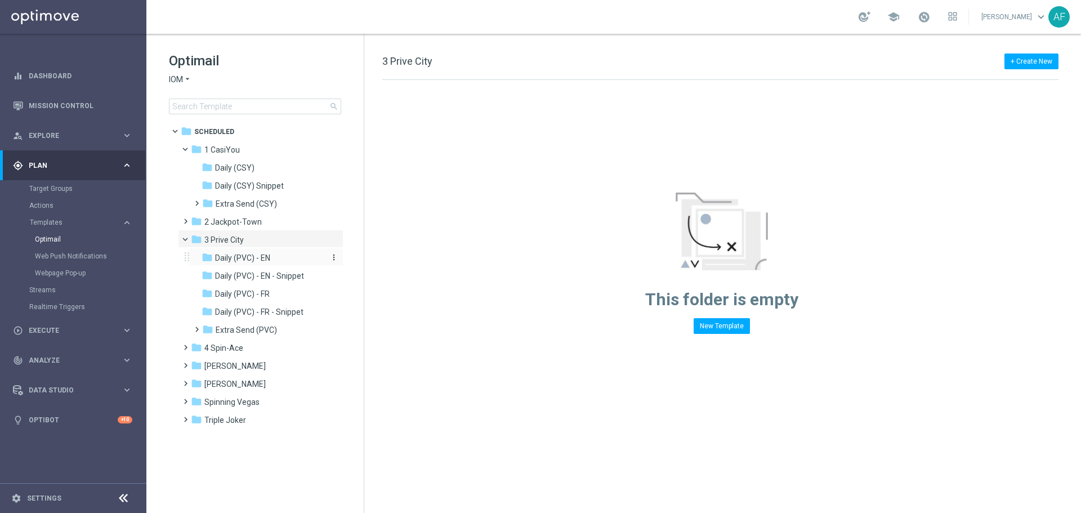
click at [252, 258] on span "Daily (PVC) - EN" at bounding box center [242, 258] width 55 height 10
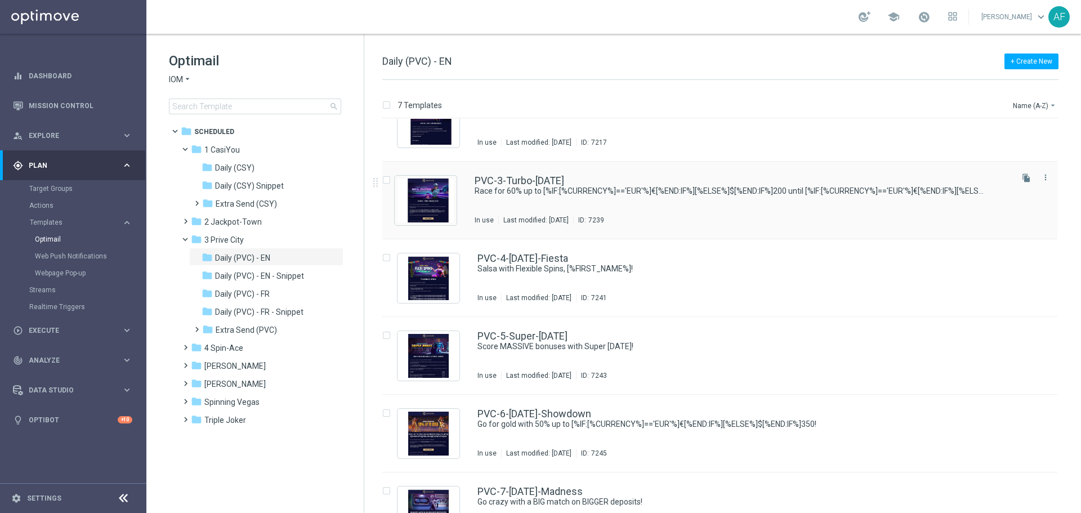
scroll to position [150, 0]
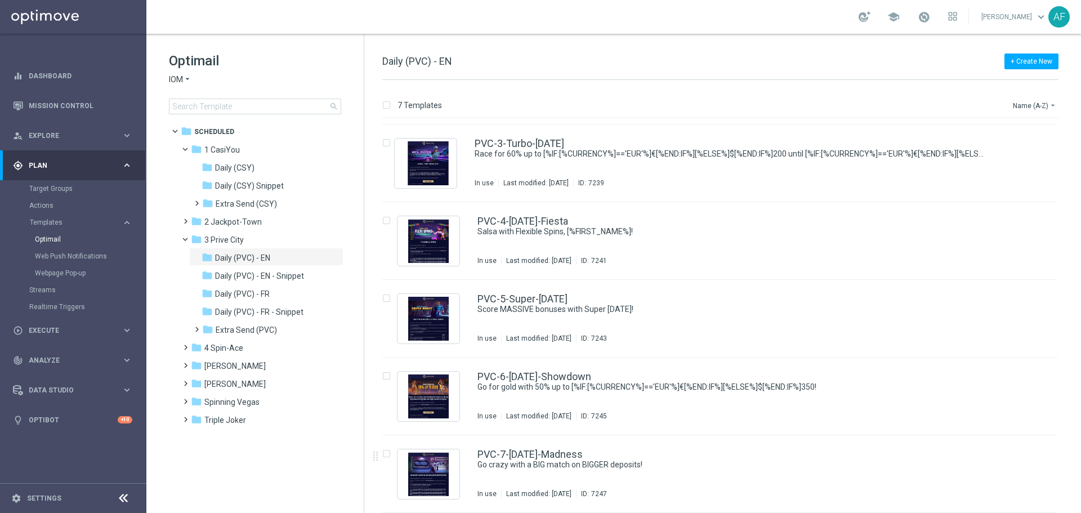
click at [104, 165] on span "Plan" at bounding box center [75, 165] width 93 height 7
click at [80, 103] on link "Mission Control" at bounding box center [81, 106] width 104 height 30
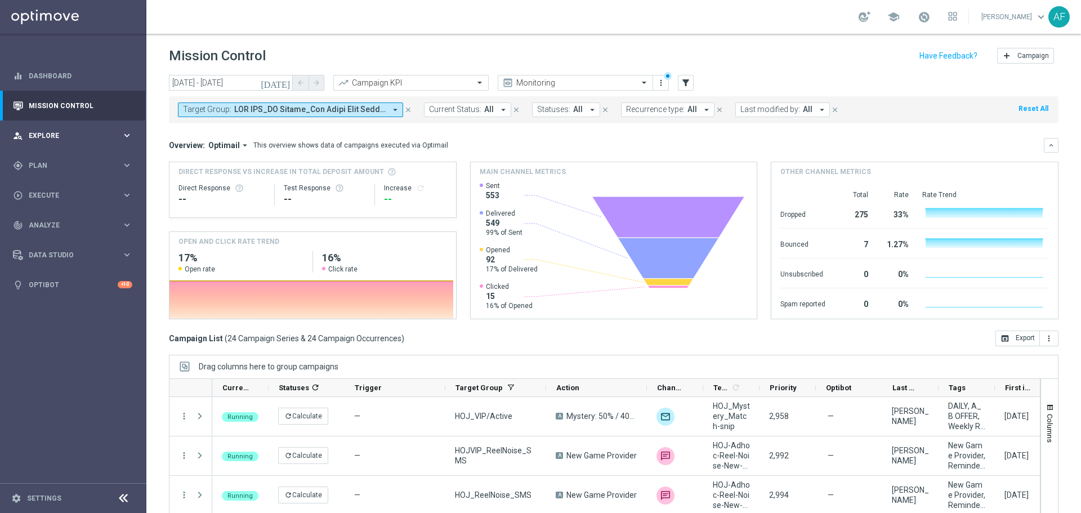
click at [62, 132] on span "Explore" at bounding box center [75, 135] width 93 height 7
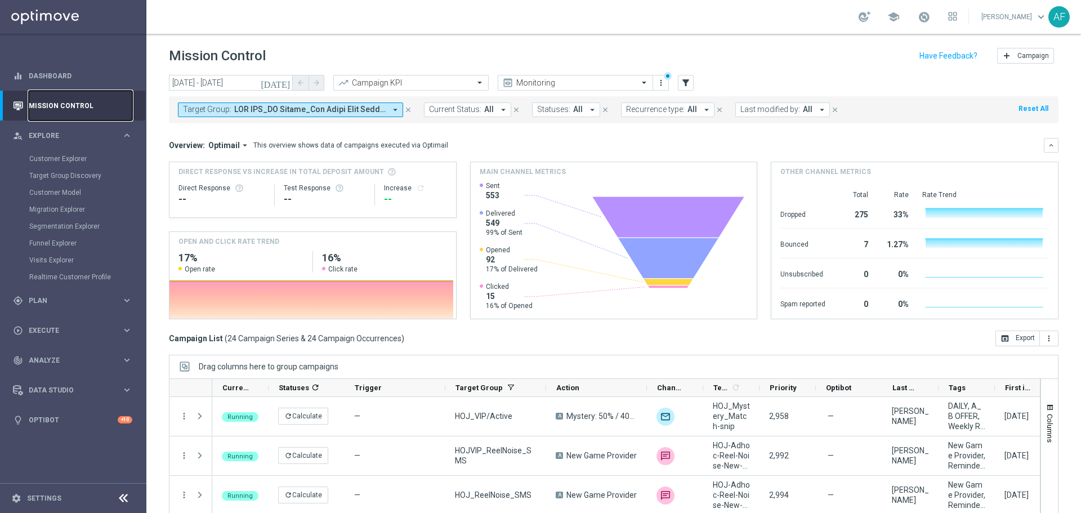
click at [62, 114] on link "Mission Control" at bounding box center [81, 106] width 104 height 30
click at [284, 83] on icon "[DATE]" at bounding box center [276, 83] width 30 height 10
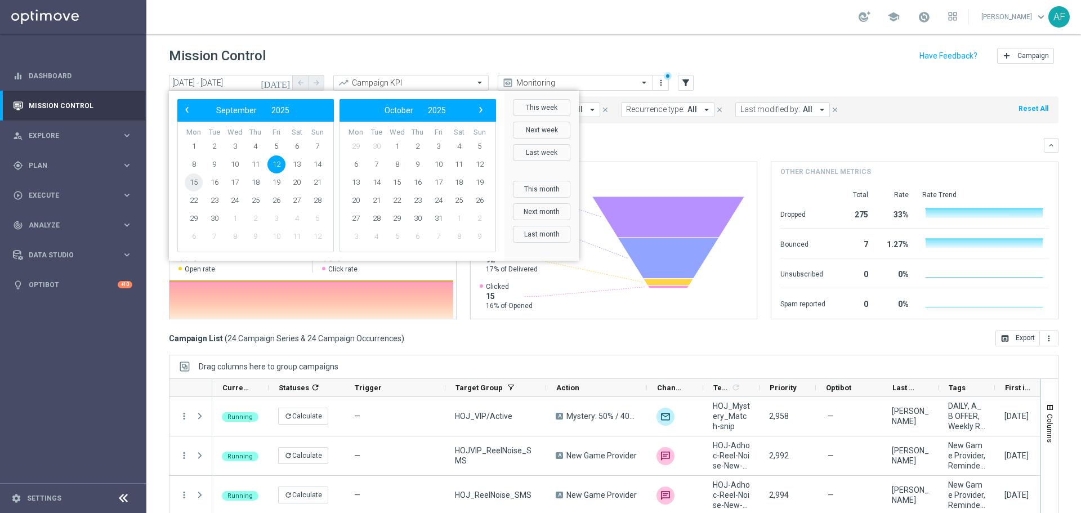
click at [193, 178] on span "15" at bounding box center [194, 182] width 18 height 18
click at [194, 179] on span "15" at bounding box center [194, 182] width 18 height 18
type input "15 Sep 2025 - 15 Sep 2025"
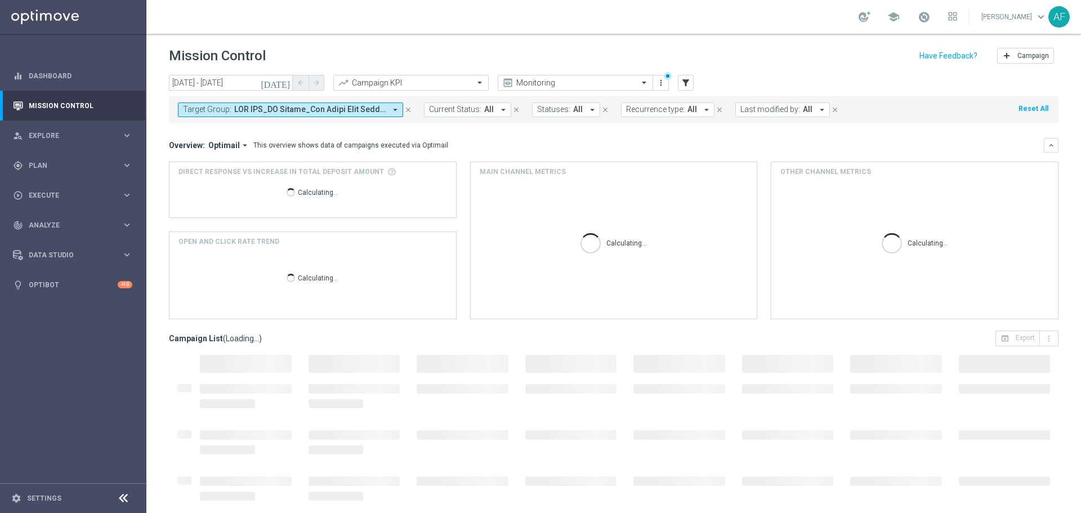
click at [284, 110] on span at bounding box center [309, 110] width 151 height 10
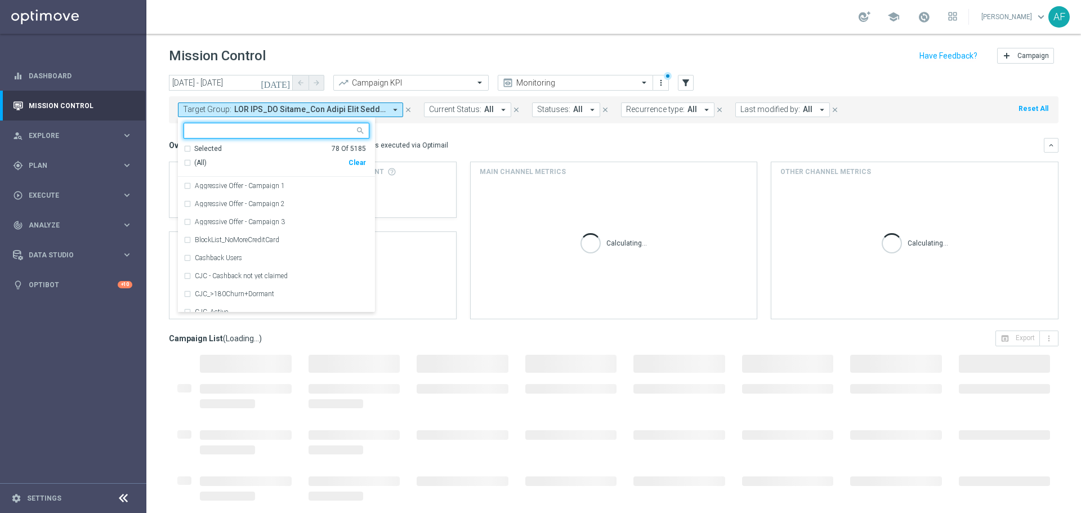
click at [209, 150] on div "Selected" at bounding box center [208, 149] width 28 height 10
click at [216, 165] on span "(All Search Results)" at bounding box center [225, 163] width 62 height 10
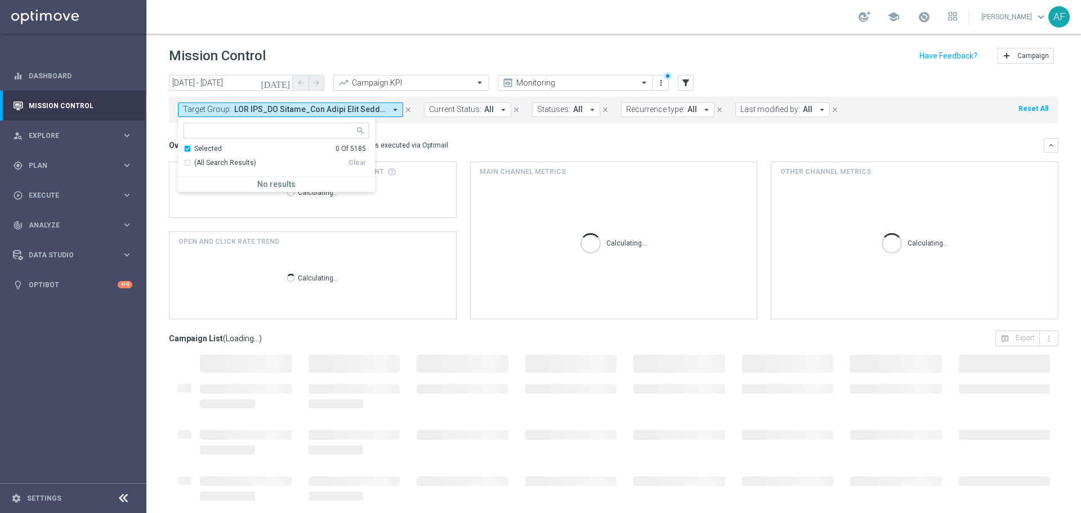
click at [221, 131] on input "text" at bounding box center [272, 131] width 165 height 10
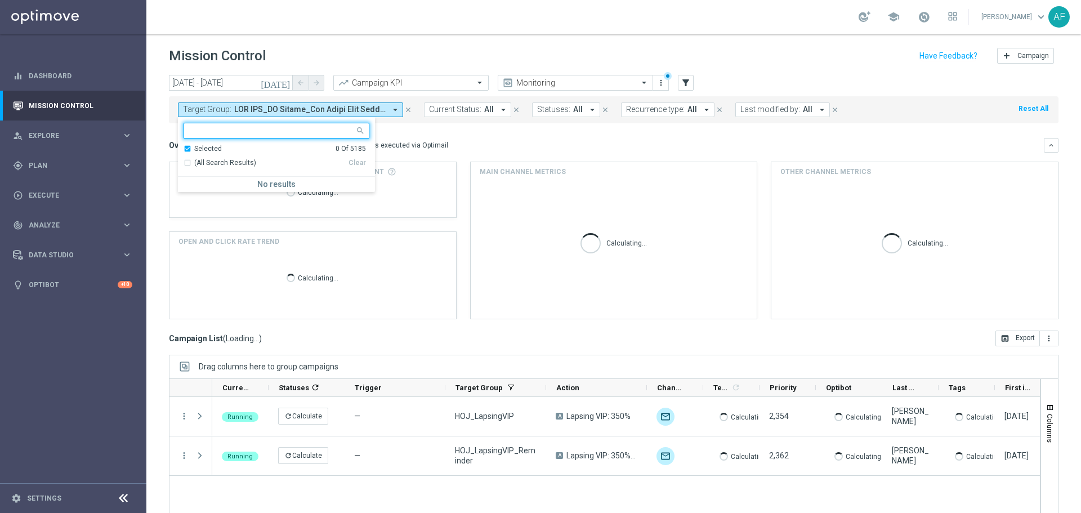
click at [205, 150] on div "Selected" at bounding box center [208, 149] width 28 height 10
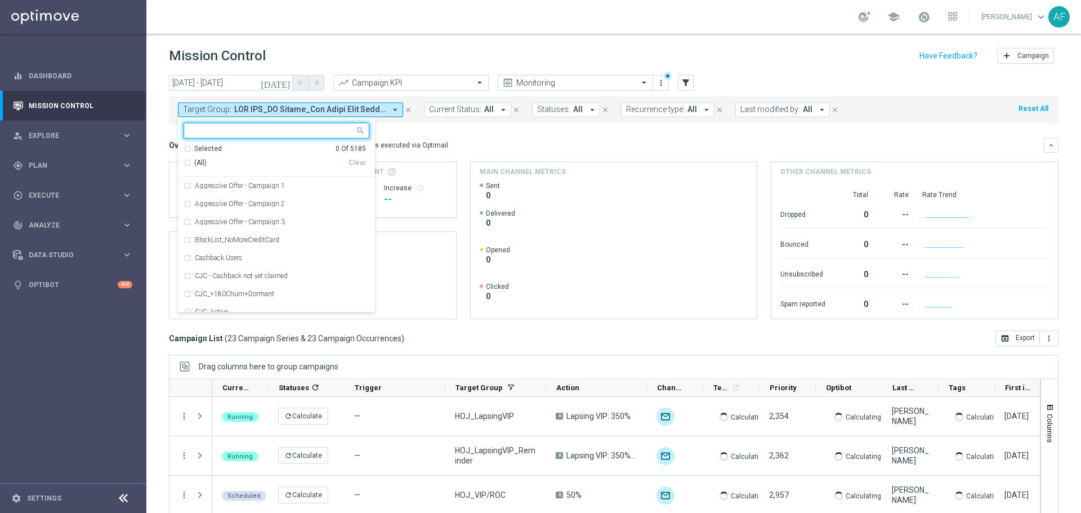
click at [211, 128] on input "text" at bounding box center [272, 131] width 165 height 10
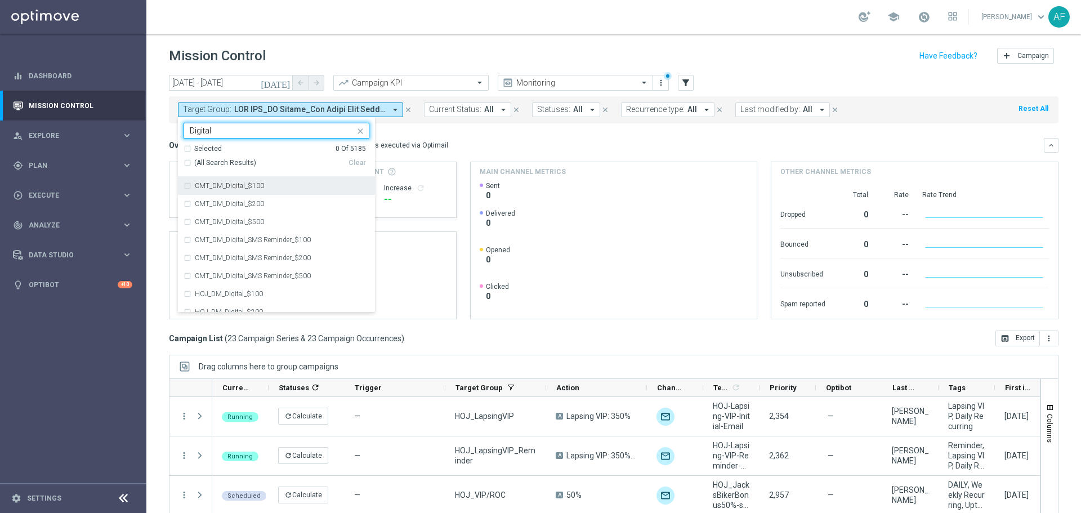
click at [187, 147] on div "Selected 0 Of 5185" at bounding box center [275, 149] width 182 height 10
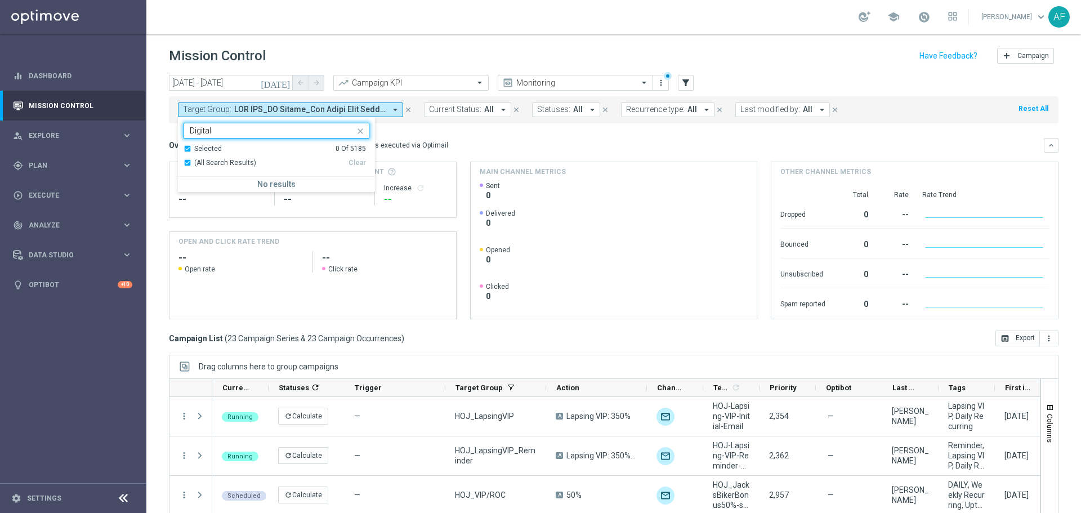
click at [189, 150] on div "Selected 0 Of 5185" at bounding box center [275, 149] width 182 height 10
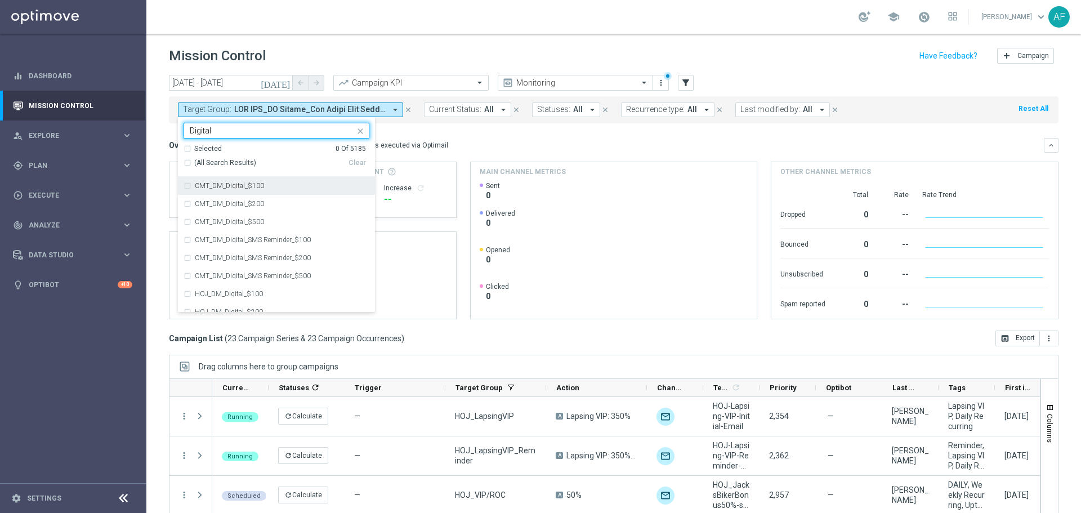
click at [187, 163] on div "(All Search Results)" at bounding box center [266, 163] width 165 height 10
type input "Digital"
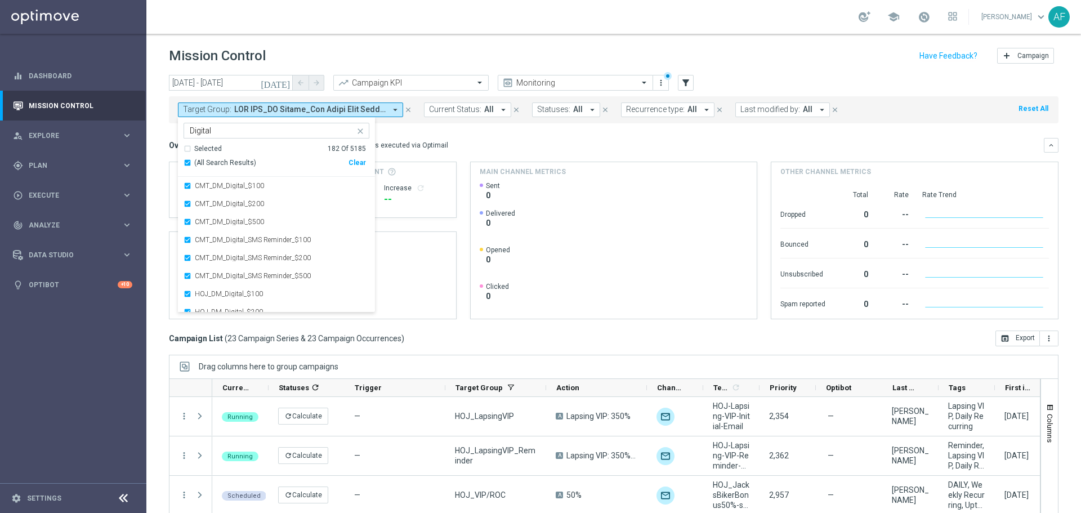
click at [489, 153] on div "Overview: Optimail arrow_drop_down This overview shows data of campaigns execut…" at bounding box center [613, 228] width 889 height 181
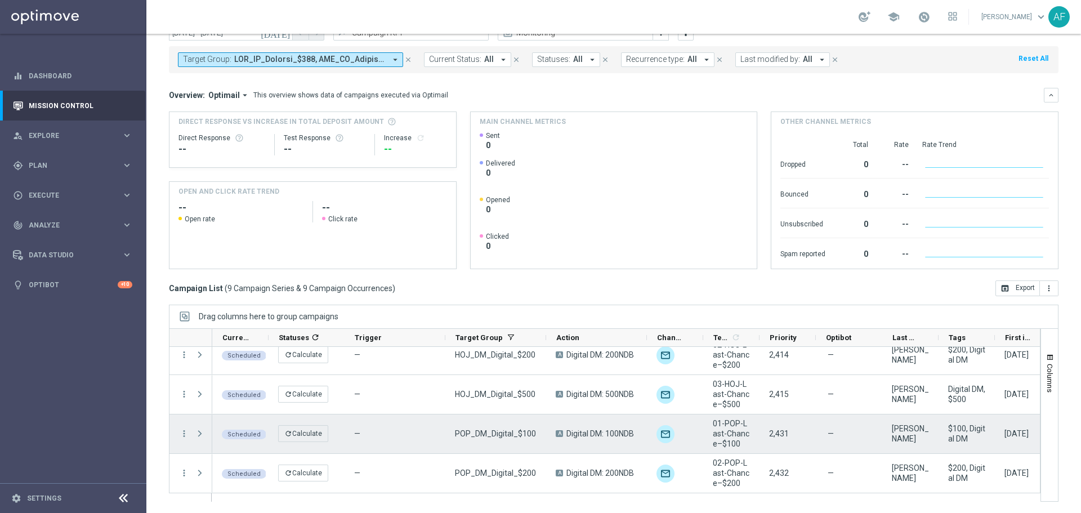
scroll to position [113, 0]
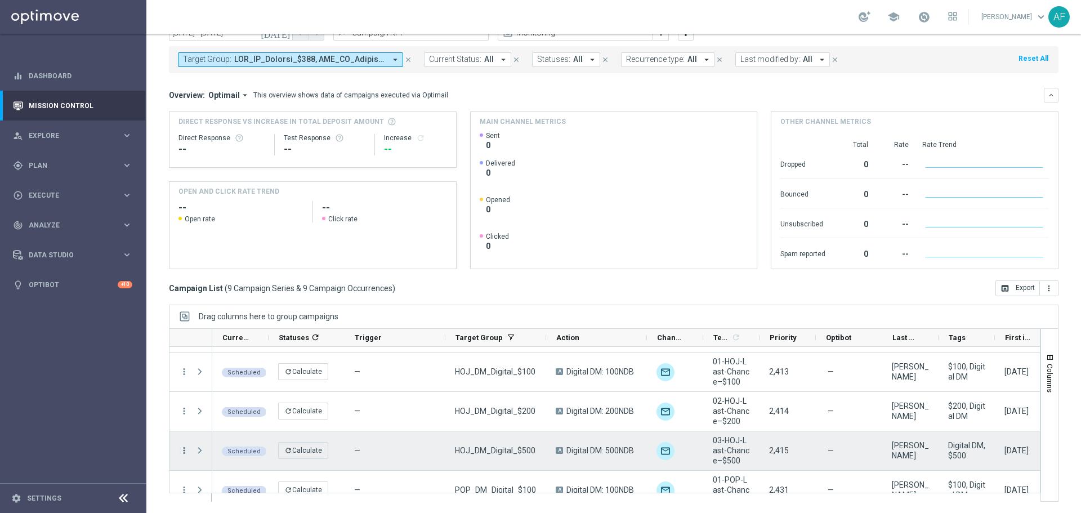
click at [180, 451] on icon "more_vert" at bounding box center [184, 450] width 10 height 10
click at [231, 335] on span "Campaign Details" at bounding box center [234, 333] width 57 height 8
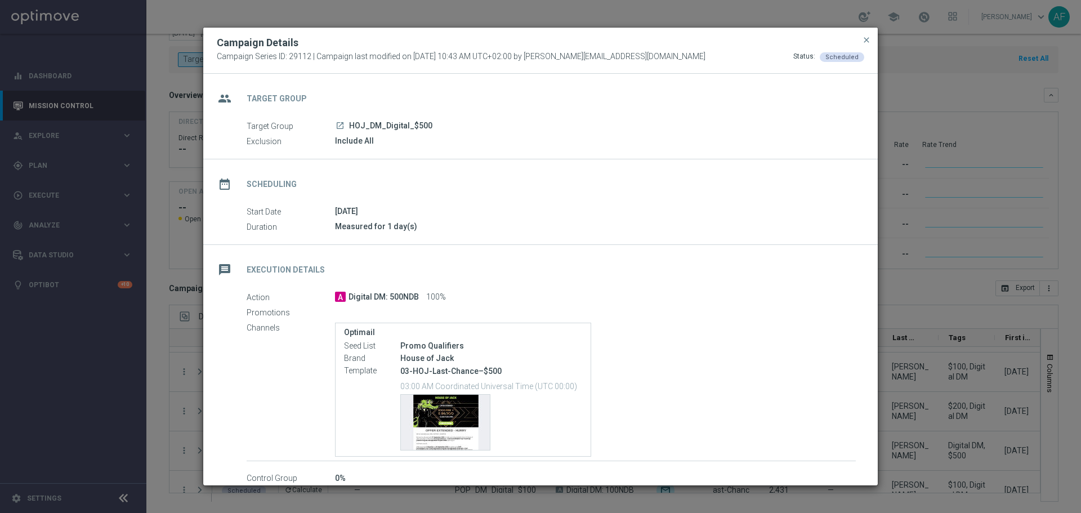
click at [339, 126] on icon "launch" at bounding box center [339, 125] width 9 height 9
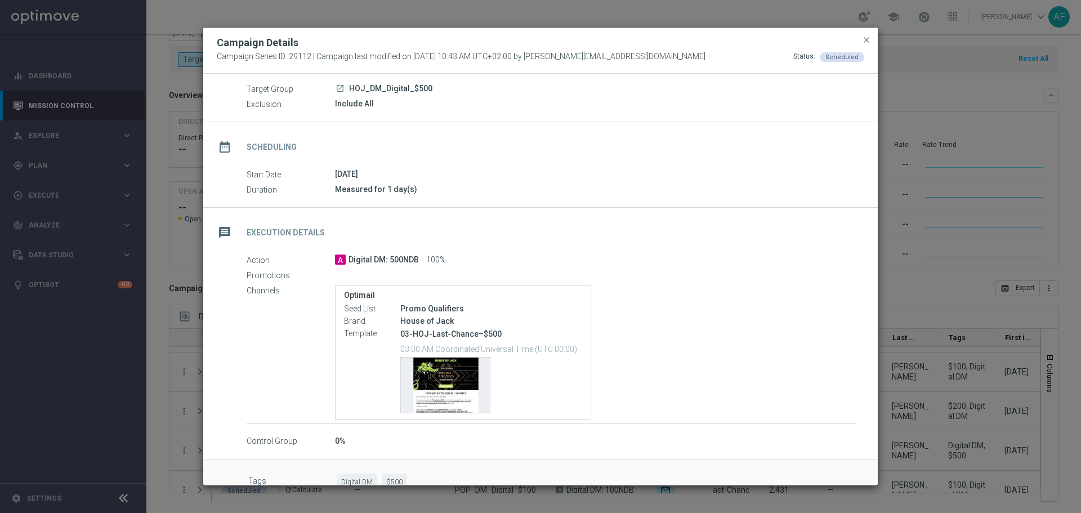
scroll to position [59, 0]
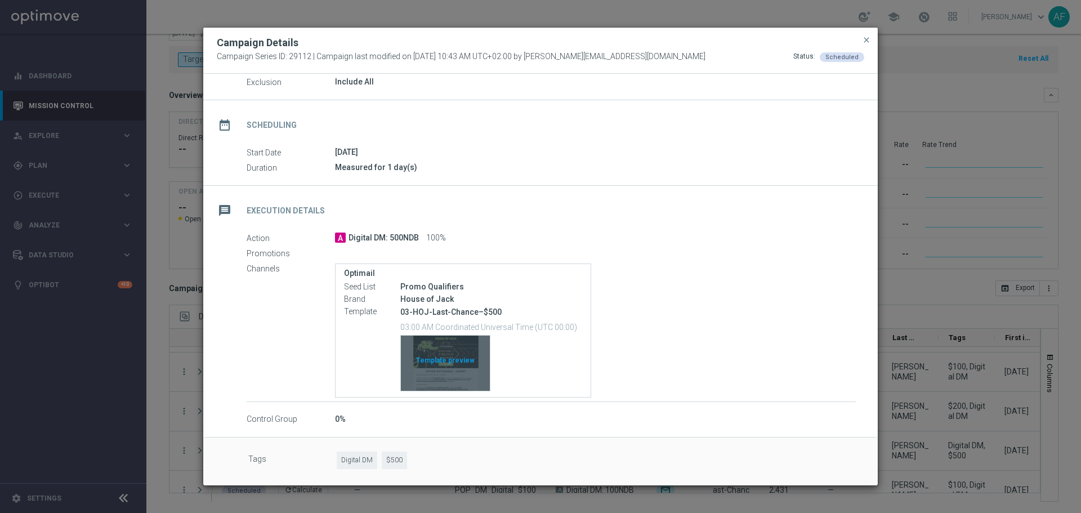
click at [451, 366] on div "Template preview" at bounding box center [445, 362] width 89 height 55
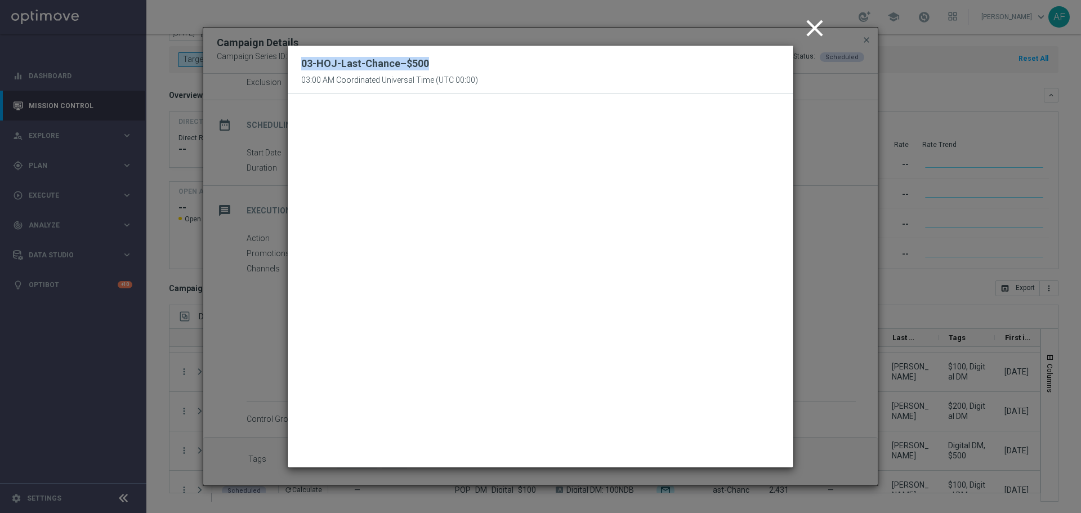
drag, startPoint x: 428, startPoint y: 61, endPoint x: 271, endPoint y: 59, distance: 157.1
click at [271, 59] on modal-container "close 03-HOJ-Last-Chance–$500 03:00 AM Coordinated Universal Time (UTC 00:00)" at bounding box center [540, 256] width 1081 height 513
copy h2 "03-HOJ-Last-Chance–$500"
click at [817, 33] on icon "close" at bounding box center [814, 28] width 28 height 28
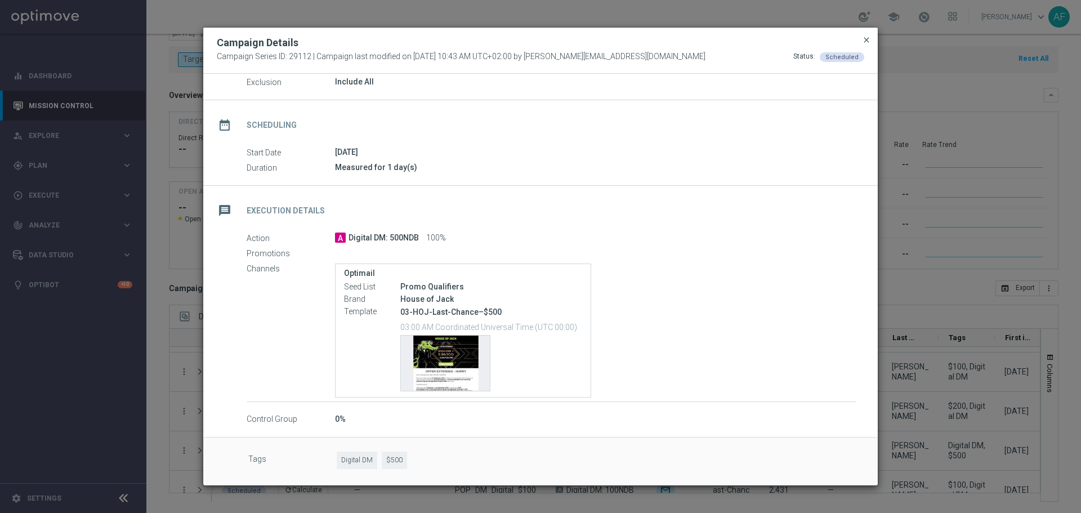
click at [867, 42] on span "close" at bounding box center [866, 39] width 9 height 9
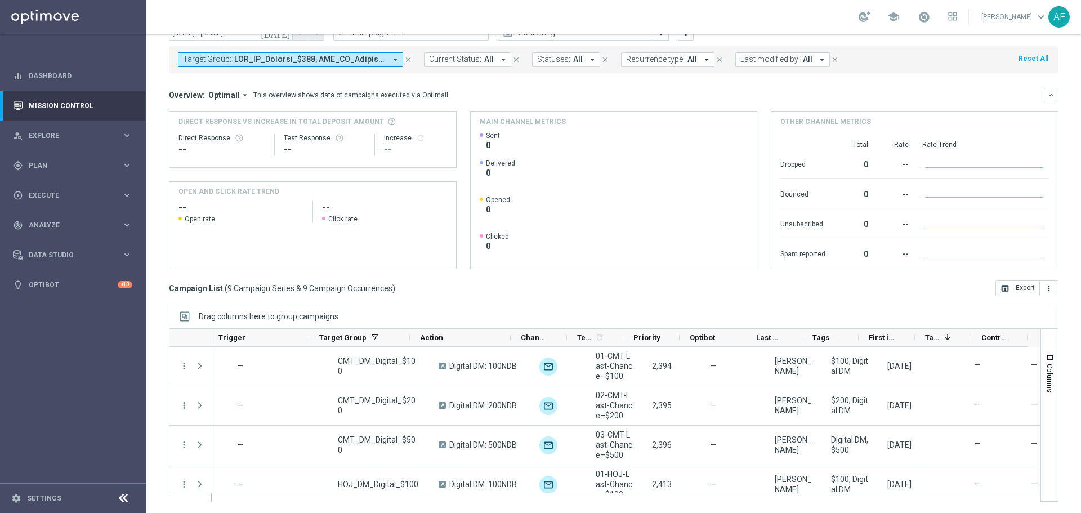
scroll to position [0, 140]
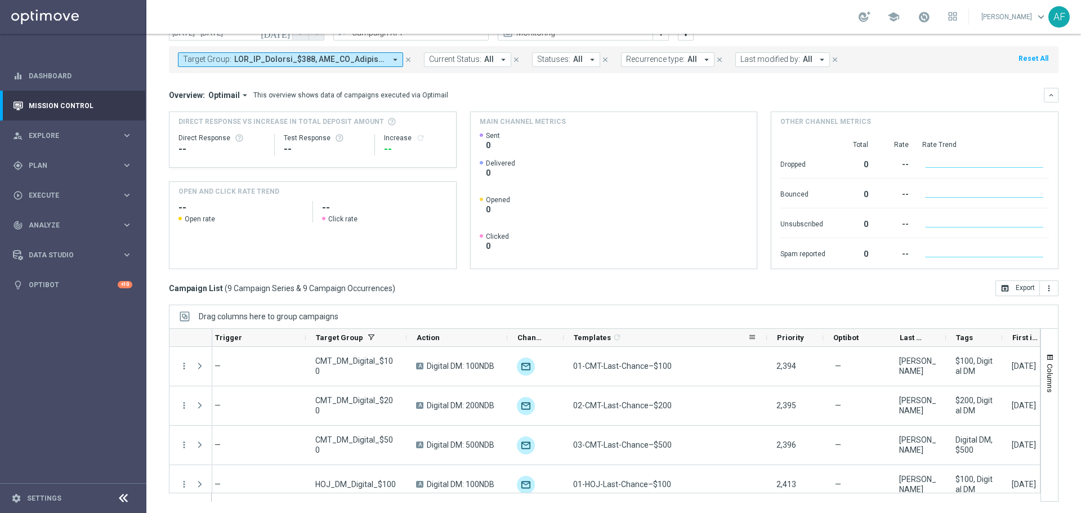
drag, startPoint x: 618, startPoint y: 338, endPoint x: 764, endPoint y: 344, distance: 146.5
click at [765, 344] on div at bounding box center [766, 337] width 5 height 17
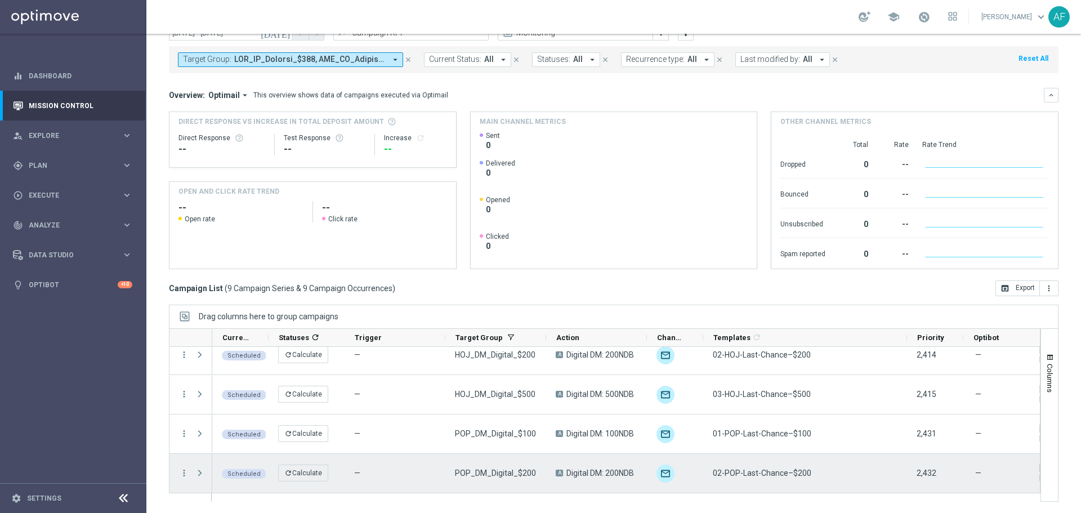
scroll to position [209, 0]
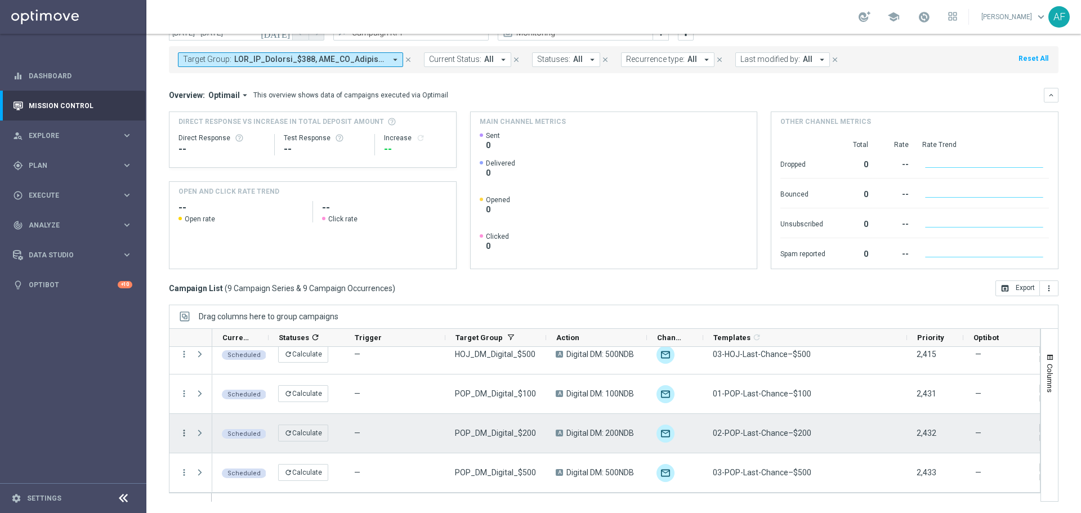
click at [187, 432] on icon "more_vert" at bounding box center [184, 433] width 10 height 10
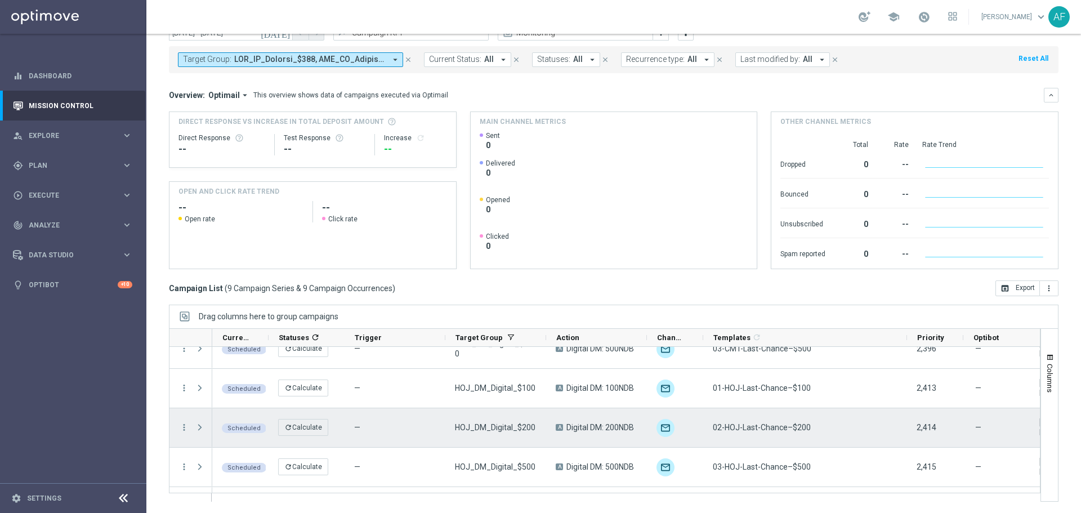
scroll to position [0, 0]
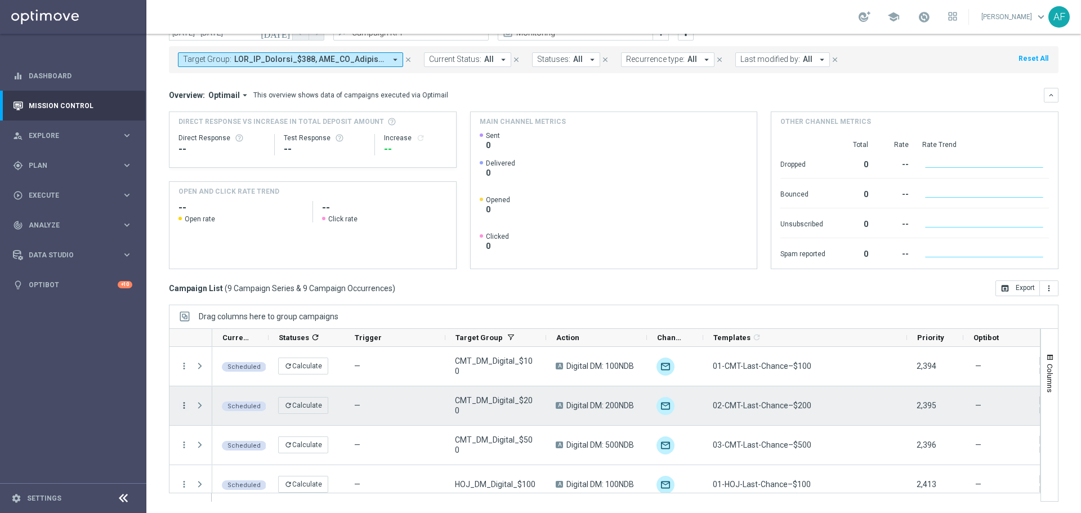
click at [182, 405] on icon "more_vert" at bounding box center [184, 405] width 10 height 10
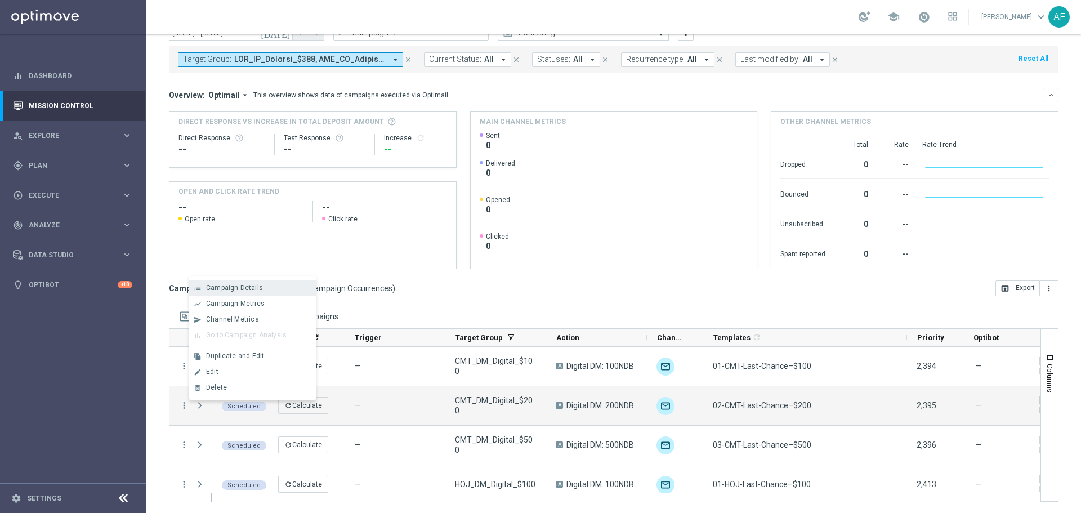
click at [235, 290] on span "Campaign Details" at bounding box center [234, 288] width 57 height 8
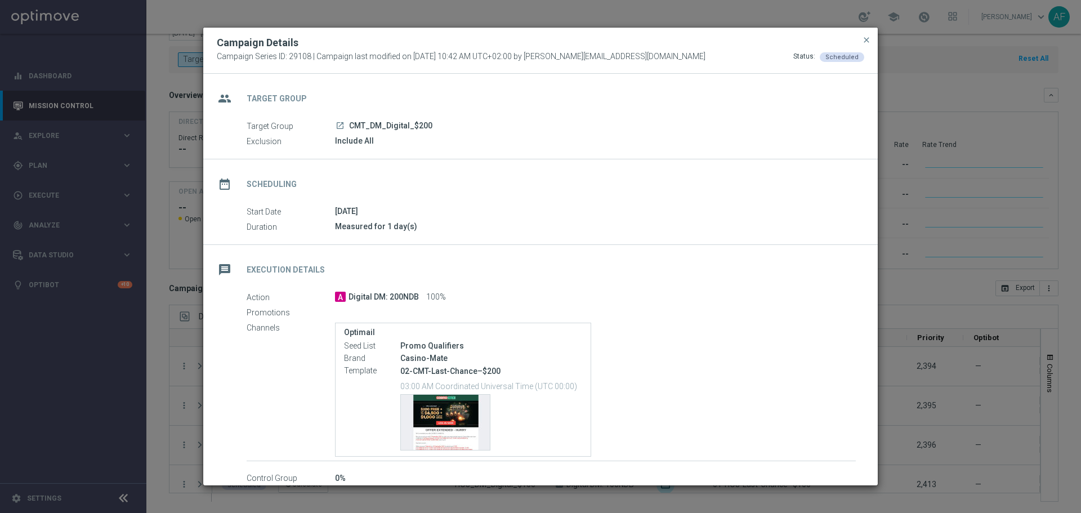
click at [339, 125] on icon "launch" at bounding box center [339, 125] width 9 height 9
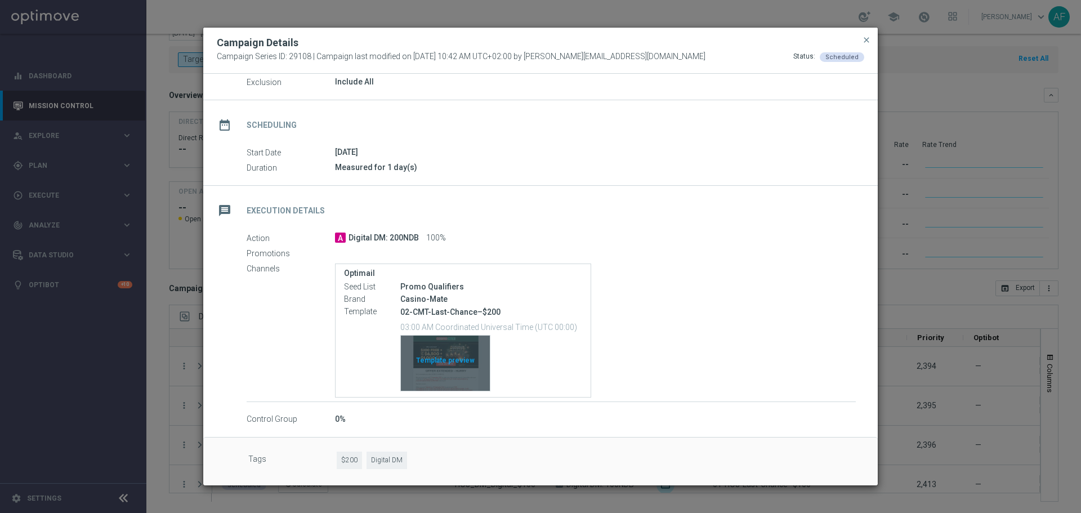
click at [459, 357] on div "Template preview" at bounding box center [445, 362] width 89 height 55
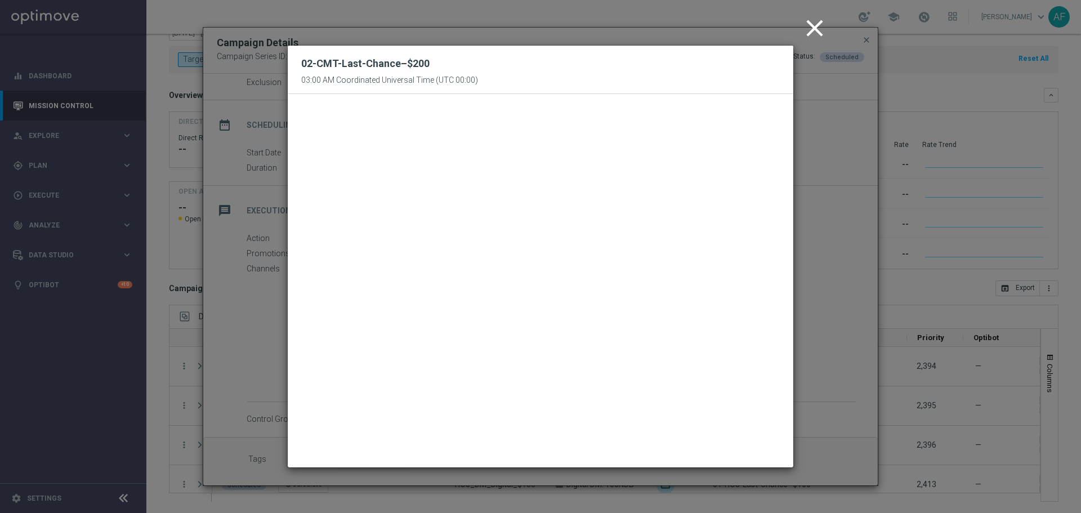
drag, startPoint x: 816, startPoint y: 30, endPoint x: 823, endPoint y: 30, distance: 6.8
click at [816, 30] on icon "close" at bounding box center [814, 28] width 28 height 28
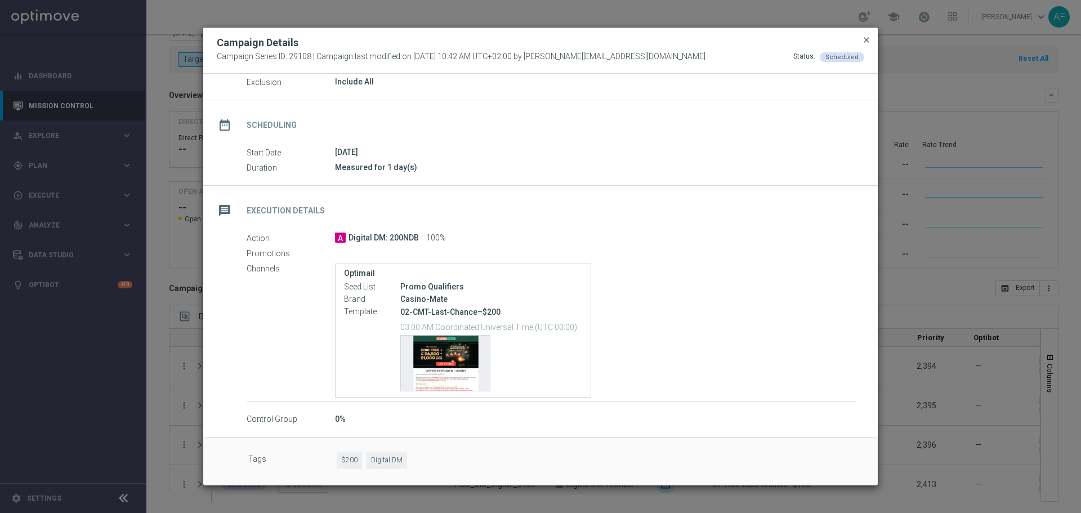
click at [867, 43] on span "close" at bounding box center [866, 39] width 9 height 9
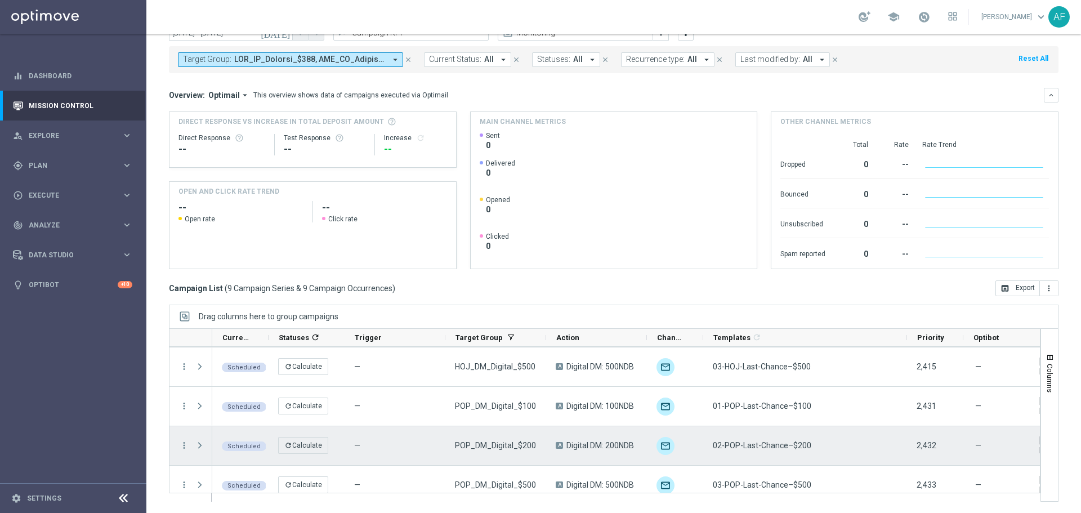
scroll to position [209, 0]
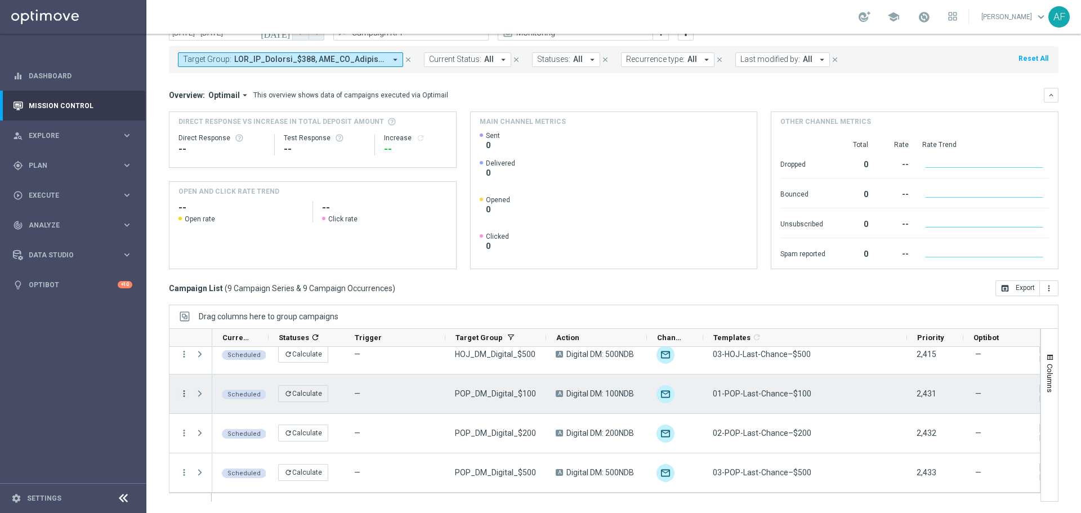
click at [183, 394] on icon "more_vert" at bounding box center [184, 393] width 10 height 10
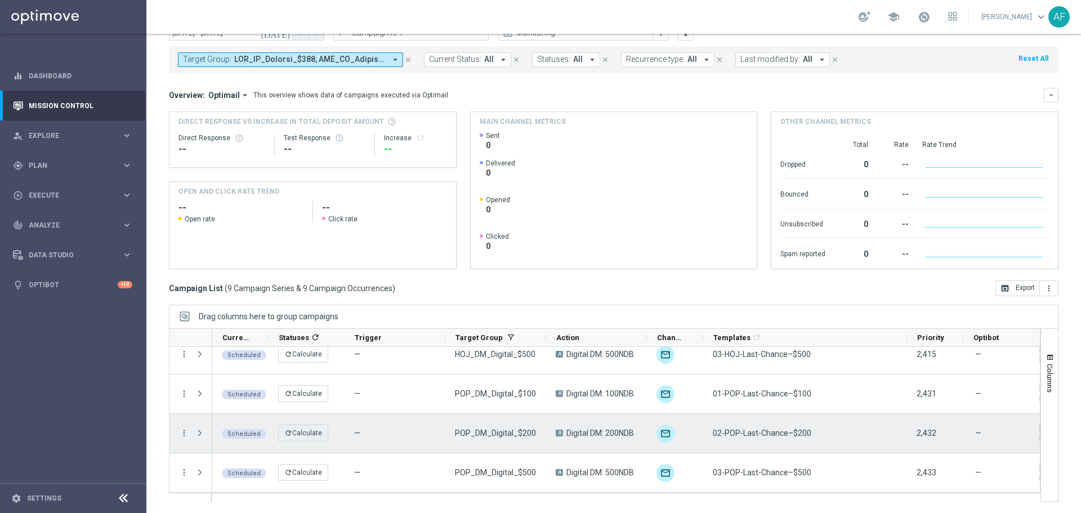
scroll to position [40, 0]
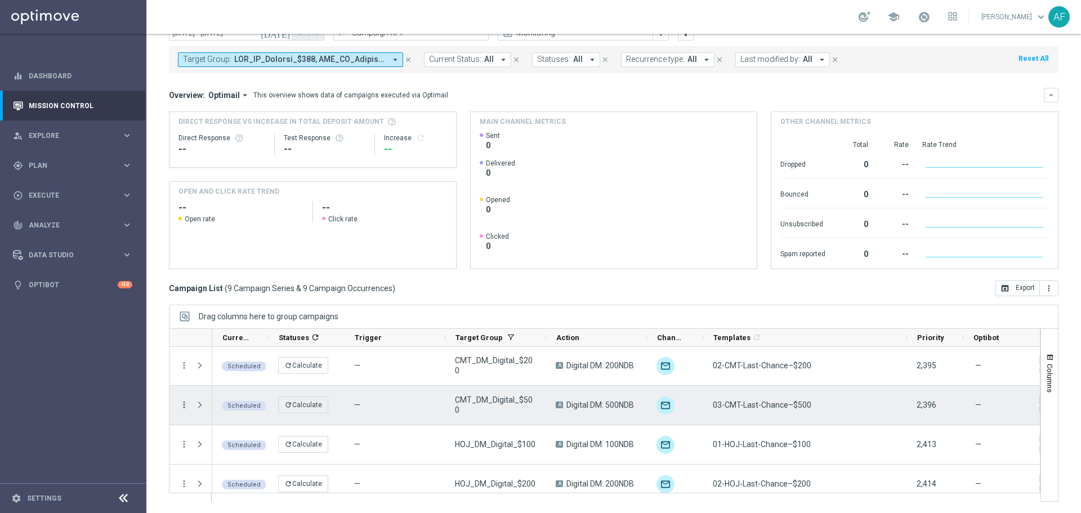
click at [183, 402] on icon "more_vert" at bounding box center [184, 405] width 10 height 10
click at [243, 290] on span "Campaign Details" at bounding box center [234, 287] width 57 height 8
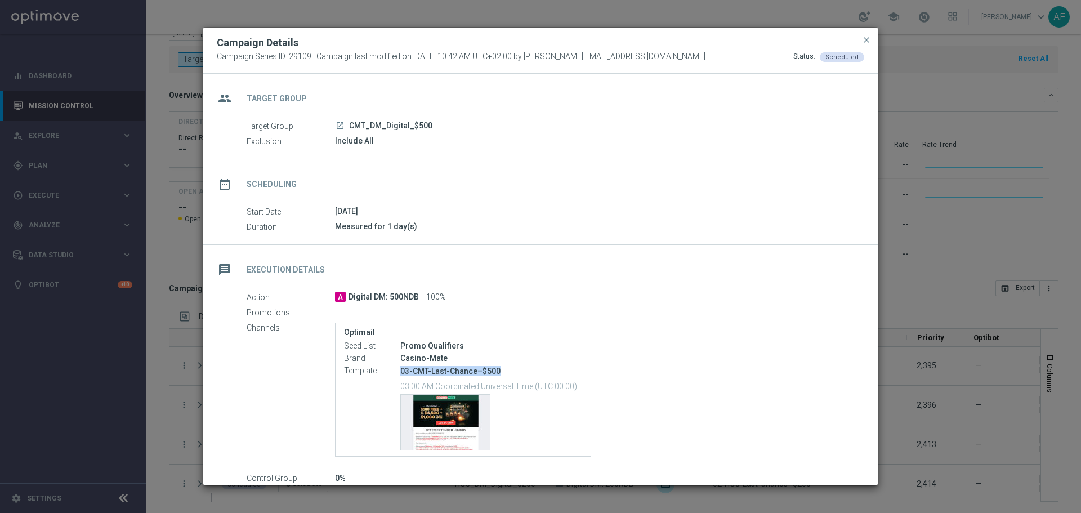
drag, startPoint x: 499, startPoint y: 370, endPoint x: 398, endPoint y: 373, distance: 100.8
click at [398, 373] on div "Template 03-CMT-Last-Chance–$500 03:00 AM Coordinated Universal Time (UTC 00:00…" at bounding box center [463, 408] width 238 height 87
copy div "03-CMT-Last-Chance–$500"
drag, startPoint x: 863, startPoint y: 39, endPoint x: 851, endPoint y: 41, distance: 12.5
click at [865, 39] on span "close" at bounding box center [866, 39] width 9 height 9
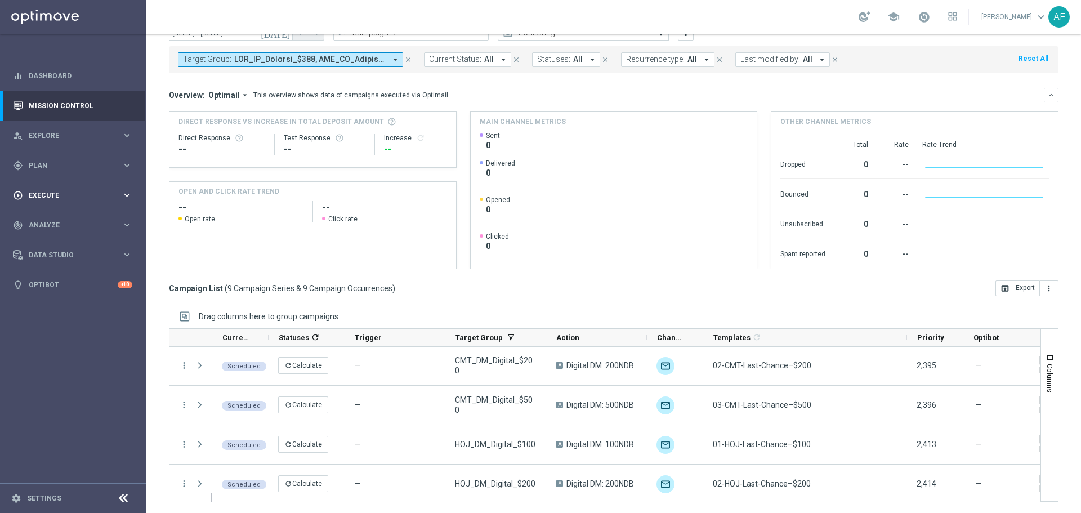
click at [87, 193] on span "Execute" at bounding box center [75, 195] width 93 height 7
click at [84, 167] on span "Plan" at bounding box center [75, 165] width 93 height 7
click at [50, 290] on link "Streams" at bounding box center [73, 289] width 88 height 9
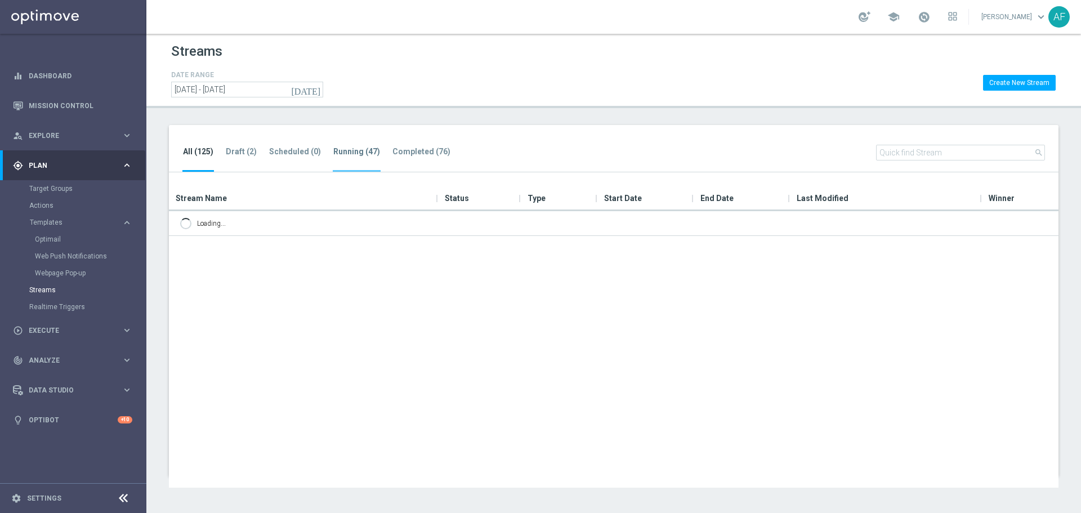
click at [354, 153] on tab-header "Running (47)" at bounding box center [356, 152] width 47 height 10
click at [950, 151] on input "text" at bounding box center [960, 153] width 169 height 16
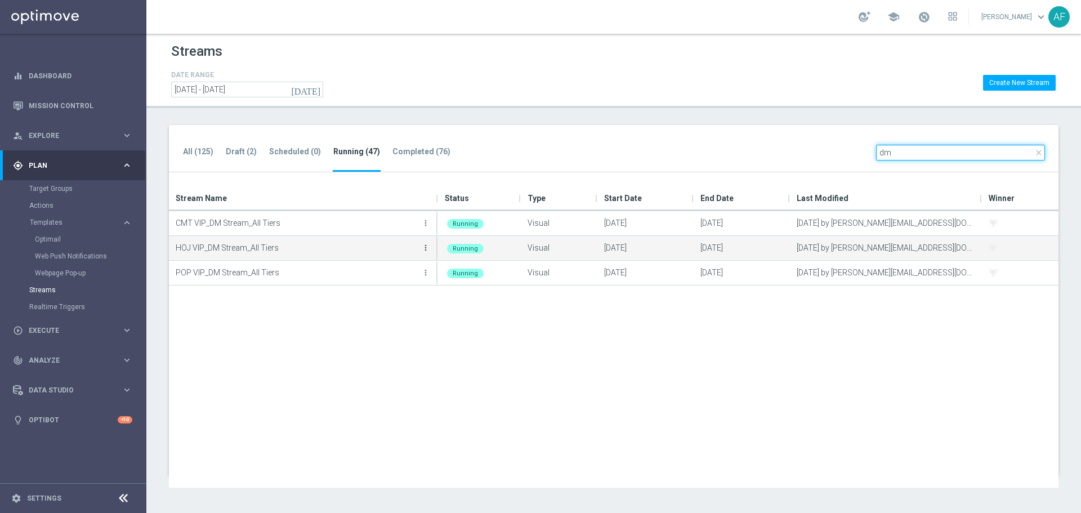
type input "dm"
click at [424, 250] on icon "more_vert" at bounding box center [425, 247] width 9 height 9
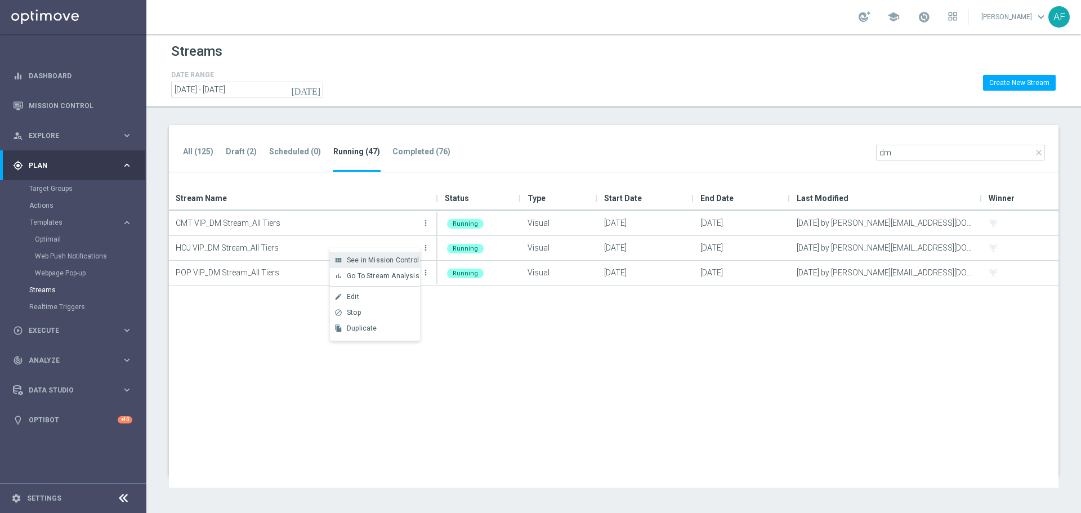
click at [387, 256] on div "view_module See in Mission Control" at bounding box center [375, 260] width 90 height 16
click at [79, 167] on span "Plan" at bounding box center [75, 165] width 93 height 7
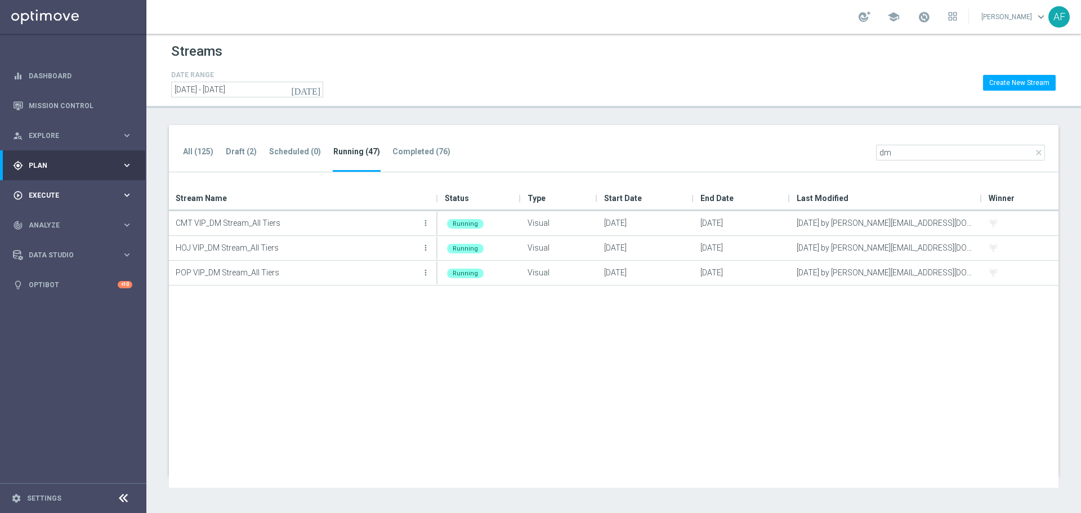
click at [79, 185] on div "play_circle_outline Execute keyboard_arrow_right" at bounding box center [72, 195] width 145 height 30
click at [73, 128] on div "person_search Explore keyboard_arrow_right" at bounding box center [72, 135] width 145 height 30
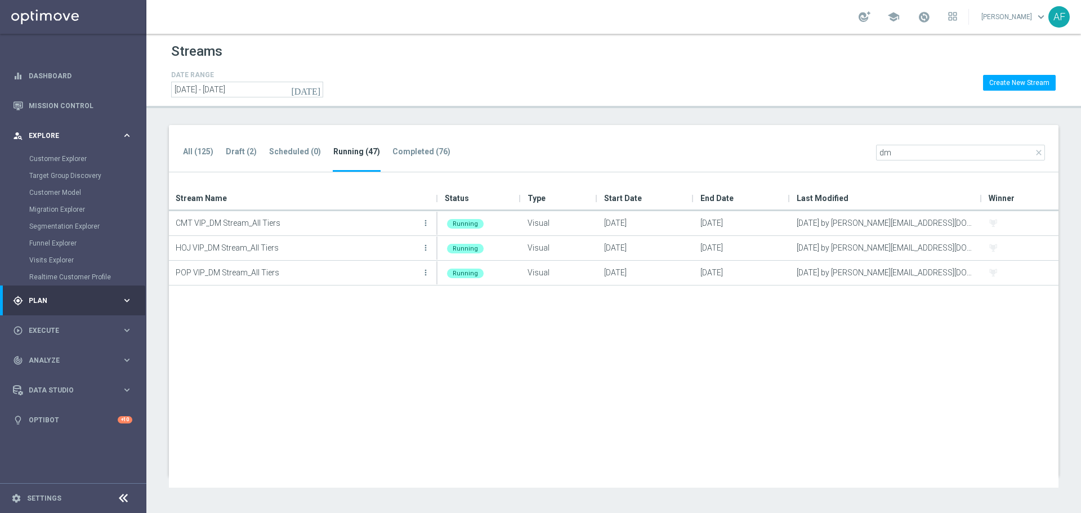
click at [64, 137] on span "Explore" at bounding box center [75, 135] width 93 height 7
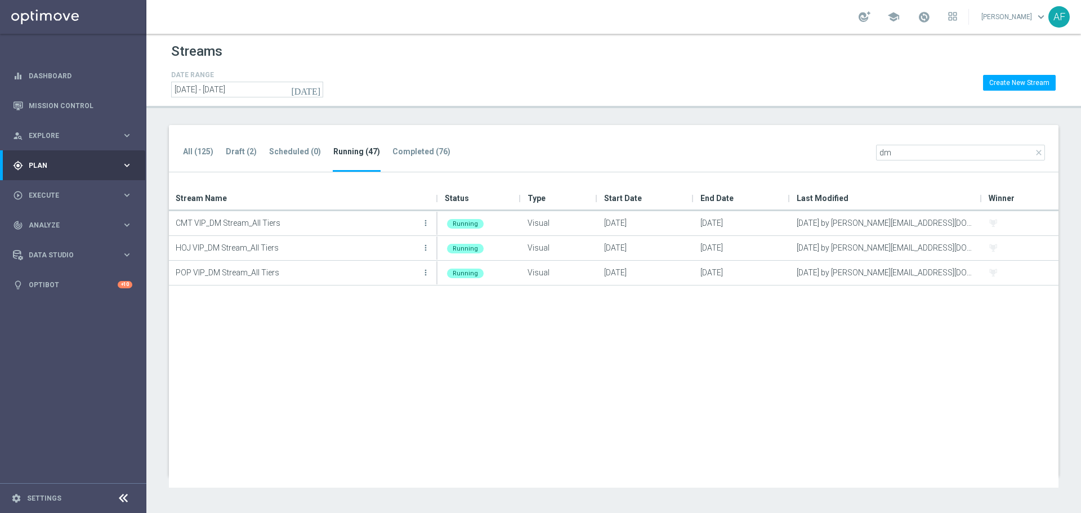
click at [60, 162] on span "Plan" at bounding box center [75, 165] width 93 height 7
click at [64, 221] on span "Templates" at bounding box center [70, 222] width 80 height 7
click at [56, 238] on link "Optimail" at bounding box center [76, 239] width 82 height 9
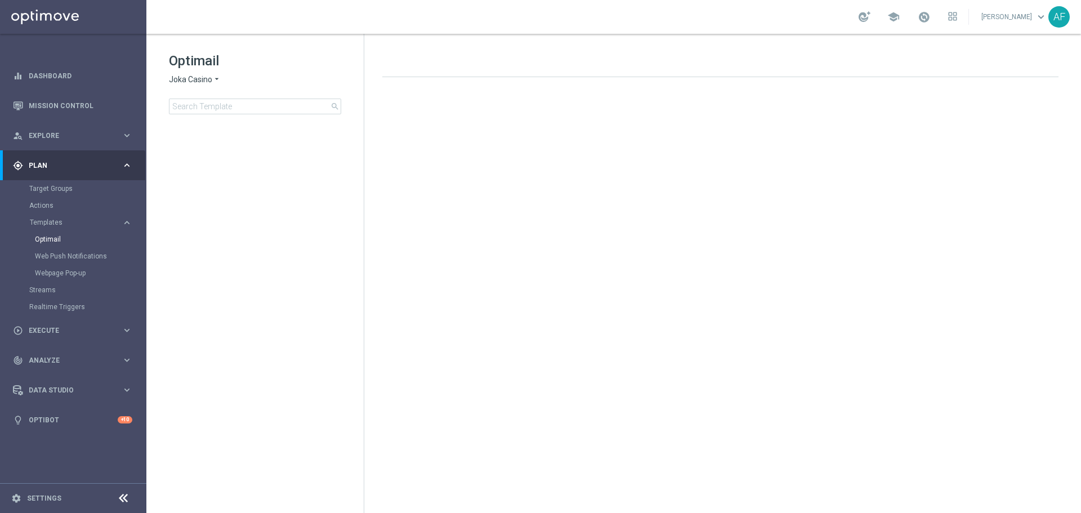
click at [211, 77] on span "Joka Casino" at bounding box center [190, 79] width 43 height 11
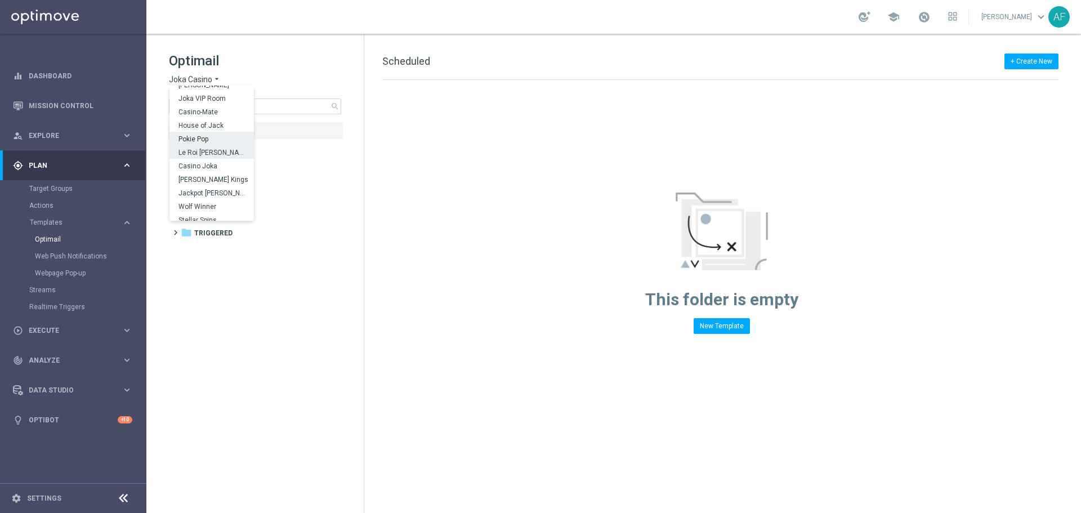
scroll to position [41, 0]
click at [227, 148] on div "Casino Joka" at bounding box center [211, 147] width 84 height 14
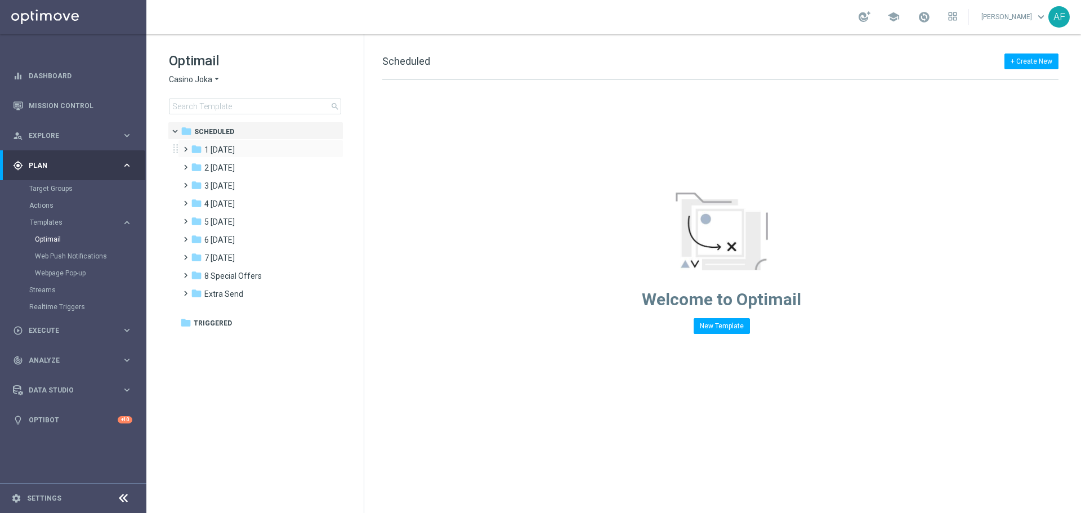
click at [253, 142] on div "folder 1 Tuesday more_vert" at bounding box center [260, 149] width 165 height 18
click at [252, 146] on div "folder 1 Tuesday" at bounding box center [255, 150] width 129 height 13
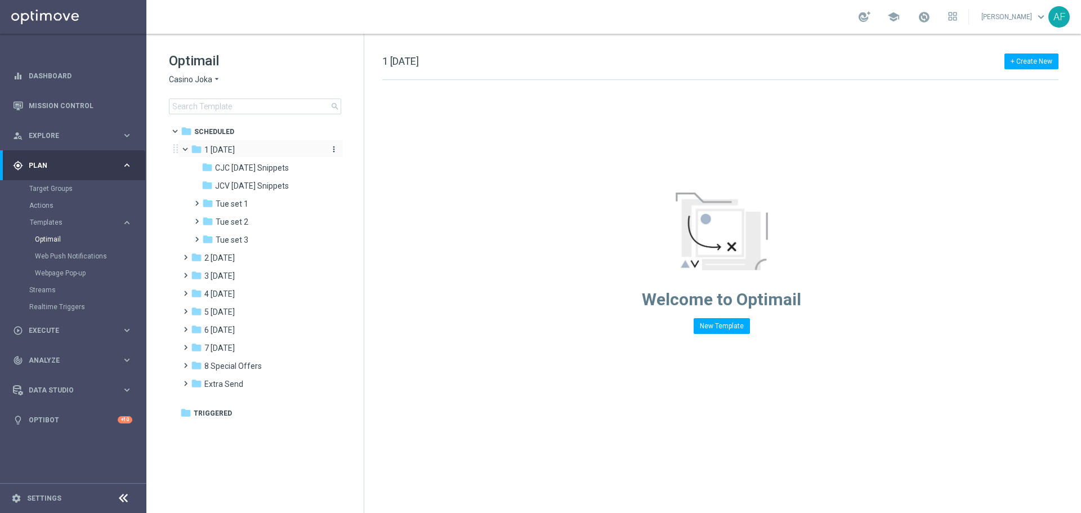
click at [235, 151] on span "1 Tuesday" at bounding box center [219, 150] width 30 height 10
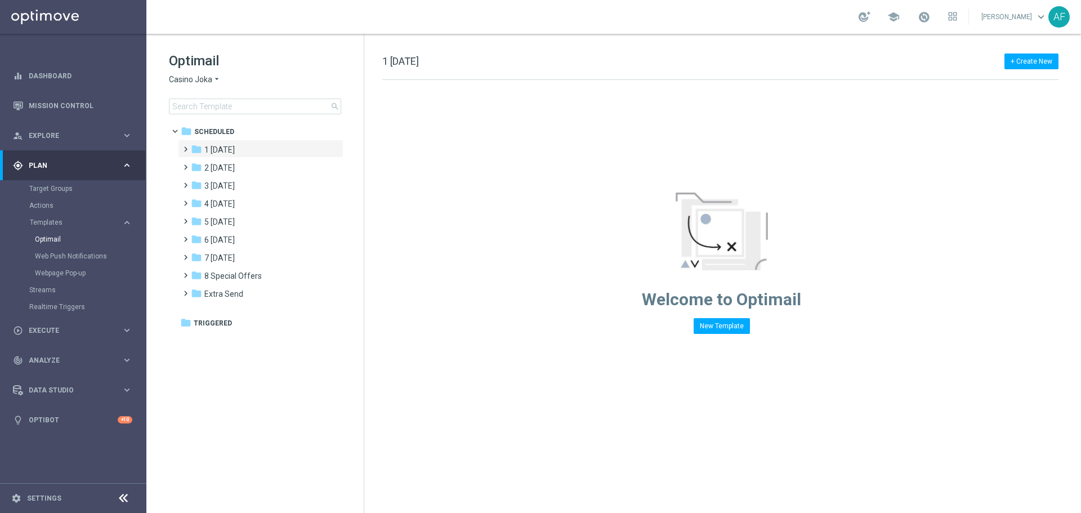
click at [205, 77] on span "Casino Joka" at bounding box center [190, 79] width 43 height 11
click at [0, 0] on span "Le Roi Johnny" at bounding box center [0, 0] width 0 height 0
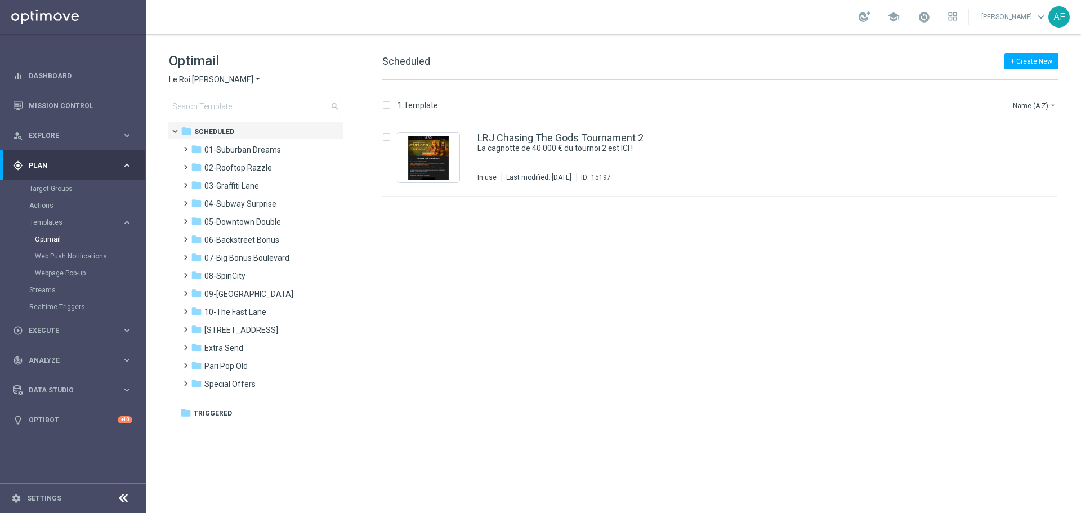
click at [211, 80] on span "Le Roi Johnny" at bounding box center [211, 79] width 84 height 11
click at [274, 70] on div "Optimail Le Roi Johnny arrow_drop_down × Le Roi Johnny Joka Casino King Johnnie…" at bounding box center [266, 83] width 195 height 62
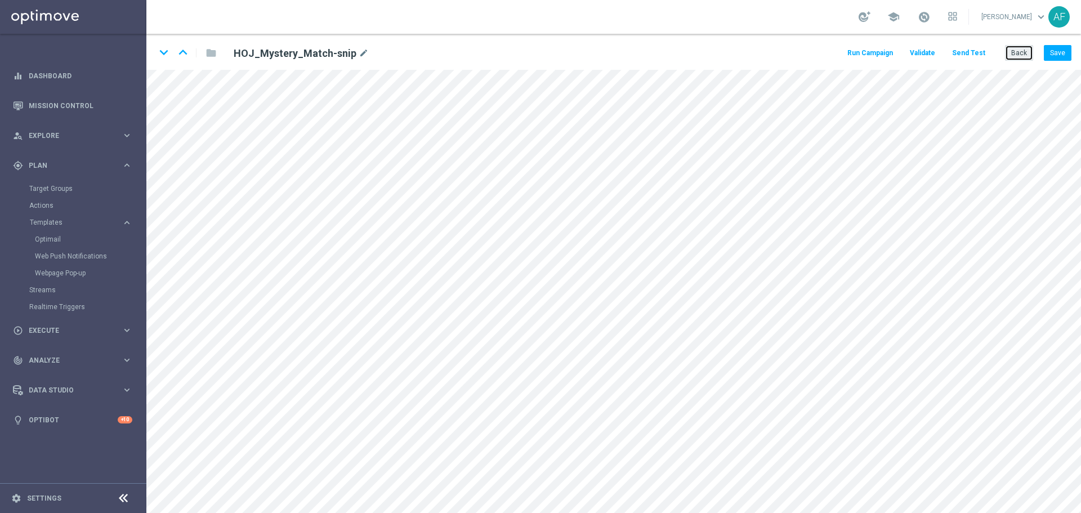
click at [1019, 56] on button "Back" at bounding box center [1019, 53] width 28 height 16
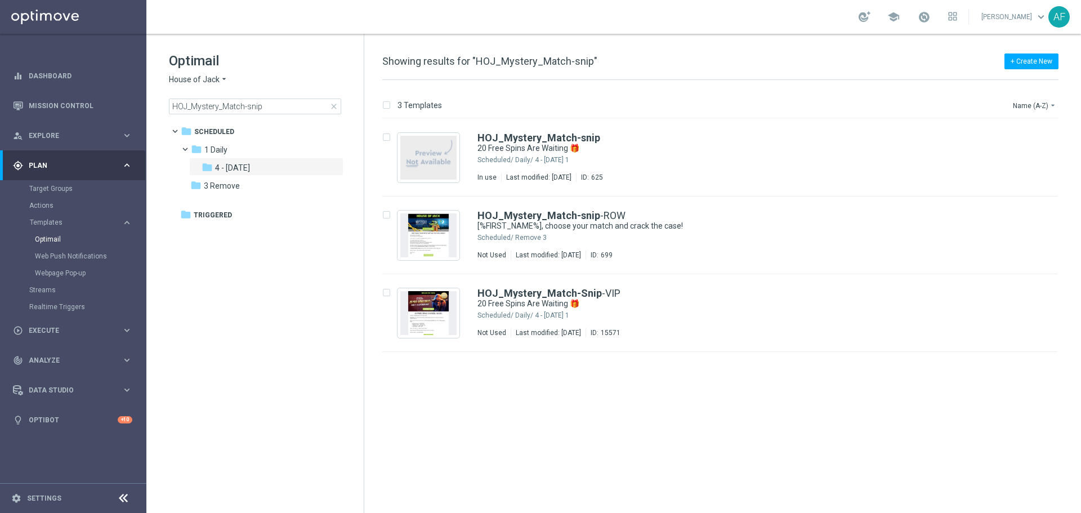
click at [336, 108] on span "close" at bounding box center [333, 106] width 9 height 9
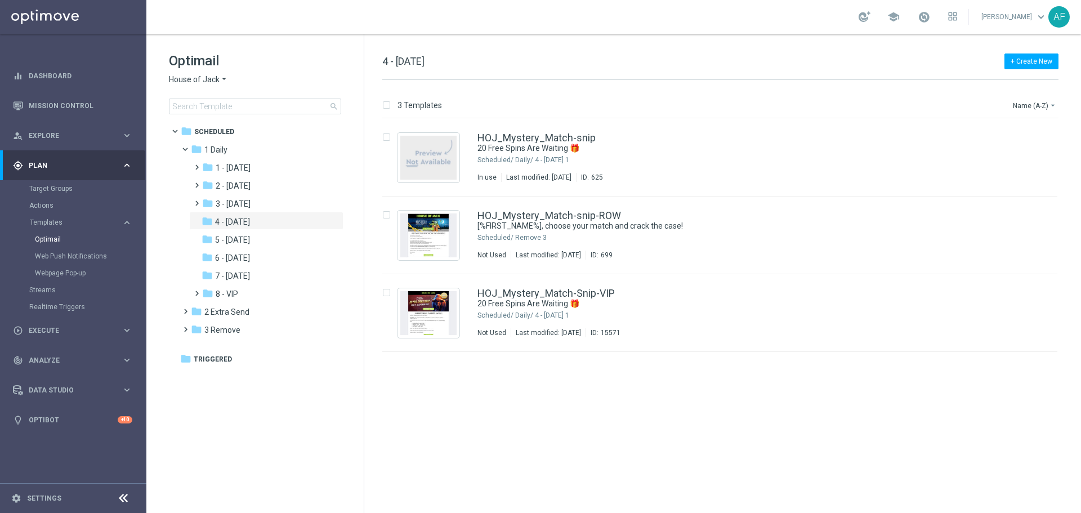
click at [222, 84] on icon "arrow_drop_down" at bounding box center [224, 79] width 9 height 11
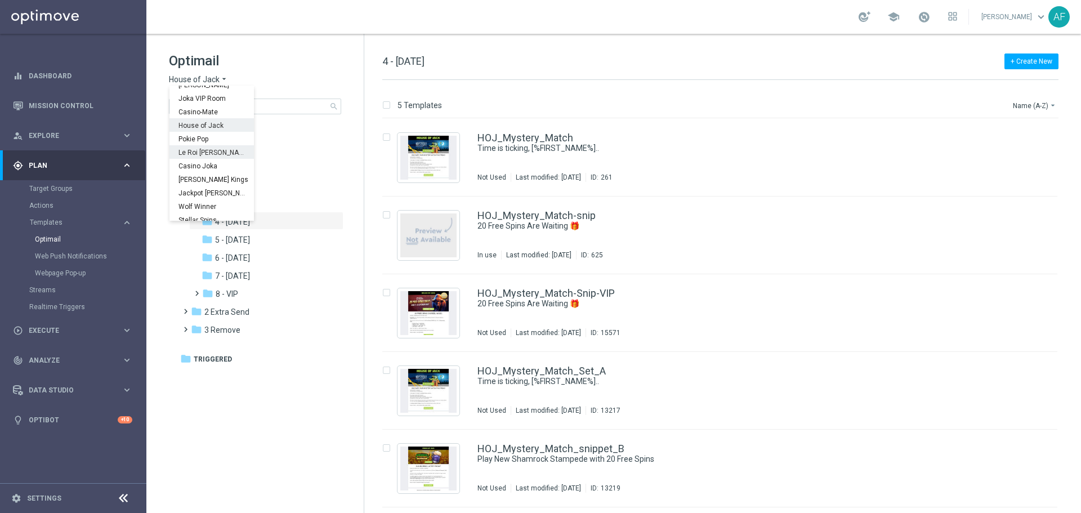
scroll to position [41, 0]
click at [208, 212] on div "IOM" at bounding box center [211, 214] width 84 height 14
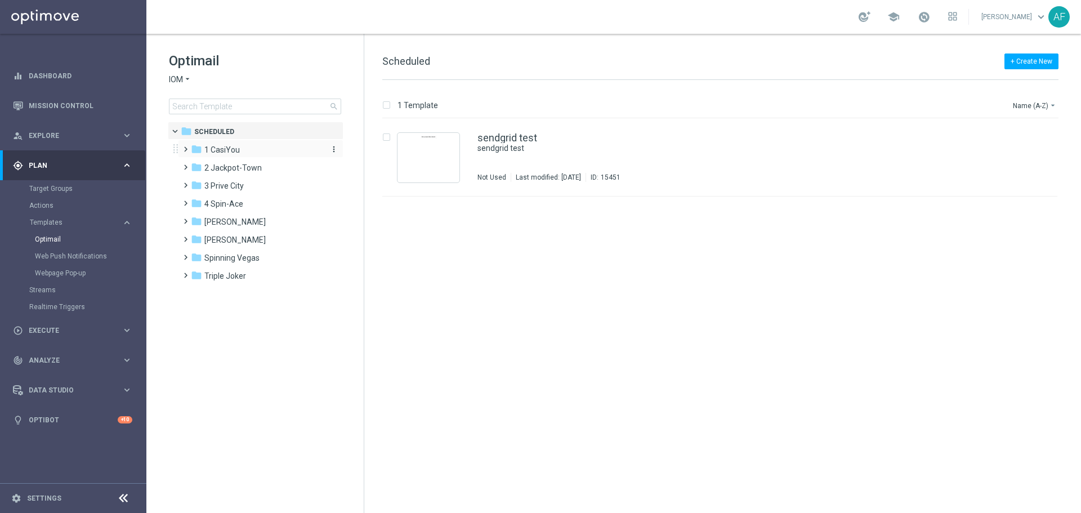
click at [241, 151] on div "folder 1 CasiYou" at bounding box center [255, 150] width 129 height 13
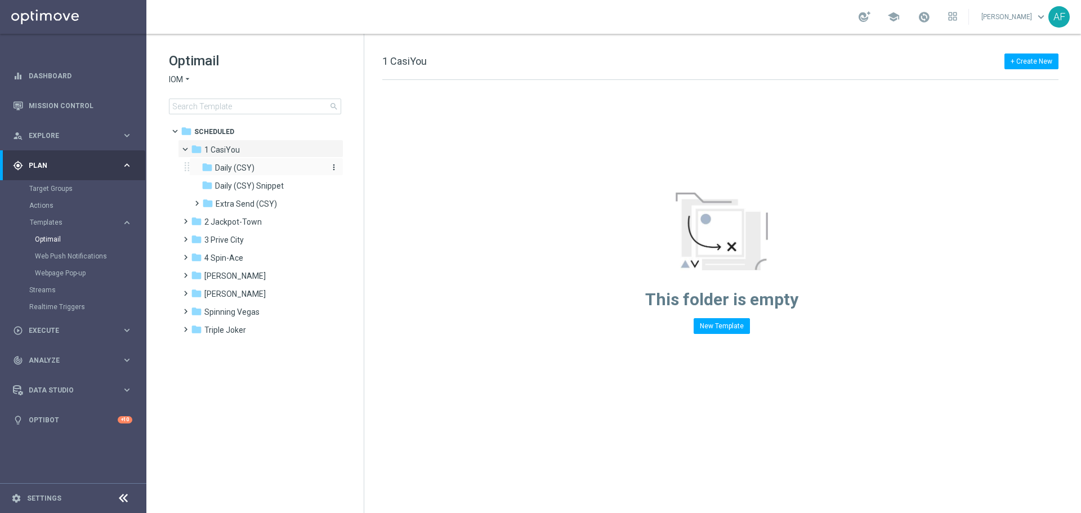
click at [243, 167] on span "Daily (CSY)" at bounding box center [234, 168] width 39 height 10
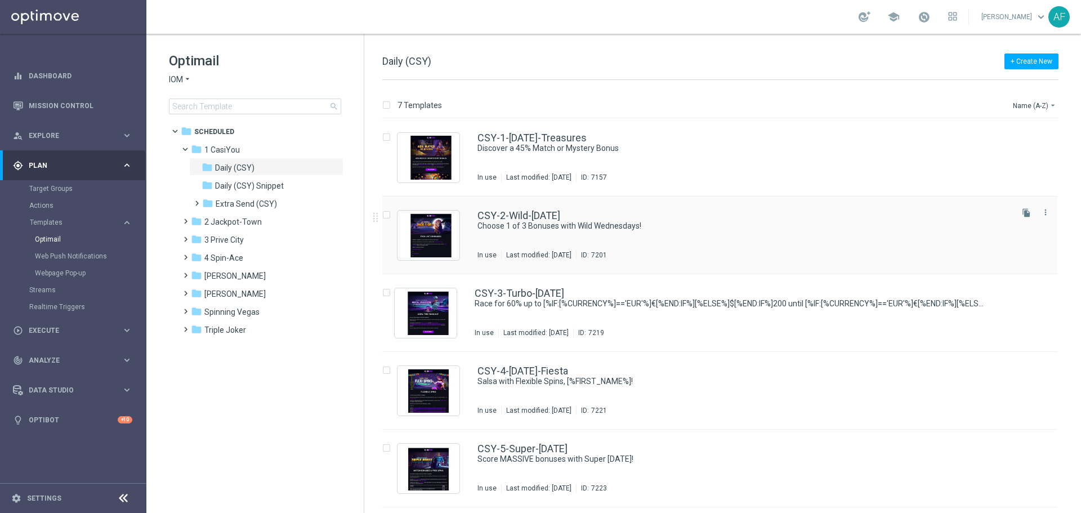
scroll to position [56, 0]
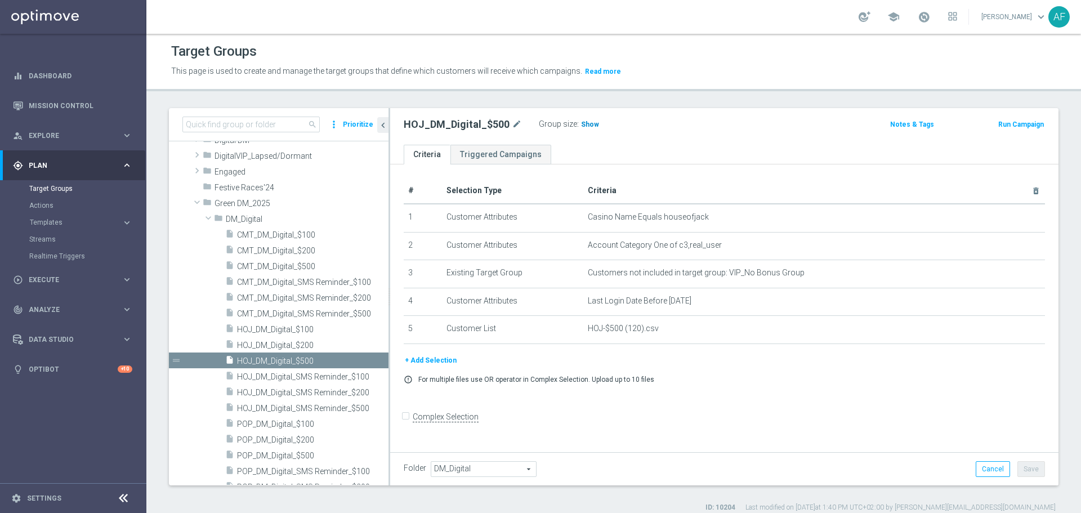
click at [584, 128] on span "Show" at bounding box center [590, 124] width 18 height 8
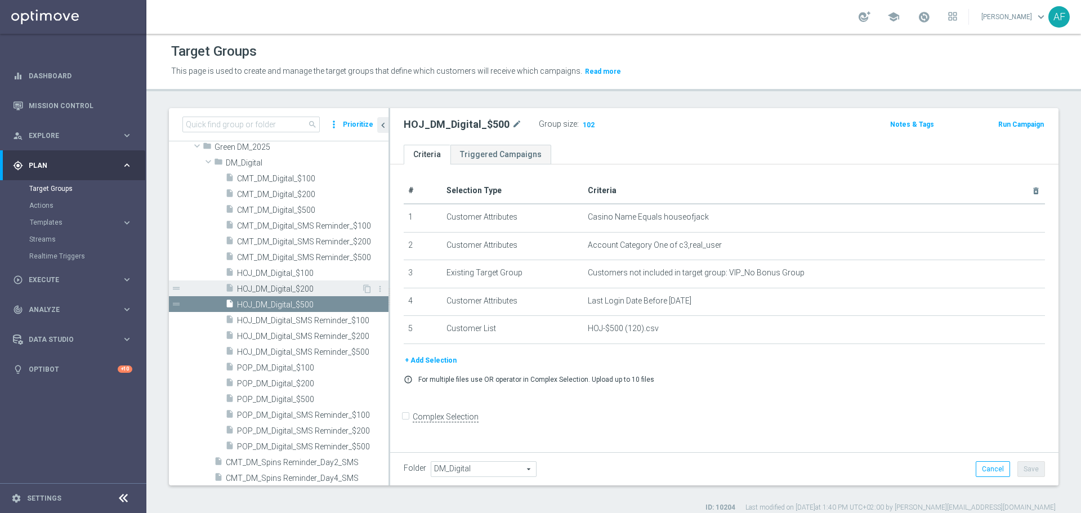
click at [317, 284] on span "HOJ_DM_Digital_$200" at bounding box center [299, 289] width 124 height 10
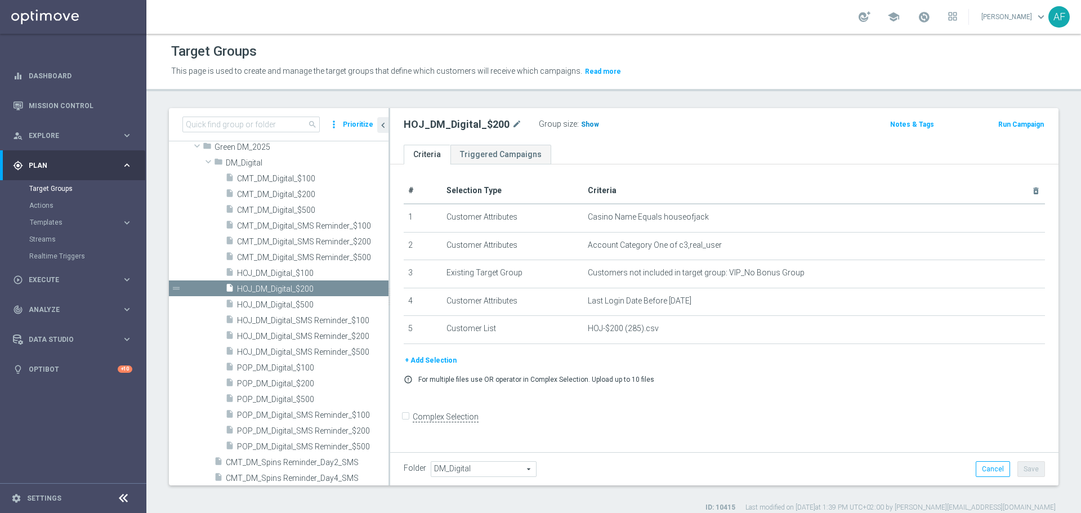
click at [587, 128] on span "Show" at bounding box center [590, 124] width 18 height 8
click at [298, 273] on span "HOJ_DM_Digital_$100" at bounding box center [299, 274] width 124 height 10
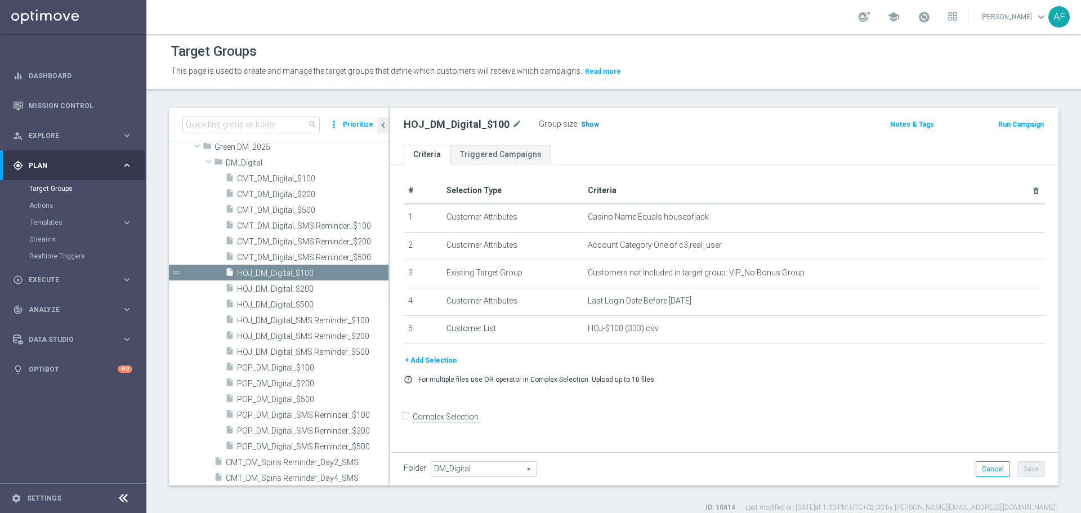
click at [581, 126] on span "Show" at bounding box center [590, 124] width 18 height 8
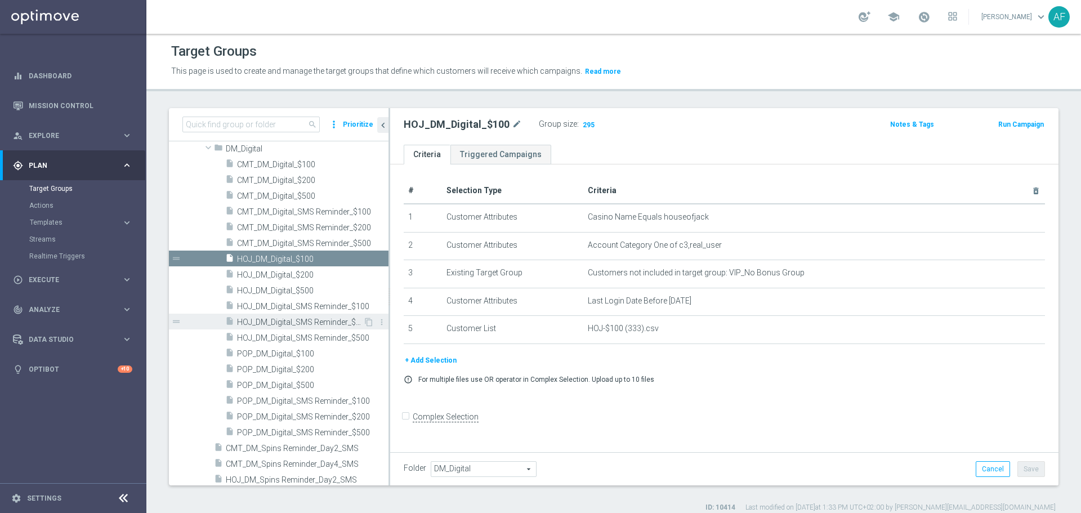
scroll to position [307, 0]
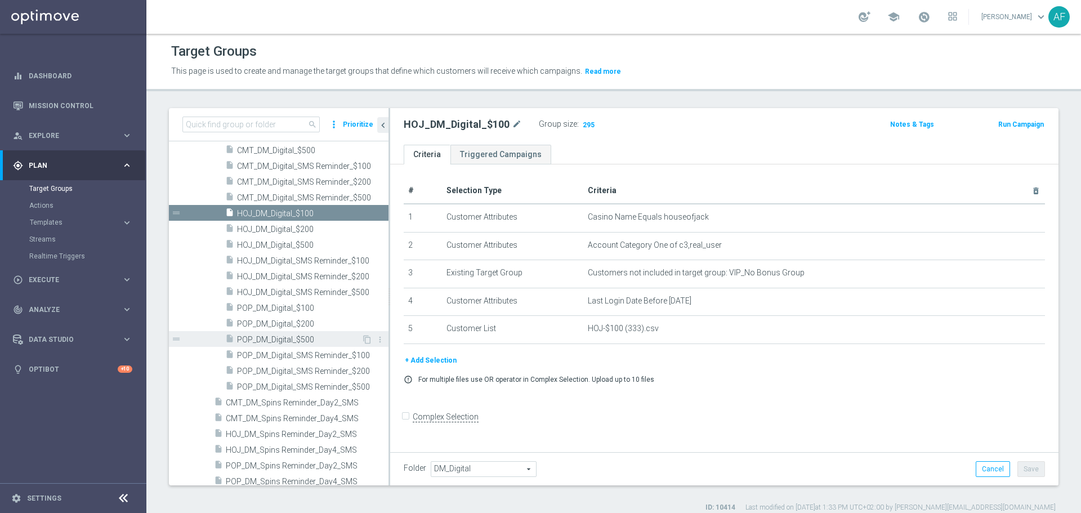
click at [310, 339] on span "POP_DM_Digital_$500" at bounding box center [299, 340] width 124 height 10
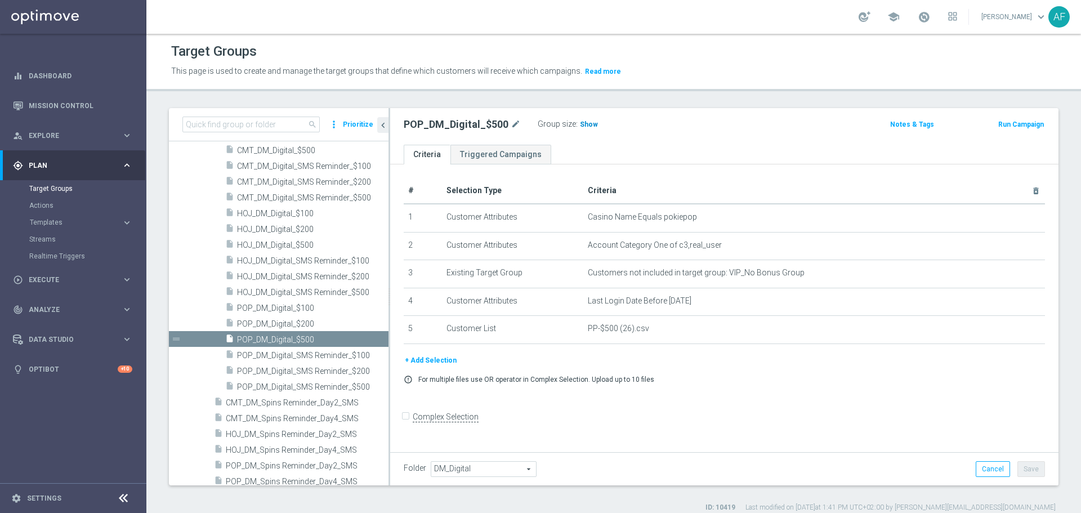
click at [587, 126] on span "Show" at bounding box center [589, 124] width 18 height 8
click at [317, 319] on span "POP_DM_Digital_$200" at bounding box center [299, 324] width 124 height 10
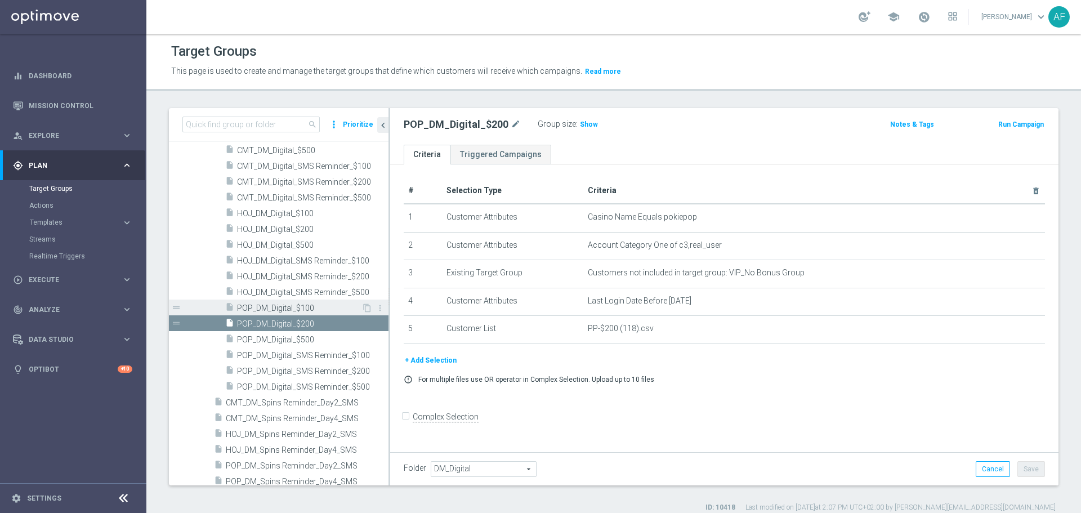
click at [316, 306] on span "POP_DM_Digital_$100" at bounding box center [299, 308] width 124 height 10
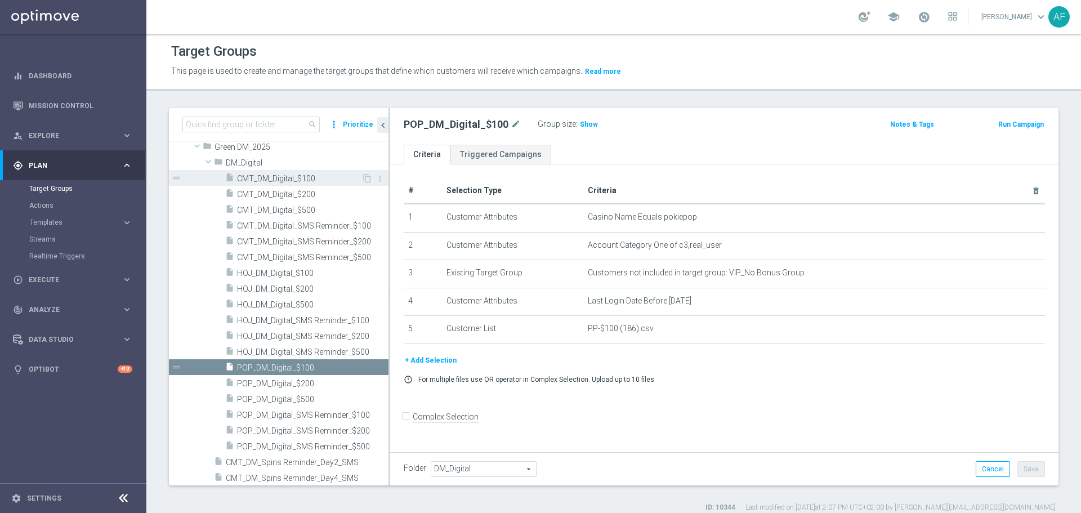
click at [311, 180] on span "CMT_DM_Digital_$100" at bounding box center [299, 179] width 124 height 10
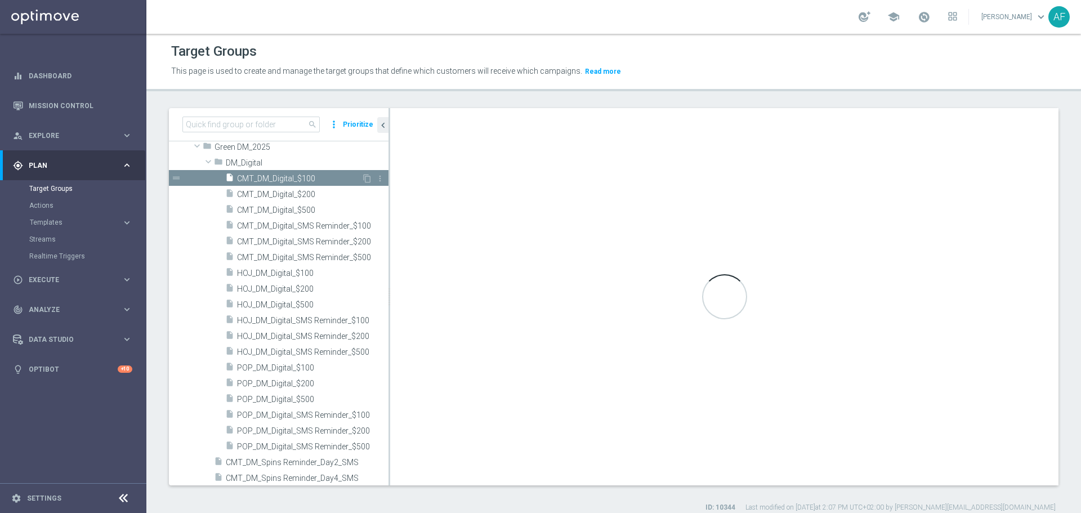
scroll to position [77, 0]
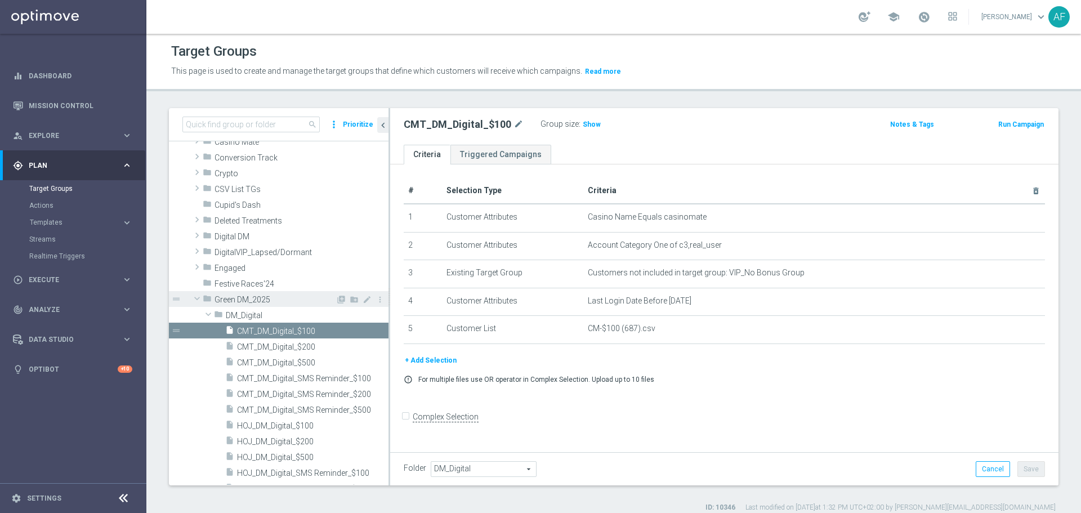
scroll to position [133, 0]
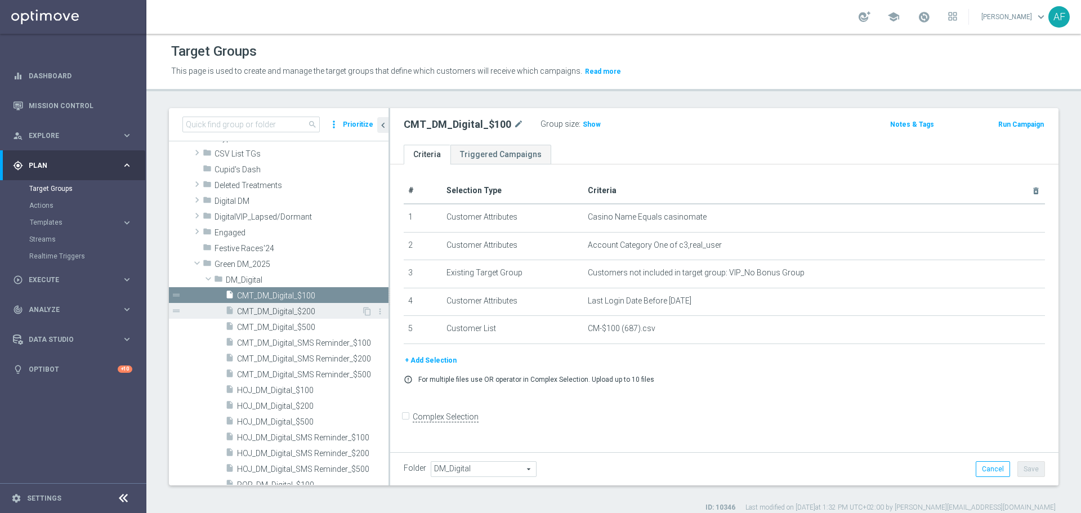
click at [319, 308] on span "CMT_DM_Digital_$200" at bounding box center [299, 312] width 124 height 10
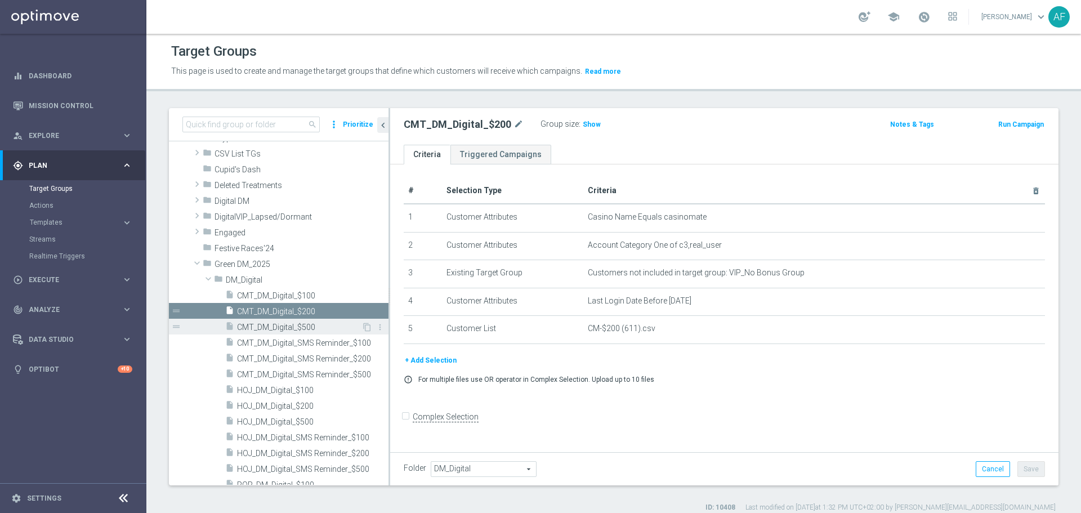
click at [317, 321] on div "insert_drive_file CMT_DM_Digital_$500" at bounding box center [293, 327] width 136 height 16
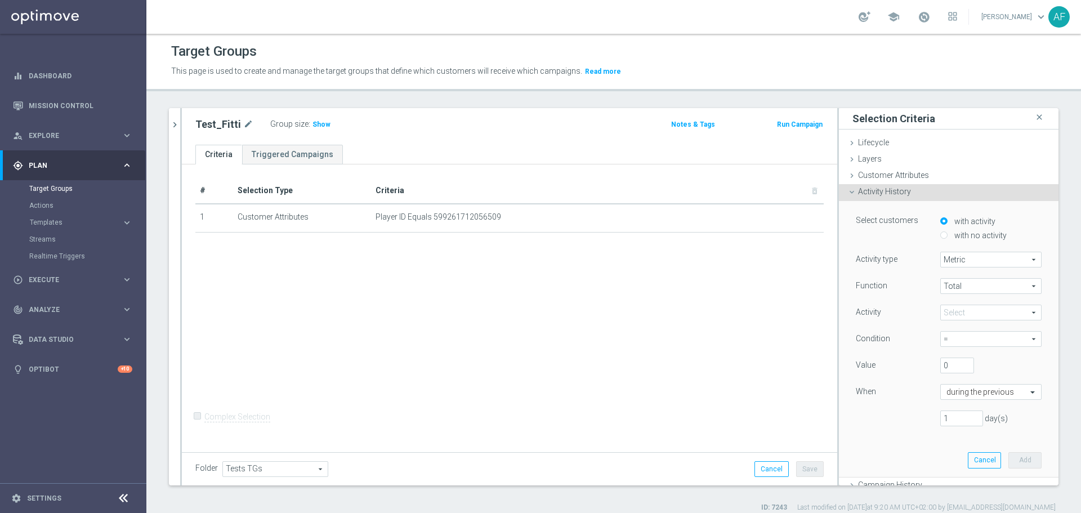
click at [53, 163] on span "Plan" at bounding box center [75, 165] width 93 height 7
click at [56, 161] on div "gps_fixed Plan" at bounding box center [67, 165] width 109 height 10
click at [61, 222] on span "Templates" at bounding box center [70, 222] width 80 height 7
click at [55, 239] on link "Optimail" at bounding box center [76, 239] width 82 height 9
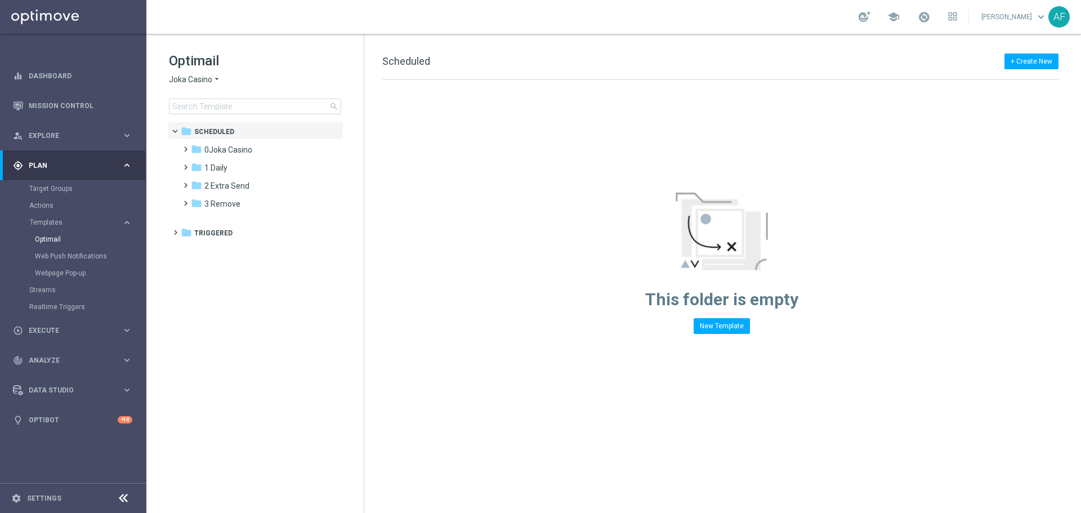
click at [218, 79] on icon "arrow_drop_down" at bounding box center [216, 79] width 9 height 11
click at [0, 0] on span "House of Jack" at bounding box center [0, 0] width 0 height 0
click at [216, 107] on input at bounding box center [255, 107] width 172 height 16
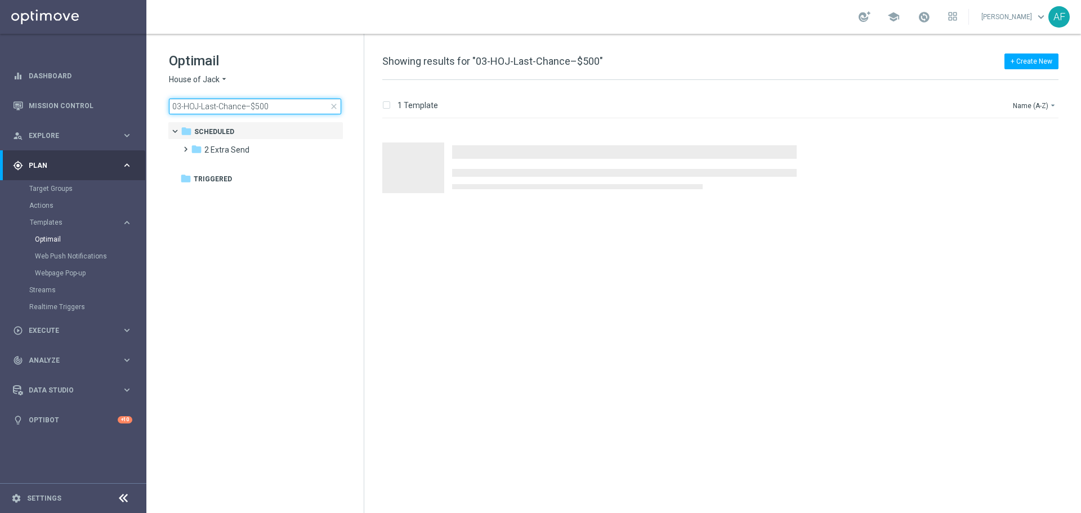
type input "03-HOJ-Last-Chance–$500"
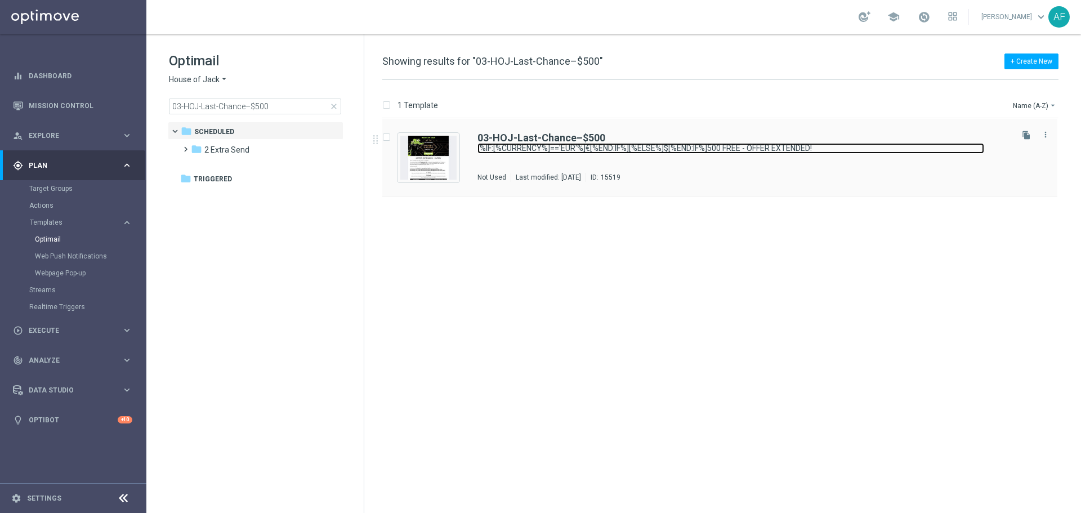
click at [554, 144] on link "[%IF:[%CURRENCY%]=='EUR'%]€[%END:IF%][%ELSE%]$[%END:IF%]500 FREE - OFFER EXTEND…" at bounding box center [730, 148] width 507 height 11
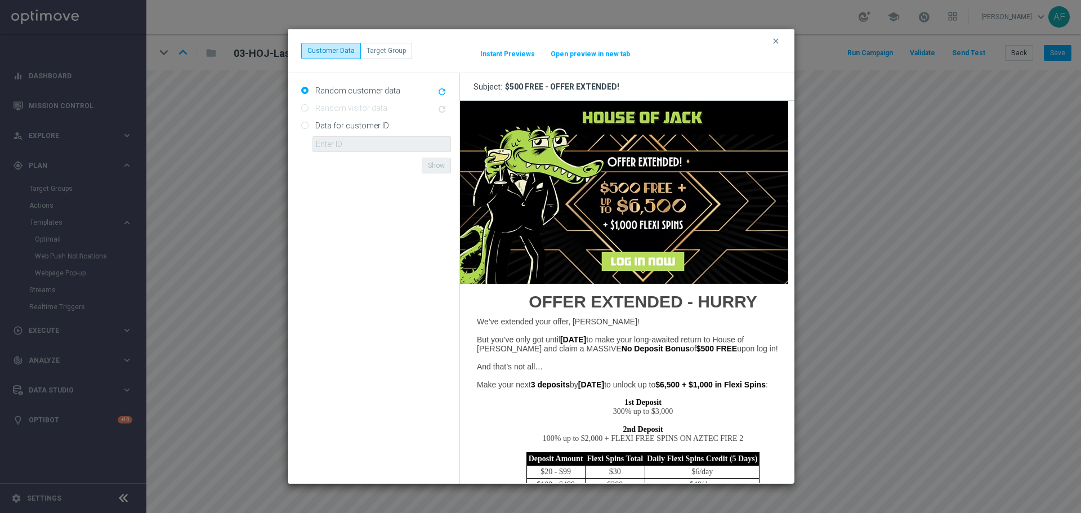
click at [596, 55] on button "Open preview in new tab" at bounding box center [590, 54] width 80 height 9
click at [639, 256] on img at bounding box center [642, 191] width 366 height 183
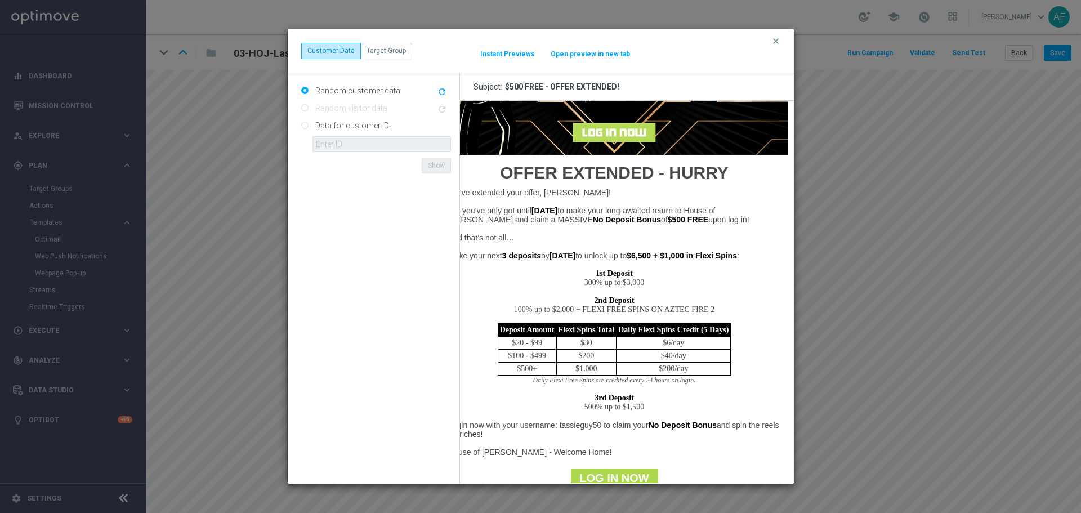
scroll to position [128, 29]
drag, startPoint x: 774, startPoint y: 43, endPoint x: 764, endPoint y: 41, distance: 9.7
click at [774, 43] on icon "clear" at bounding box center [775, 41] width 9 height 9
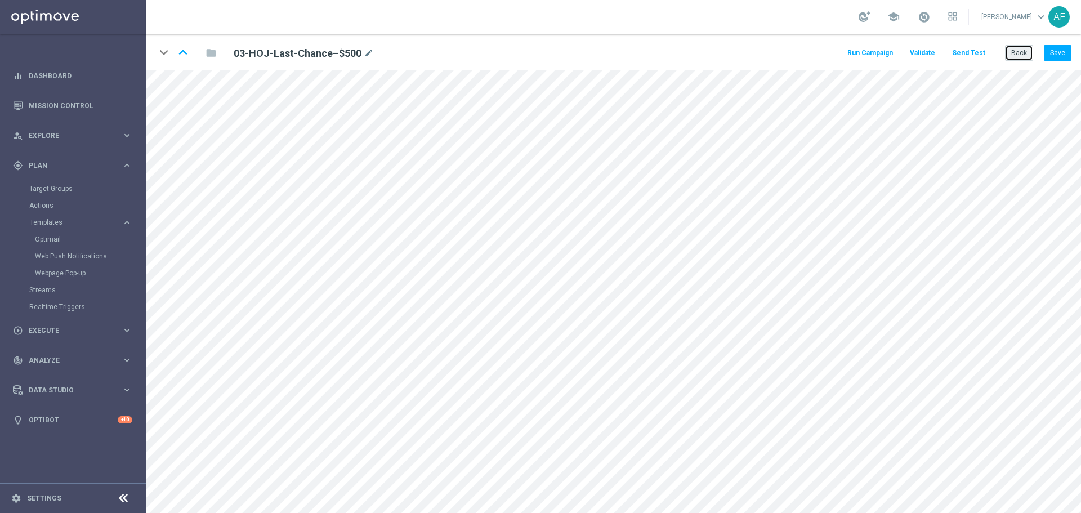
click at [1010, 50] on button "Back" at bounding box center [1019, 53] width 28 height 16
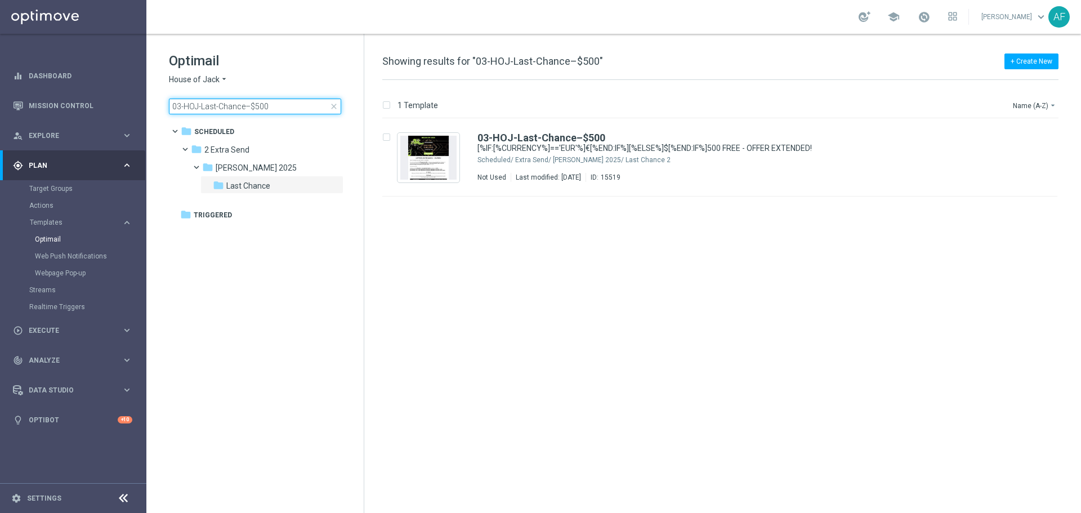
click at [275, 104] on input "03-HOJ-Last-Chance–$500" at bounding box center [255, 107] width 172 height 16
drag, startPoint x: 276, startPoint y: 104, endPoint x: 155, endPoint y: 94, distance: 122.0
click at [155, 95] on div "Optimail House of Jack arrow_drop_down × House of Jack 03-HOJ-Last-Chance–$500 …" at bounding box center [254, 111] width 217 height 155
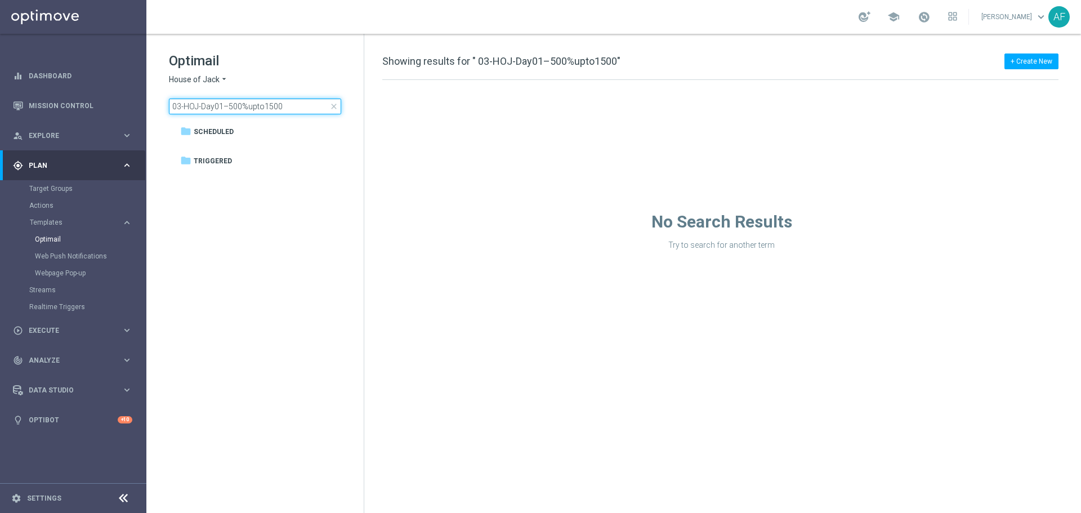
drag, startPoint x: 301, startPoint y: 106, endPoint x: 245, endPoint y: 105, distance: 55.8
click at [239, 104] on input "03-HOJ-Day01–500%upto1500" at bounding box center [255, 107] width 172 height 16
type input "03-HOJ-Day01"
drag, startPoint x: 212, startPoint y: 102, endPoint x: 162, endPoint y: 102, distance: 50.1
click at [162, 102] on div "Optimail House of Jack arrow_drop_down × House of Jack 03-HOJ-Day01 close folde…" at bounding box center [254, 111] width 217 height 155
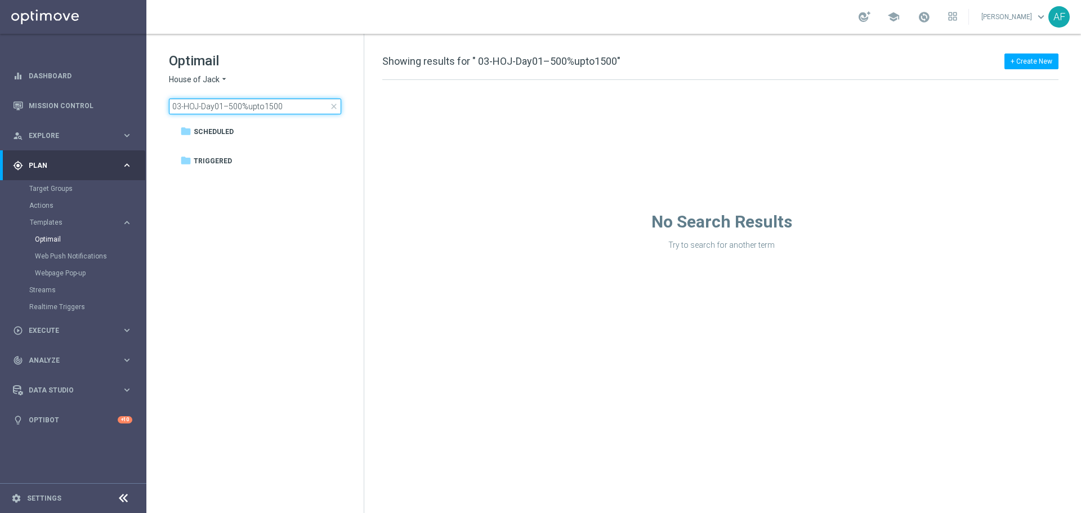
type input "03-HOJ-Day01–500%upto1500"
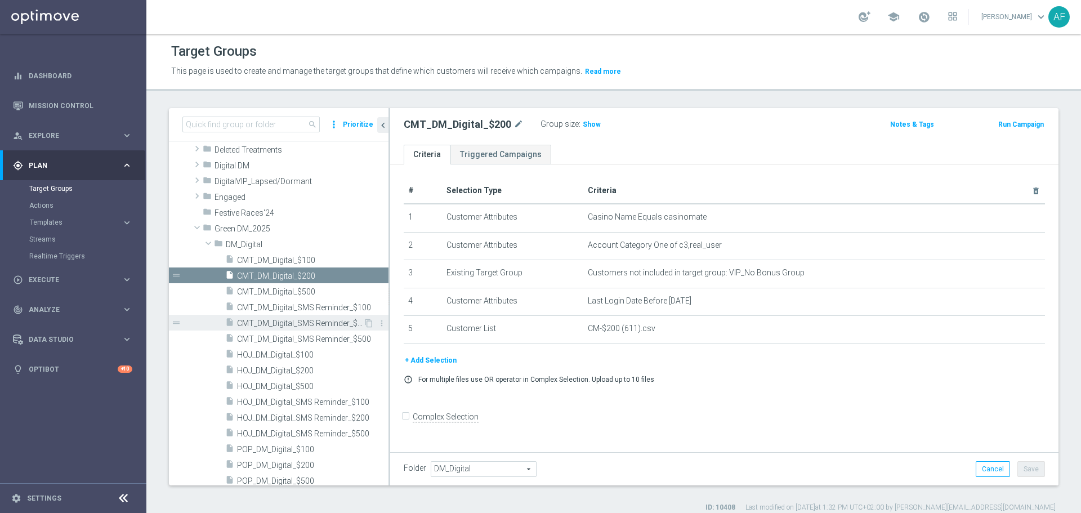
scroll to position [225, 0]
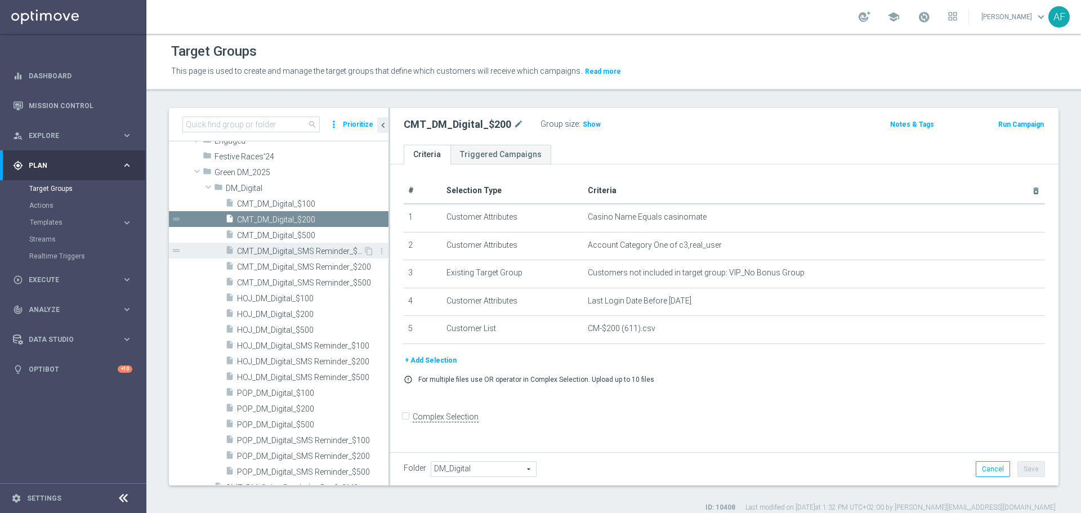
click at [312, 249] on span "CMT_DM_Digital_SMS Reminder_$100" at bounding box center [300, 252] width 126 height 10
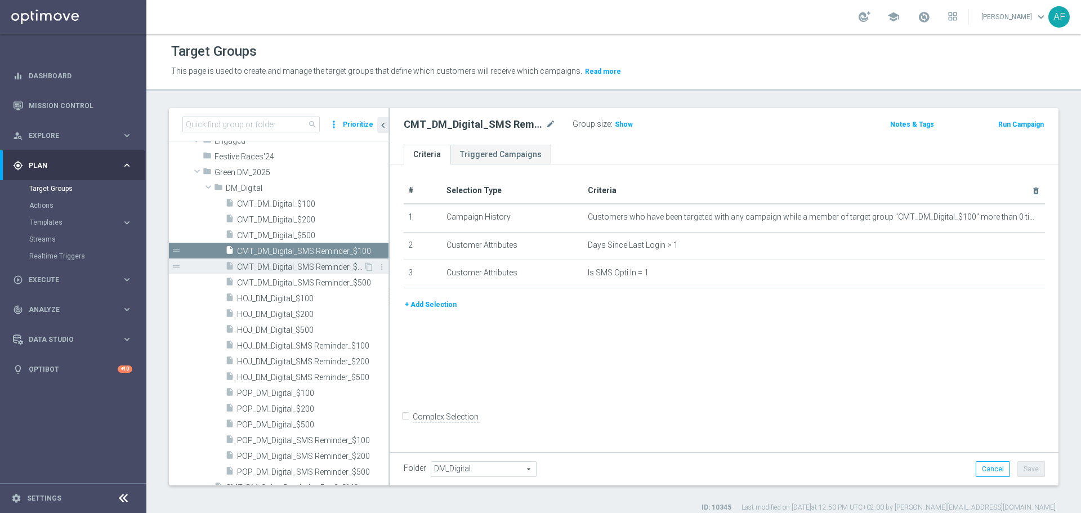
click at [324, 261] on div "insert_drive_file CMT_DM_Digital_SMS Reminder_$200" at bounding box center [294, 266] width 138 height 16
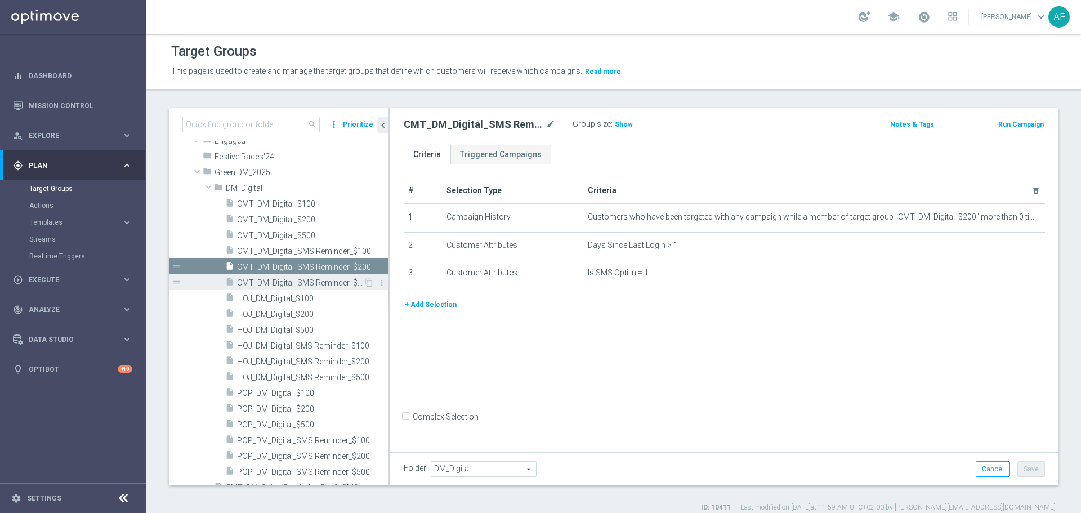
click at [292, 274] on div "insert_drive_file CMT_DM_Digital_SMS Reminder_$500" at bounding box center [294, 282] width 138 height 16
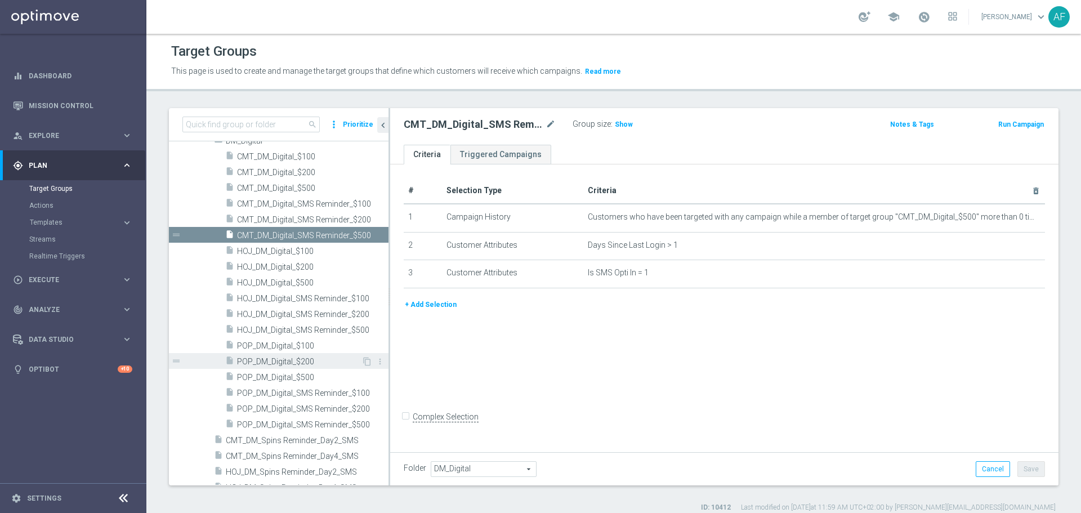
scroll to position [394, 0]
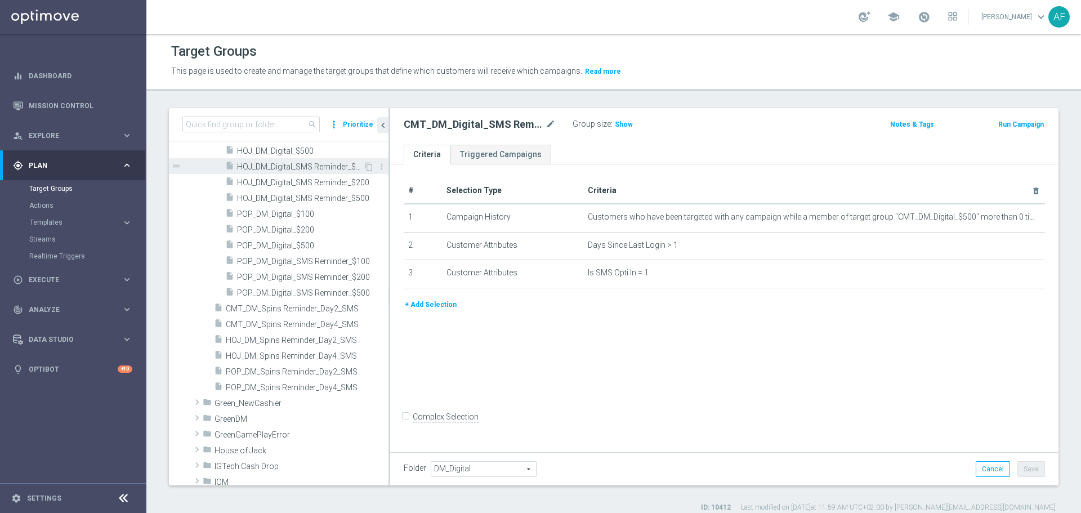
click at [316, 167] on span "HOJ_DM_Digital_SMS Reminder_$100" at bounding box center [300, 167] width 126 height 10
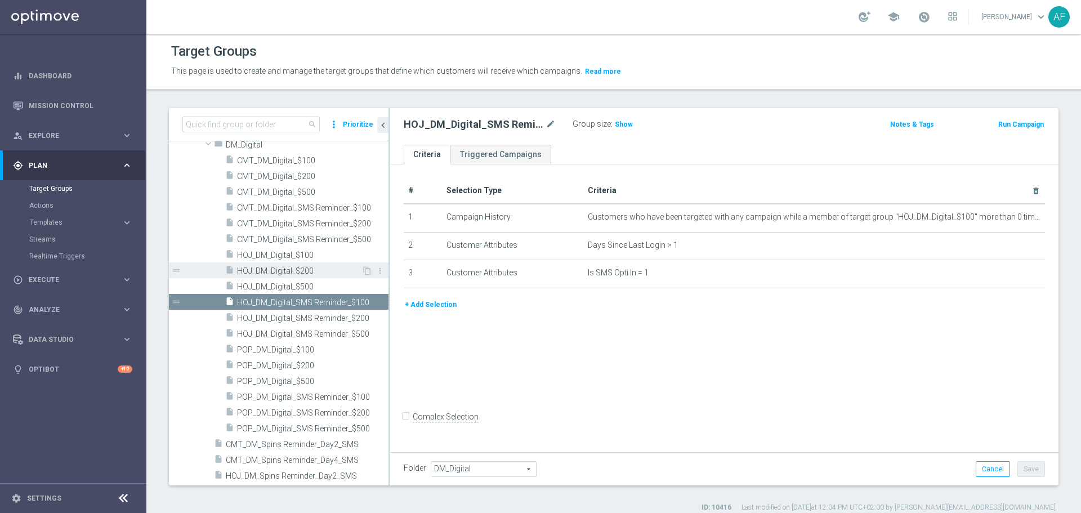
scroll to position [321, 0]
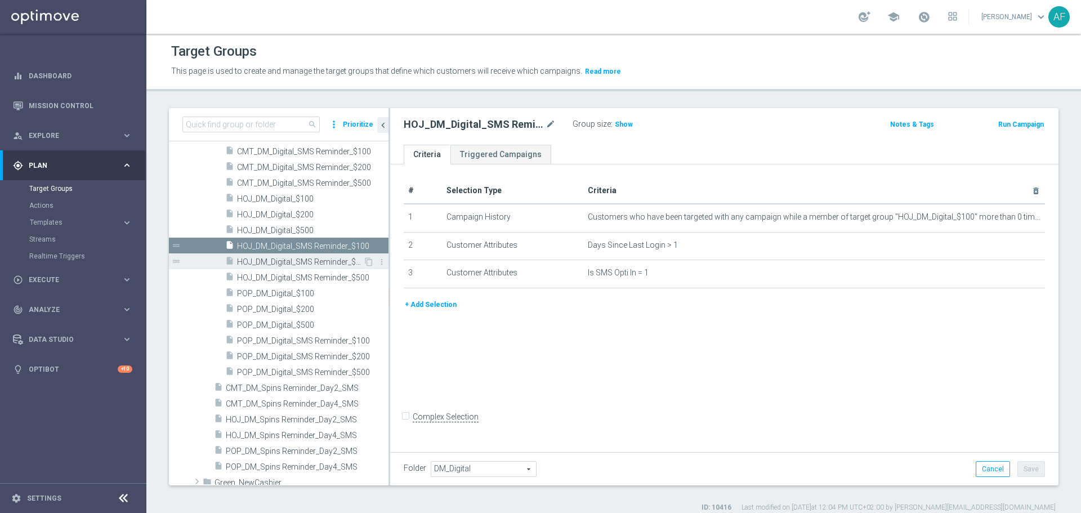
click at [302, 262] on span "HOJ_DM_Digital_SMS Reminder_$200" at bounding box center [300, 262] width 126 height 10
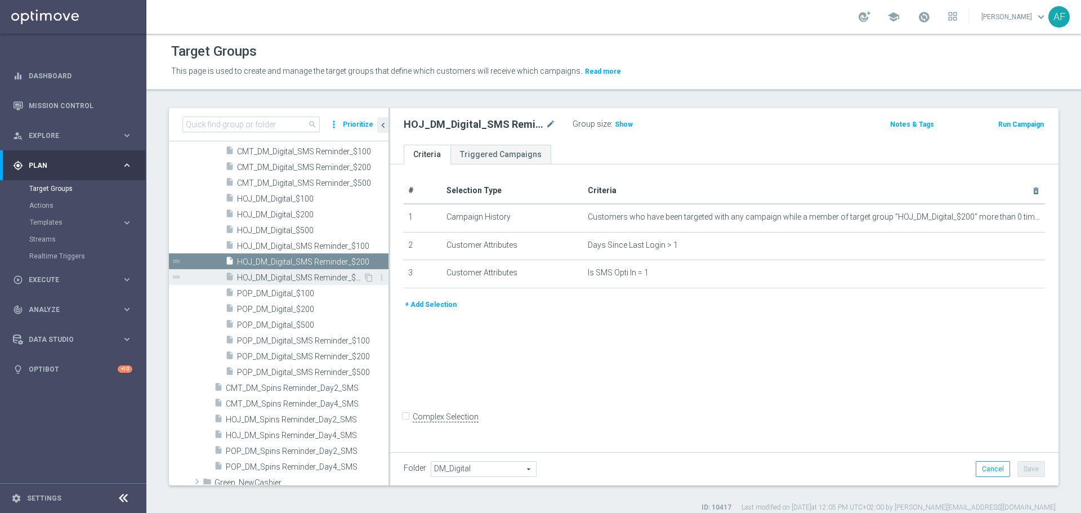
click at [303, 277] on span "HOJ_DM_Digital_SMS Reminder_$500" at bounding box center [300, 278] width 126 height 10
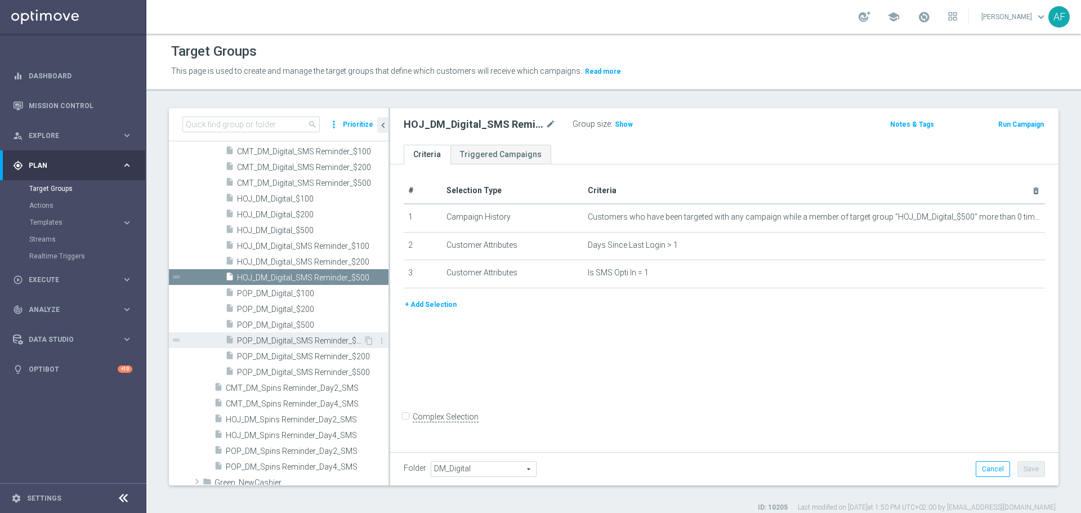
click at [308, 340] on span "POP_DM_Digital_SMS Reminder_$100" at bounding box center [300, 341] width 126 height 10
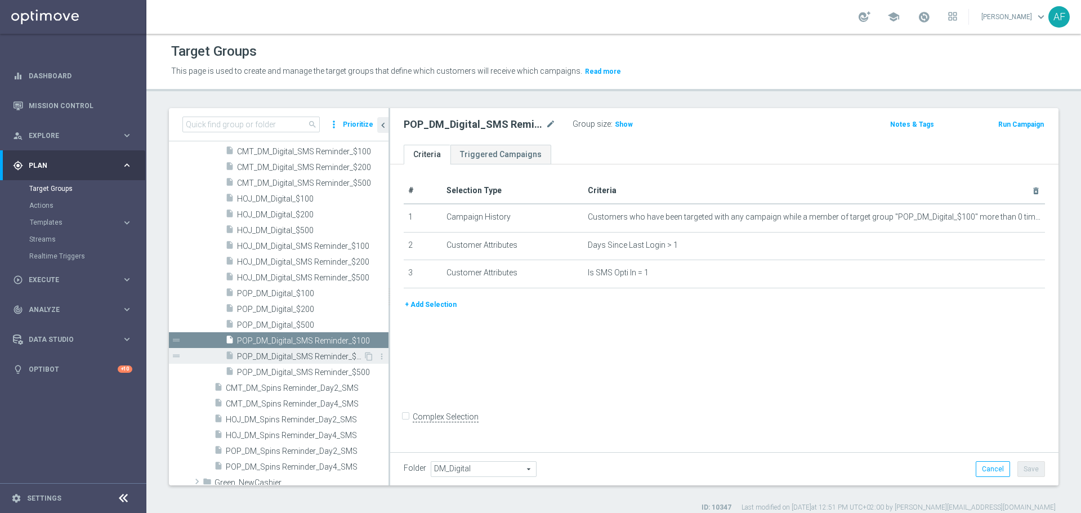
click at [309, 352] on span "POP_DM_Digital_SMS Reminder_$200" at bounding box center [300, 357] width 126 height 10
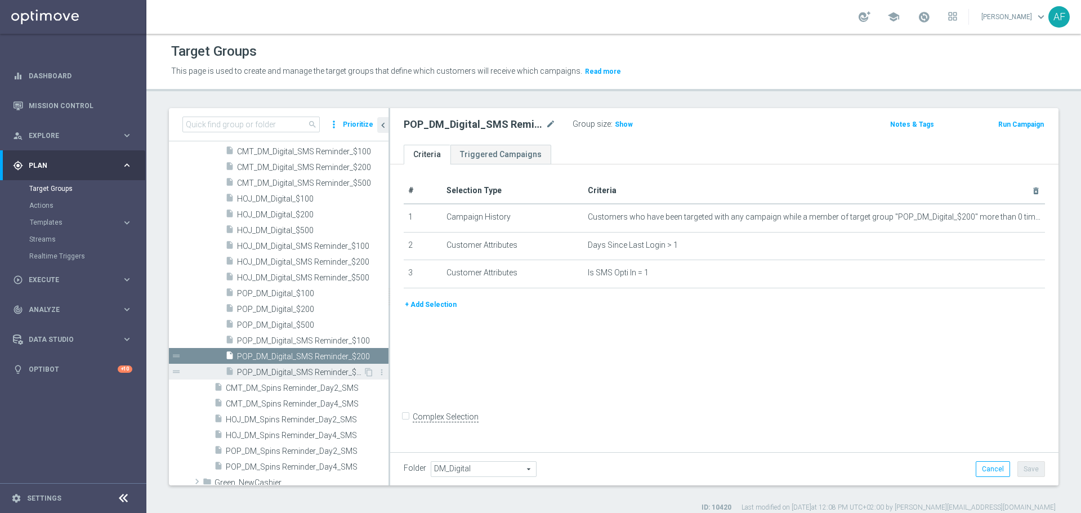
click at [309, 369] on span "POP_DM_Digital_SMS Reminder_$500" at bounding box center [300, 373] width 126 height 10
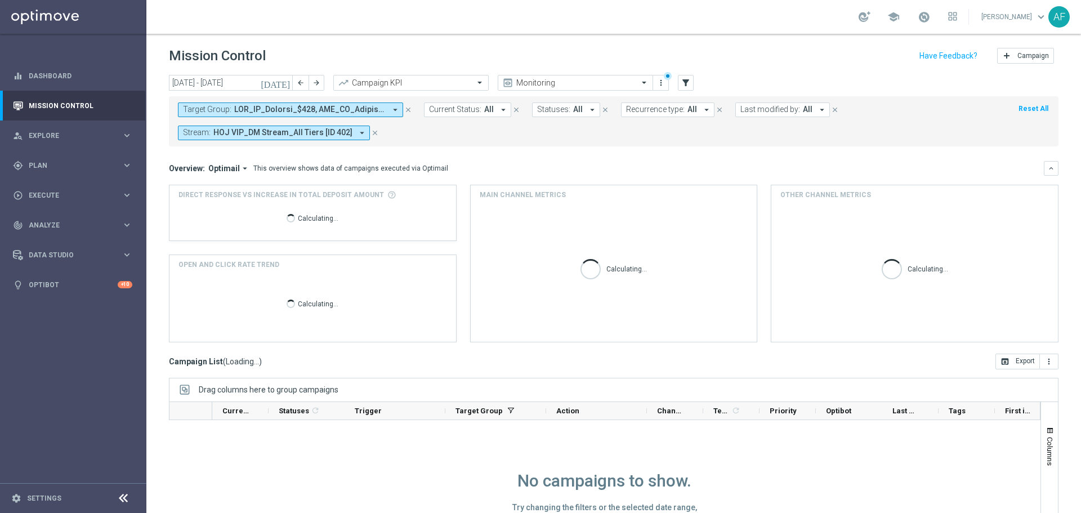
click at [286, 81] on icon "[DATE]" at bounding box center [276, 83] width 30 height 10
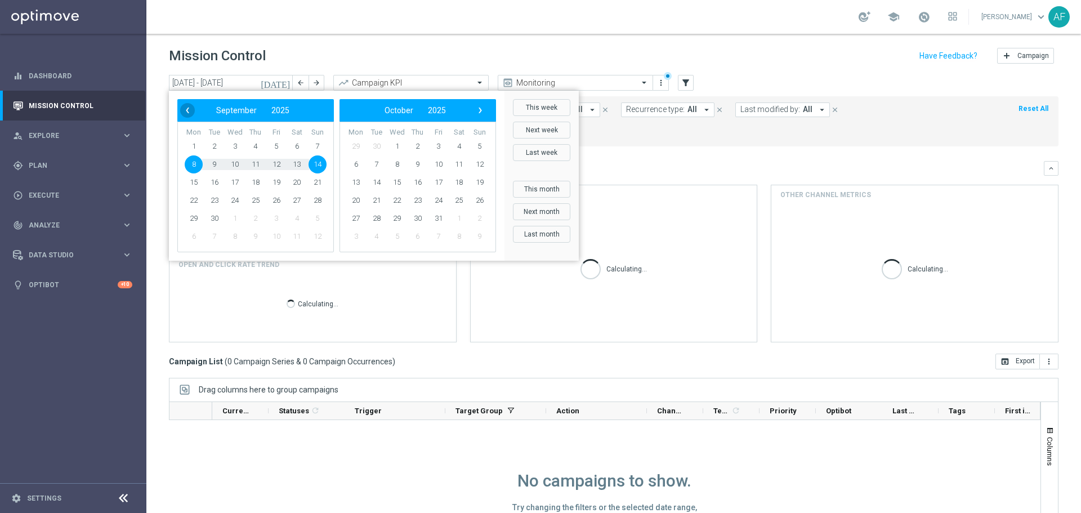
click at [186, 103] on span "‹" at bounding box center [187, 110] width 15 height 15
click at [188, 109] on span "‹" at bounding box center [187, 110] width 15 height 15
click at [219, 144] on span "1" at bounding box center [214, 146] width 18 height 18
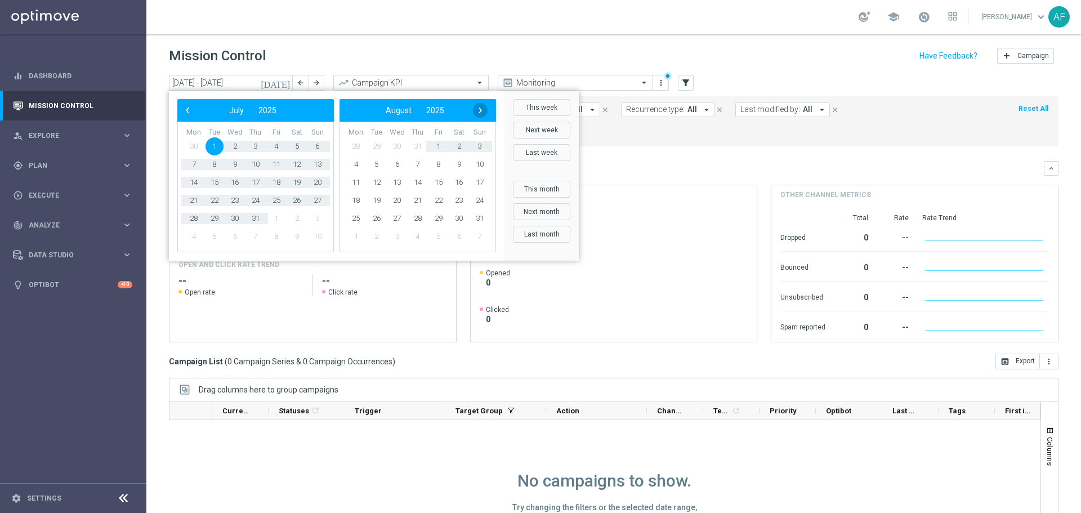
click at [485, 115] on span "›" at bounding box center [480, 110] width 15 height 15
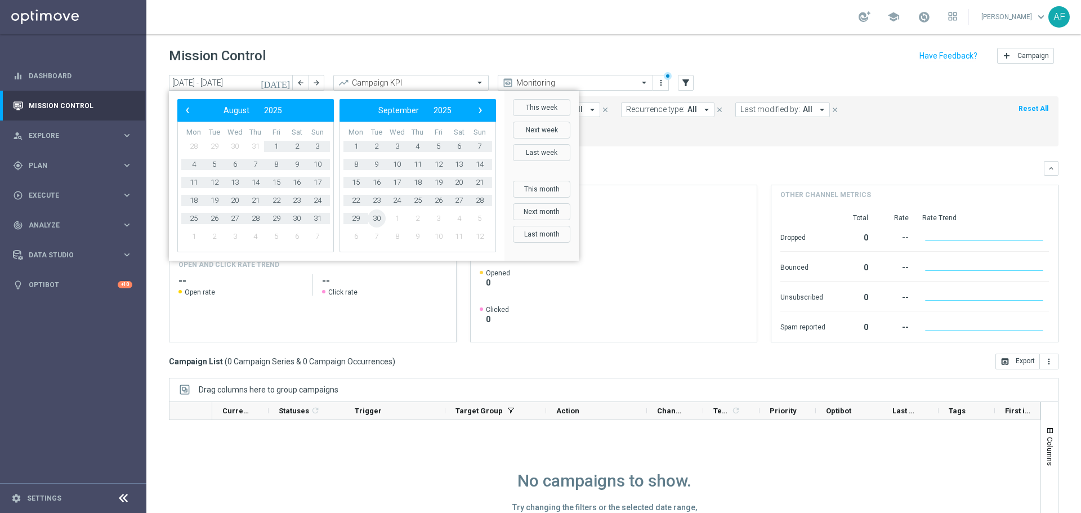
drag, startPoint x: 384, startPoint y: 213, endPoint x: 422, endPoint y: 129, distance: 92.5
click at [378, 218] on span "30" at bounding box center [377, 218] width 18 height 18
type input "[DATE] - [DATE]"
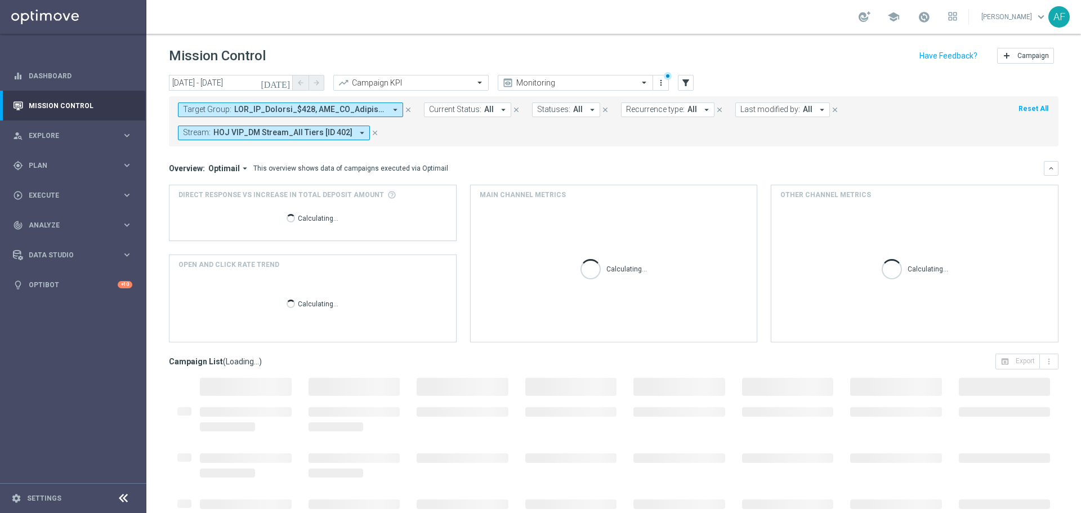
click at [373, 105] on span at bounding box center [309, 110] width 151 height 10
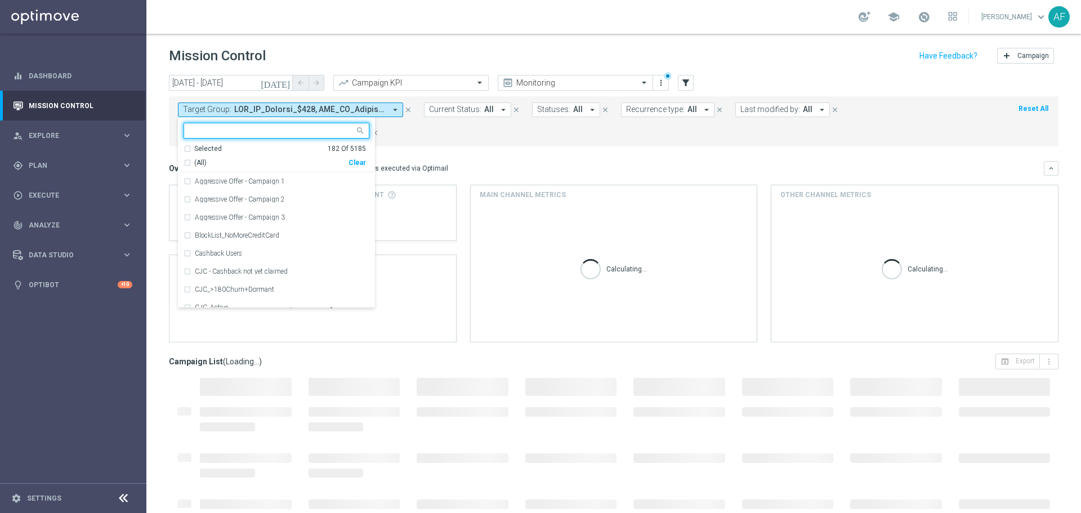
drag, startPoint x: 211, startPoint y: 146, endPoint x: 242, endPoint y: 147, distance: 31.5
click at [212, 146] on div "Selected" at bounding box center [208, 149] width 28 height 10
click at [245, 159] on span "(All Search Results)" at bounding box center [225, 163] width 62 height 10
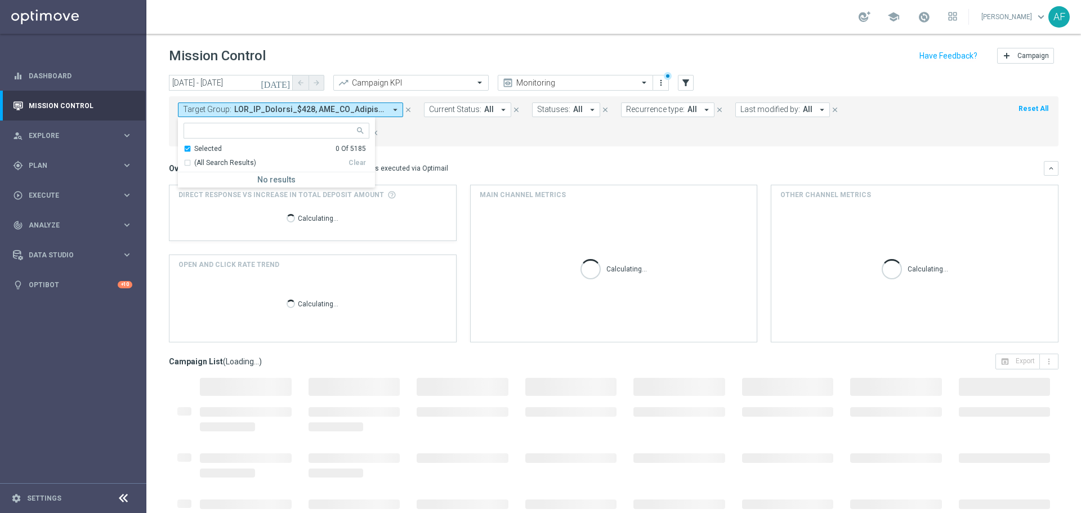
click at [460, 140] on div "Target Group: arrow_drop_down Selected 0 Of 5185 (All Search Results) Clear No …" at bounding box center [613, 121] width 889 height 50
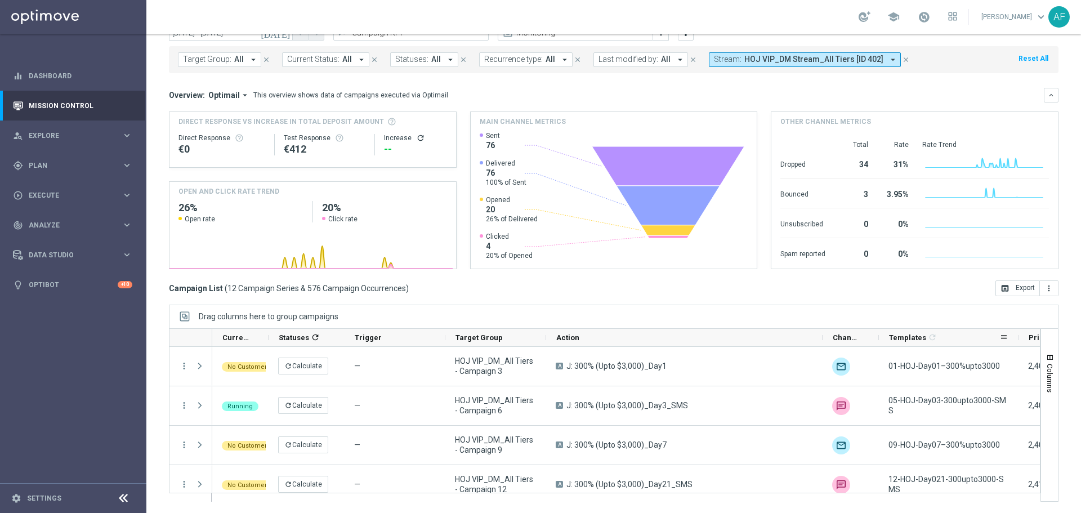
drag, startPoint x: 934, startPoint y: 337, endPoint x: 1017, endPoint y: 334, distance: 83.4
click at [1017, 334] on div at bounding box center [1018, 337] width 5 height 17
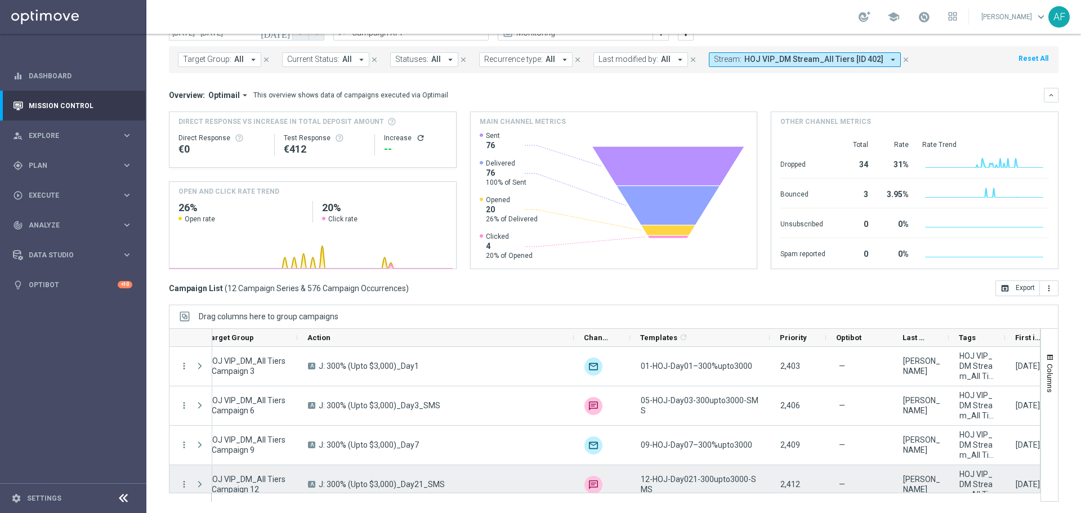
scroll to position [0, 249]
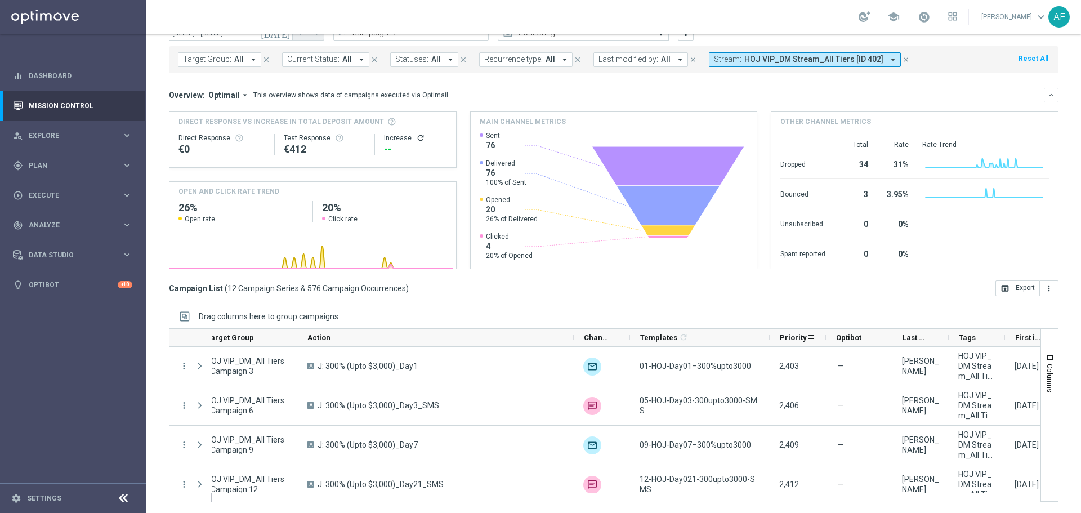
click at [786, 337] on span "Priority" at bounding box center [793, 337] width 27 height 8
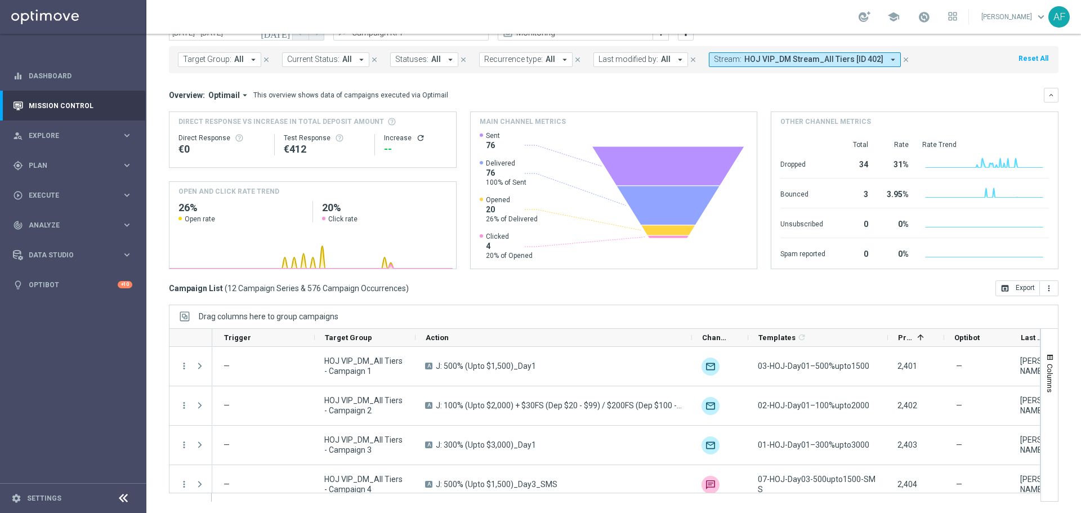
scroll to position [0, 0]
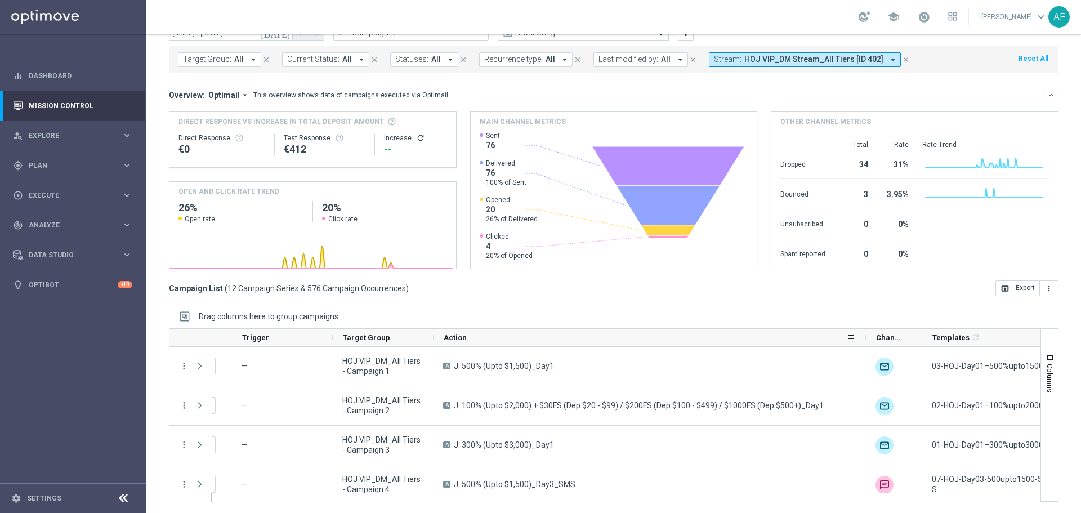
drag, startPoint x: 709, startPoint y: 339, endPoint x: 865, endPoint y: 343, distance: 156.0
click at [865, 343] on div at bounding box center [865, 337] width 5 height 17
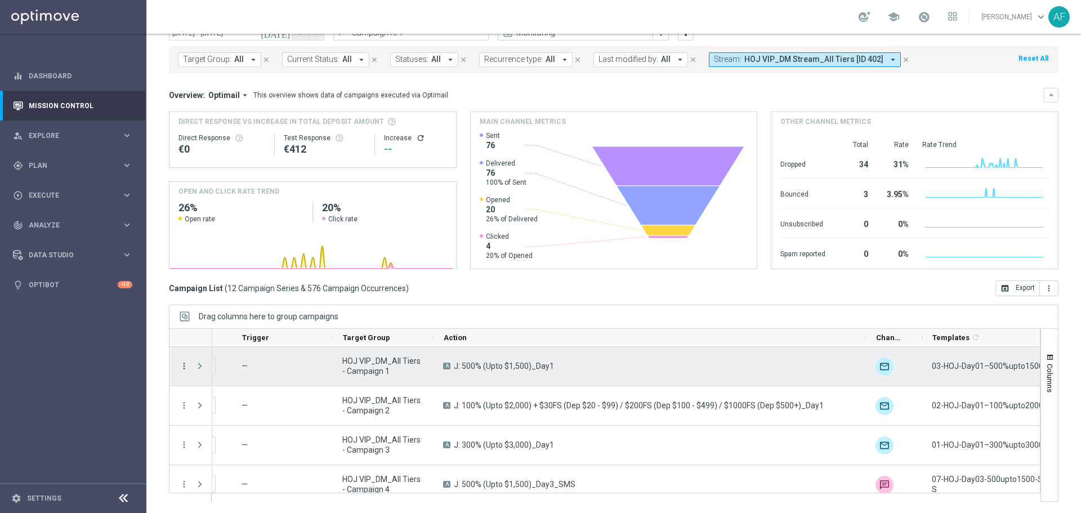
click at [185, 366] on icon "more_vert" at bounding box center [184, 366] width 10 height 10
click at [227, 372] on span "Campaign Details" at bounding box center [234, 373] width 57 height 8
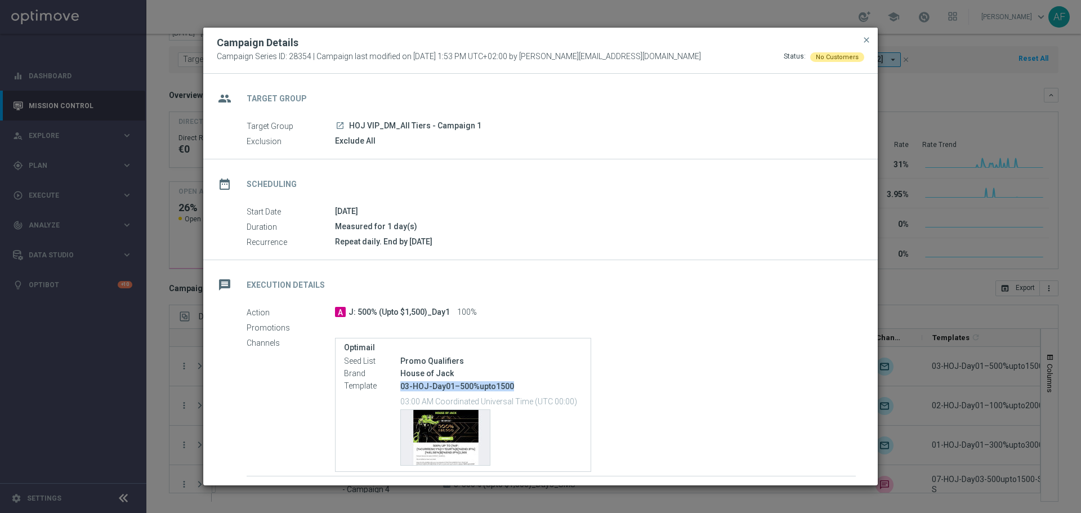
drag, startPoint x: 509, startPoint y: 387, endPoint x: 395, endPoint y: 379, distance: 113.9
click at [395, 380] on div "Template 03-HOJ-Day01–500%upto1500 03:00 AM Coordinated Universal Time (UTC 00:…" at bounding box center [463, 423] width 238 height 87
copy div "03-HOJ-Day01–500%upto1500"
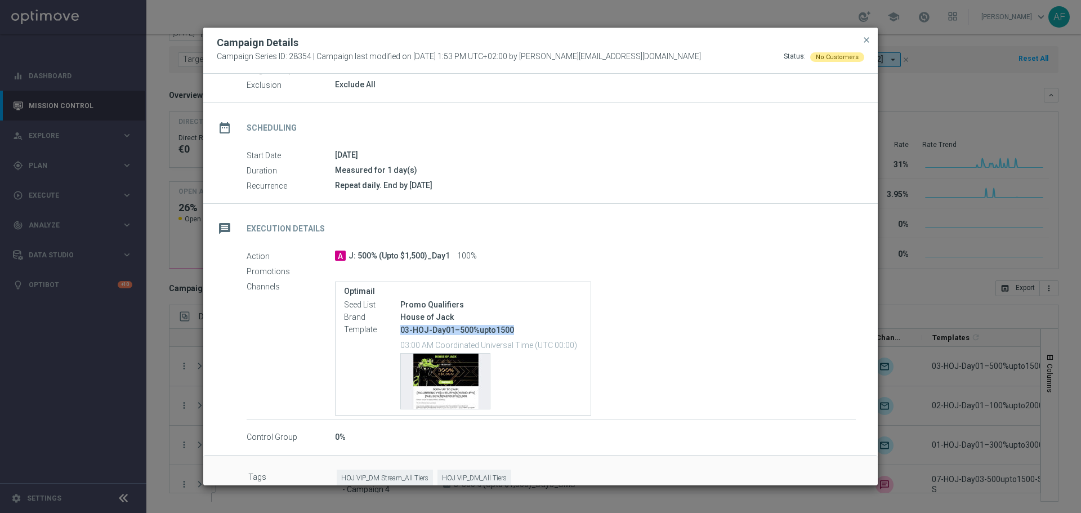
click at [448, 326] on p "03-HOJ-Day01–500%upto1500" at bounding box center [491, 330] width 182 height 10
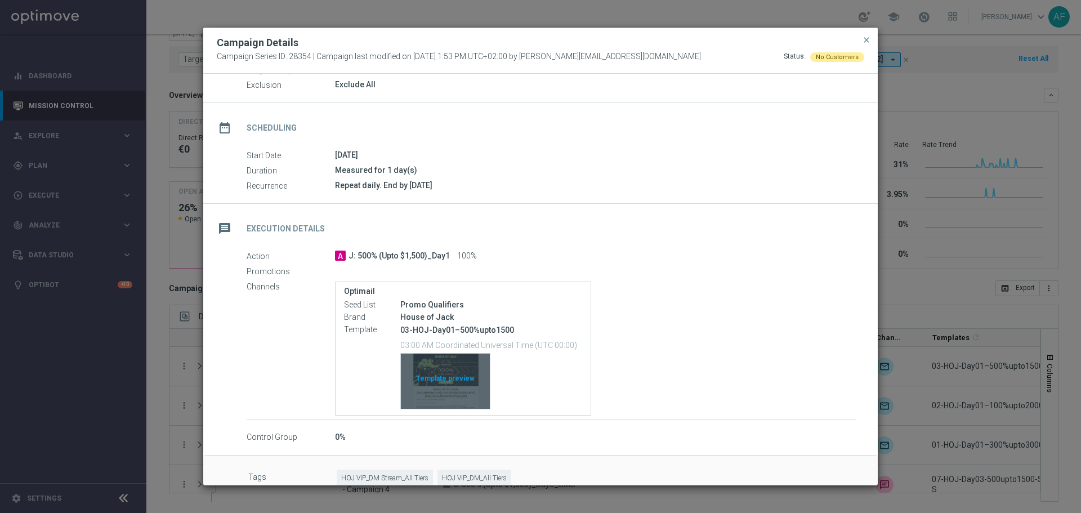
click at [448, 382] on div "Template preview" at bounding box center [445, 381] width 89 height 55
